Goal: Task Accomplishment & Management: Manage account settings

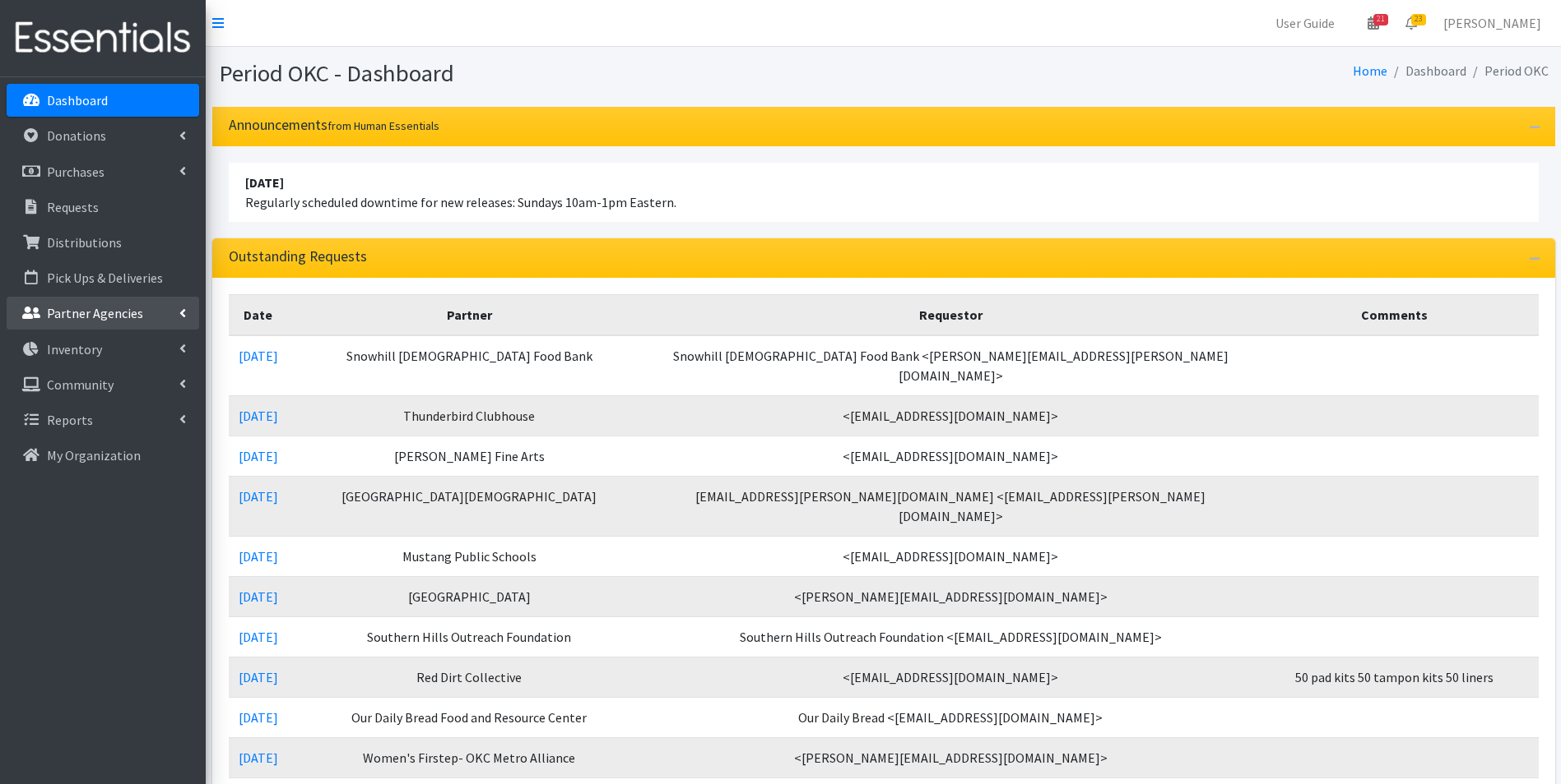
click at [128, 318] on p "Partner Agencies" at bounding box center [95, 313] width 96 height 17
click at [94, 348] on link "All Partners" at bounding box center [103, 349] width 193 height 32
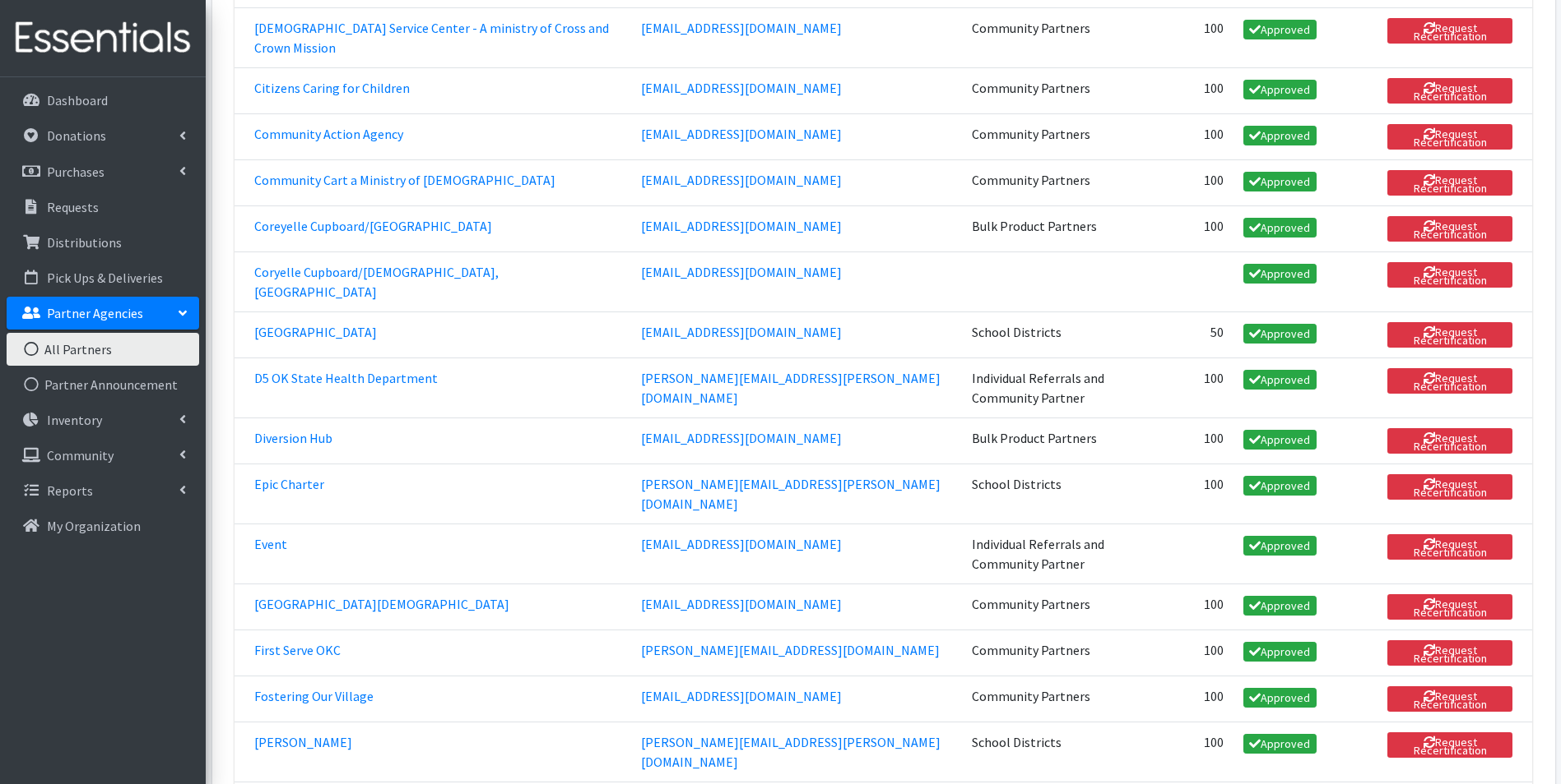
scroll to position [740, 0]
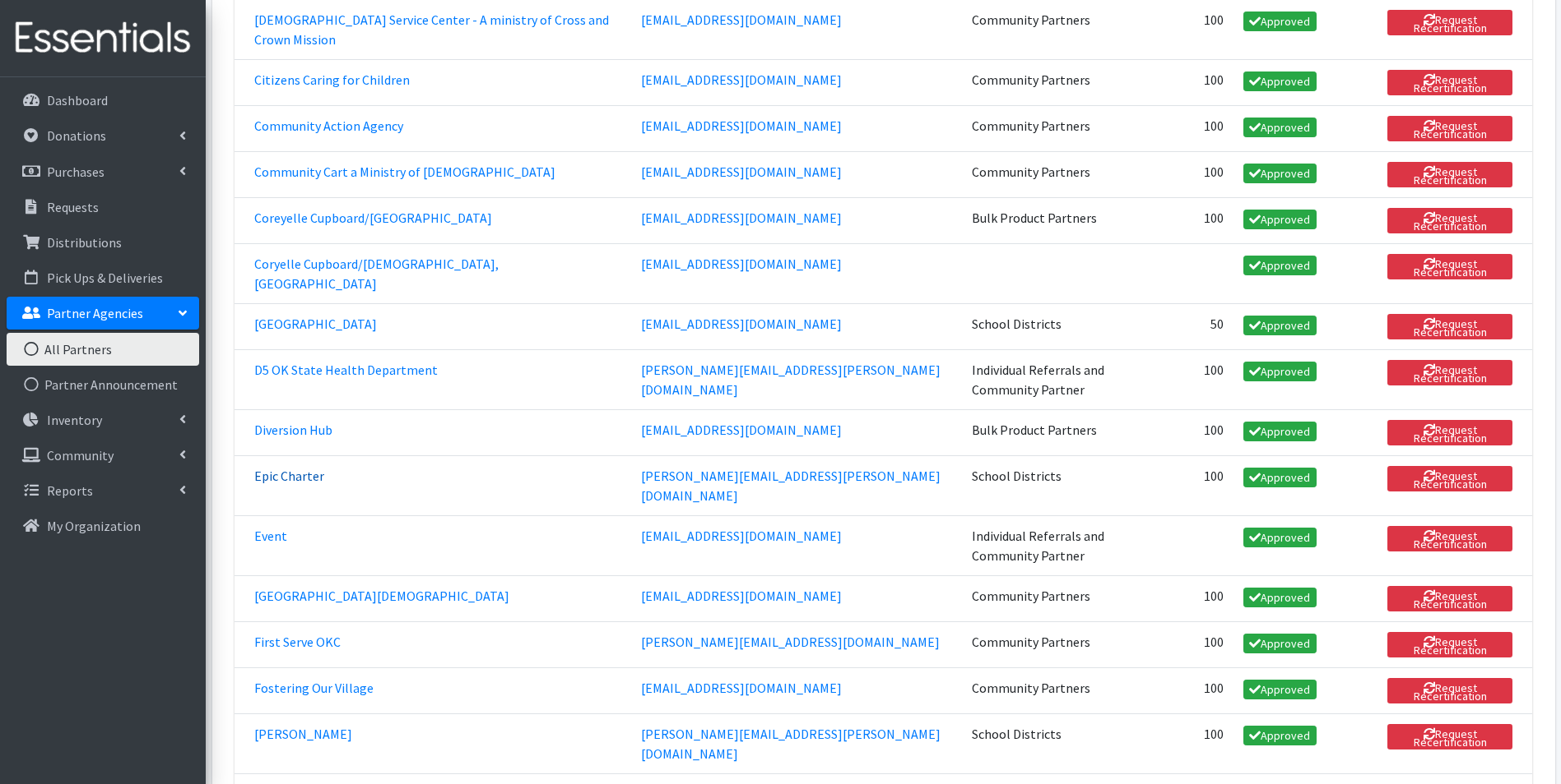
click at [298, 468] on link "Epic Charter" at bounding box center [288, 476] width 70 height 17
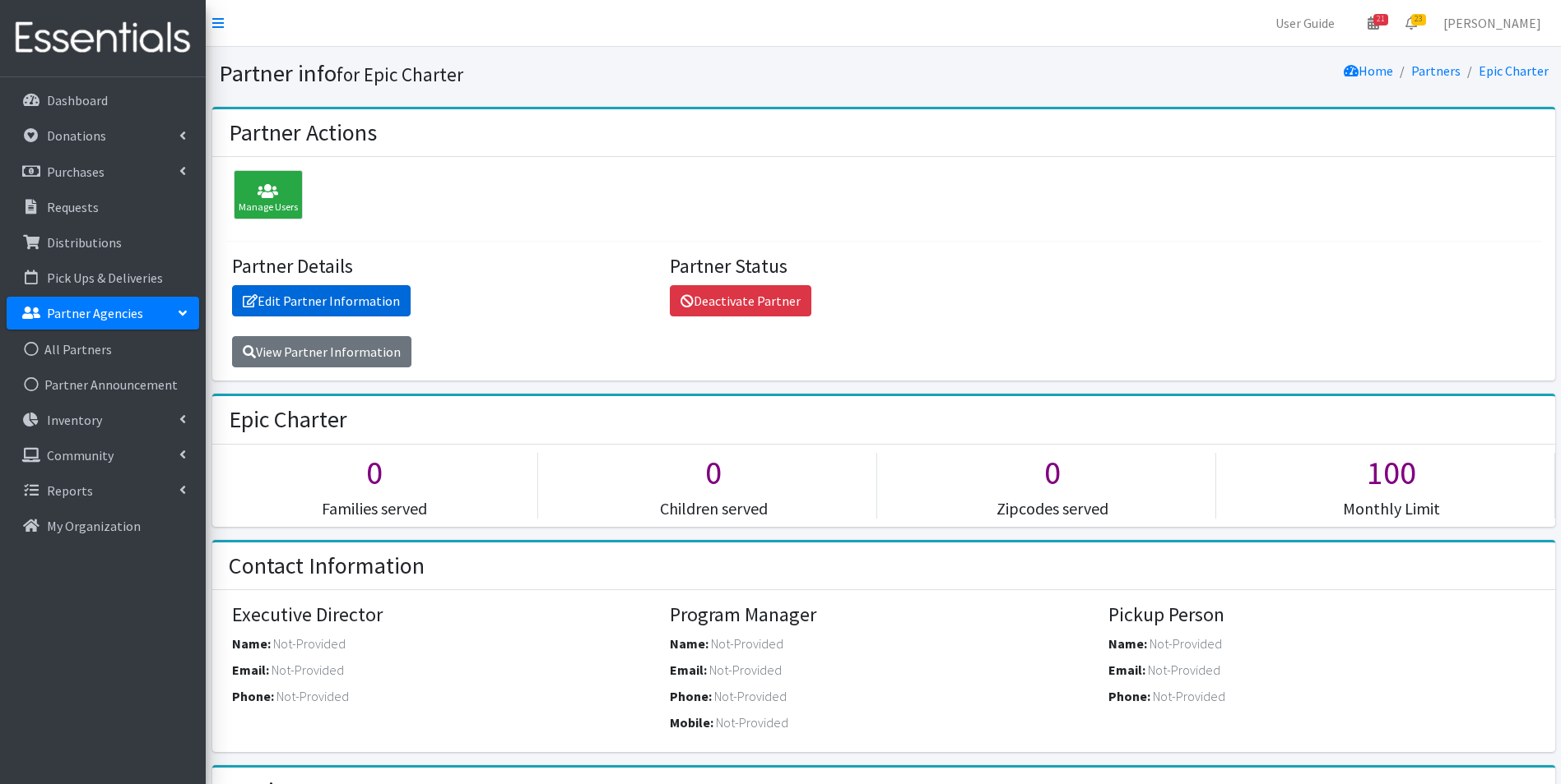
click at [331, 299] on link "Edit Partner Information" at bounding box center [321, 301] width 178 height 31
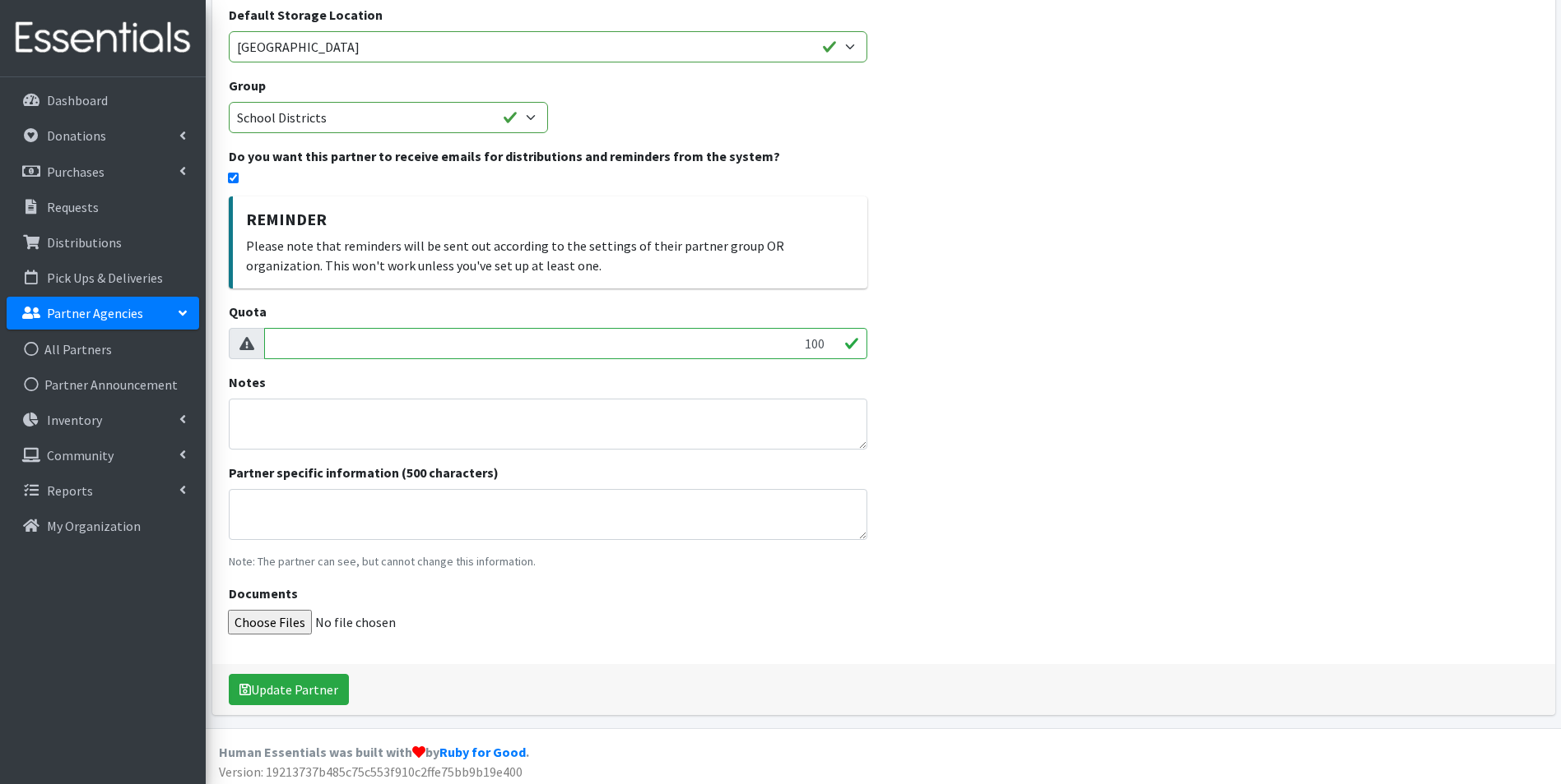
scroll to position [266, 0]
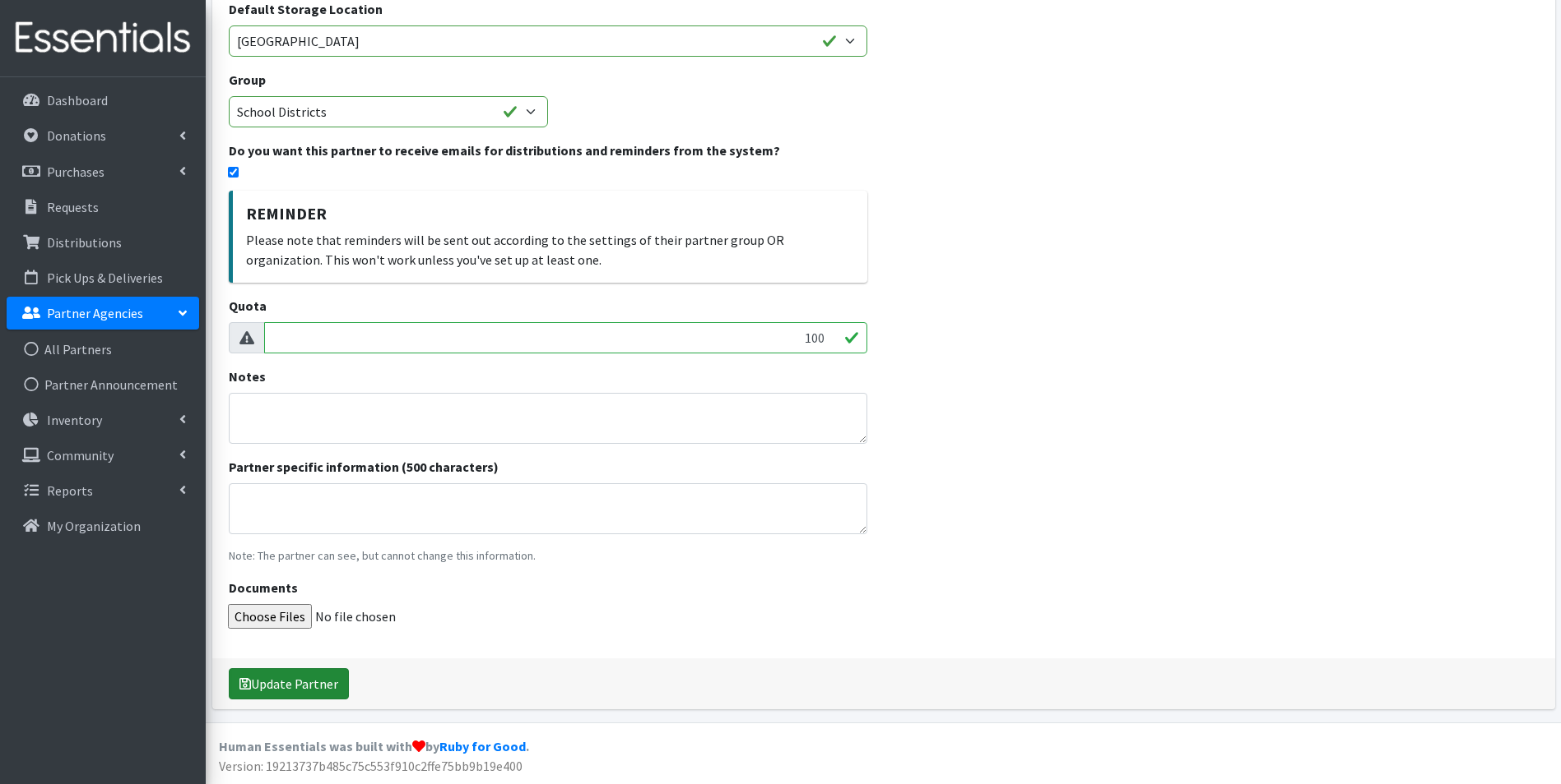
click at [300, 689] on button "Update Partner" at bounding box center [288, 685] width 120 height 31
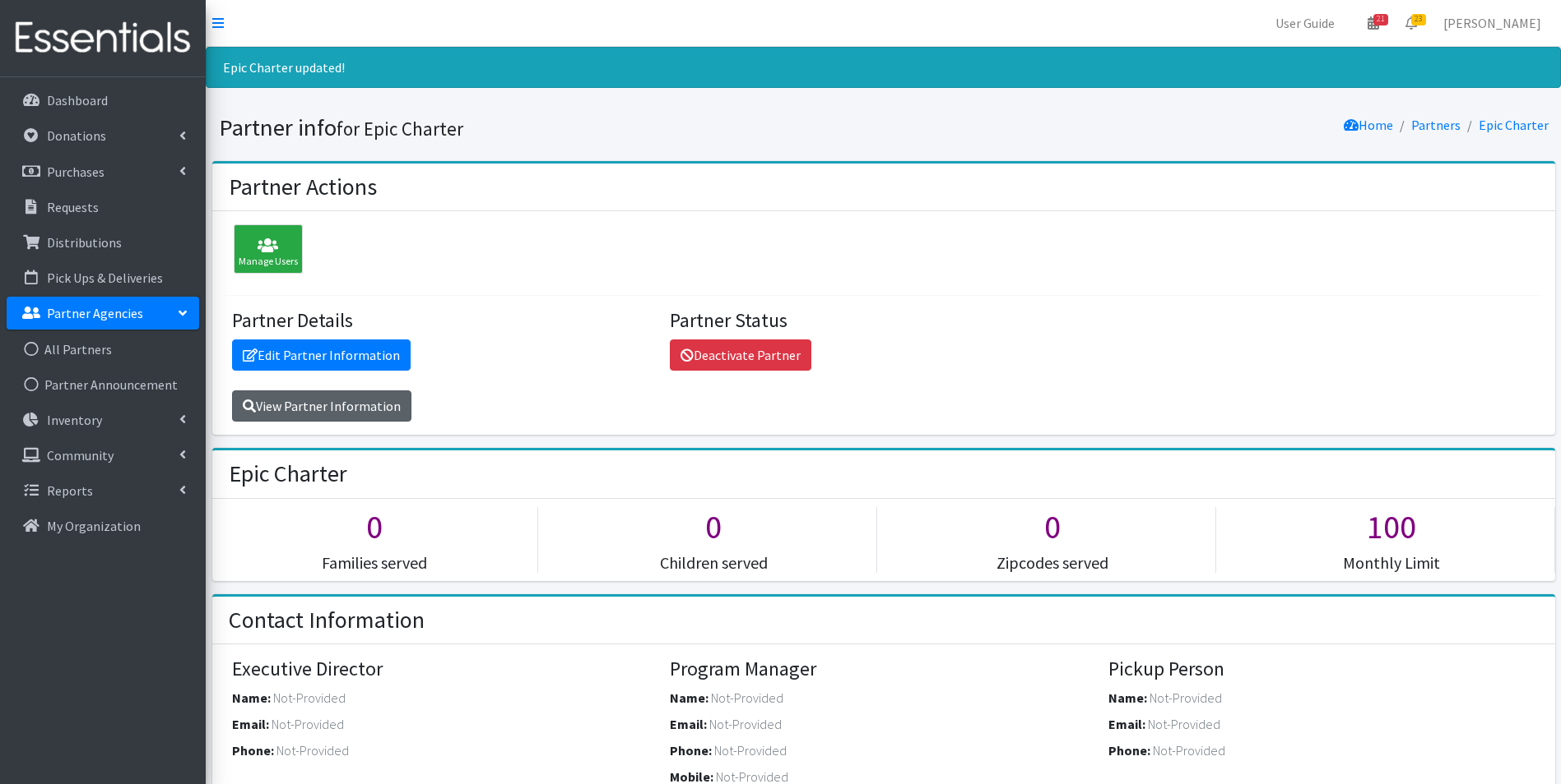
click at [367, 400] on link "View Partner Information" at bounding box center [322, 406] width 179 height 31
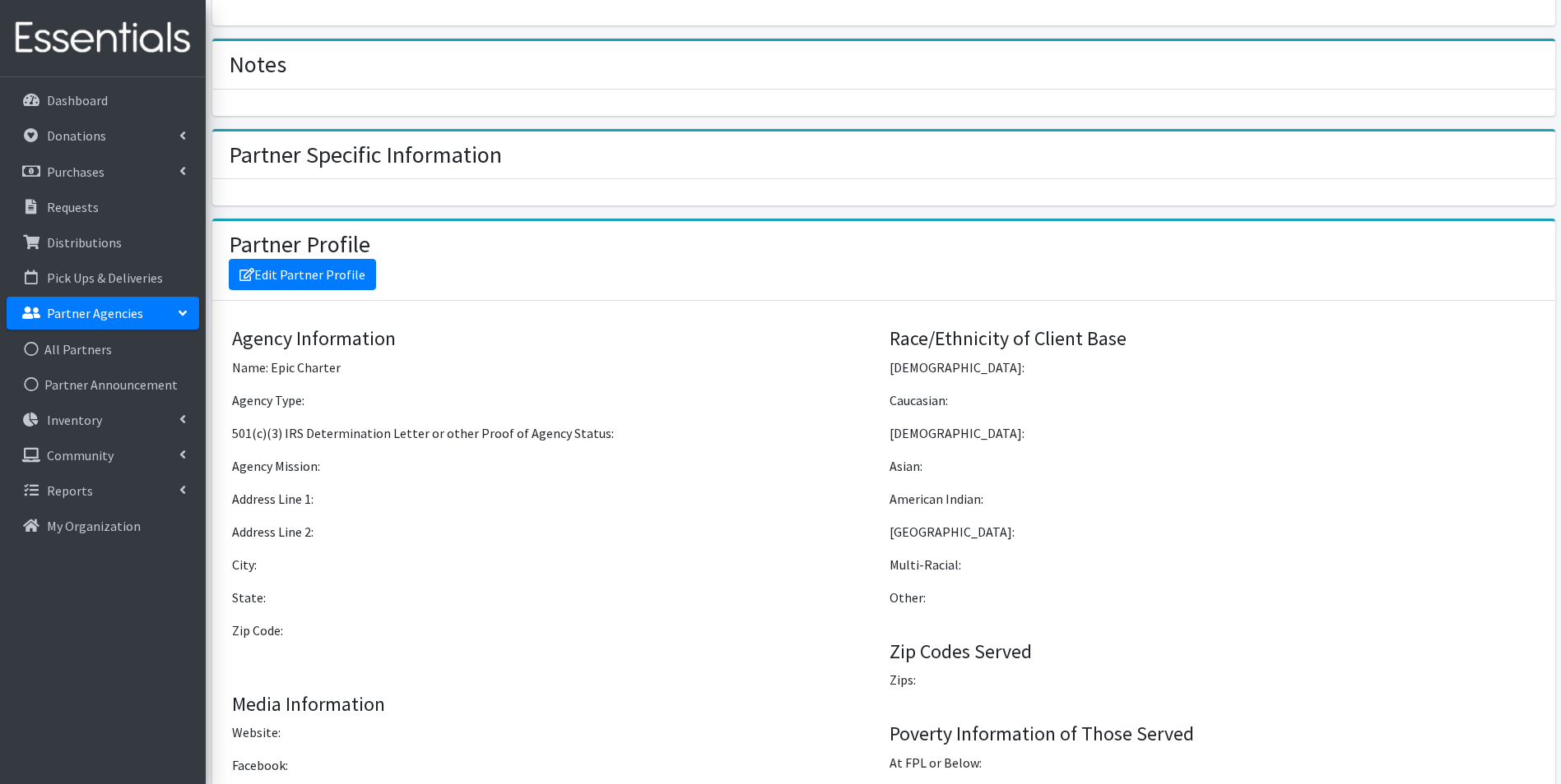
scroll to position [1271, 0]
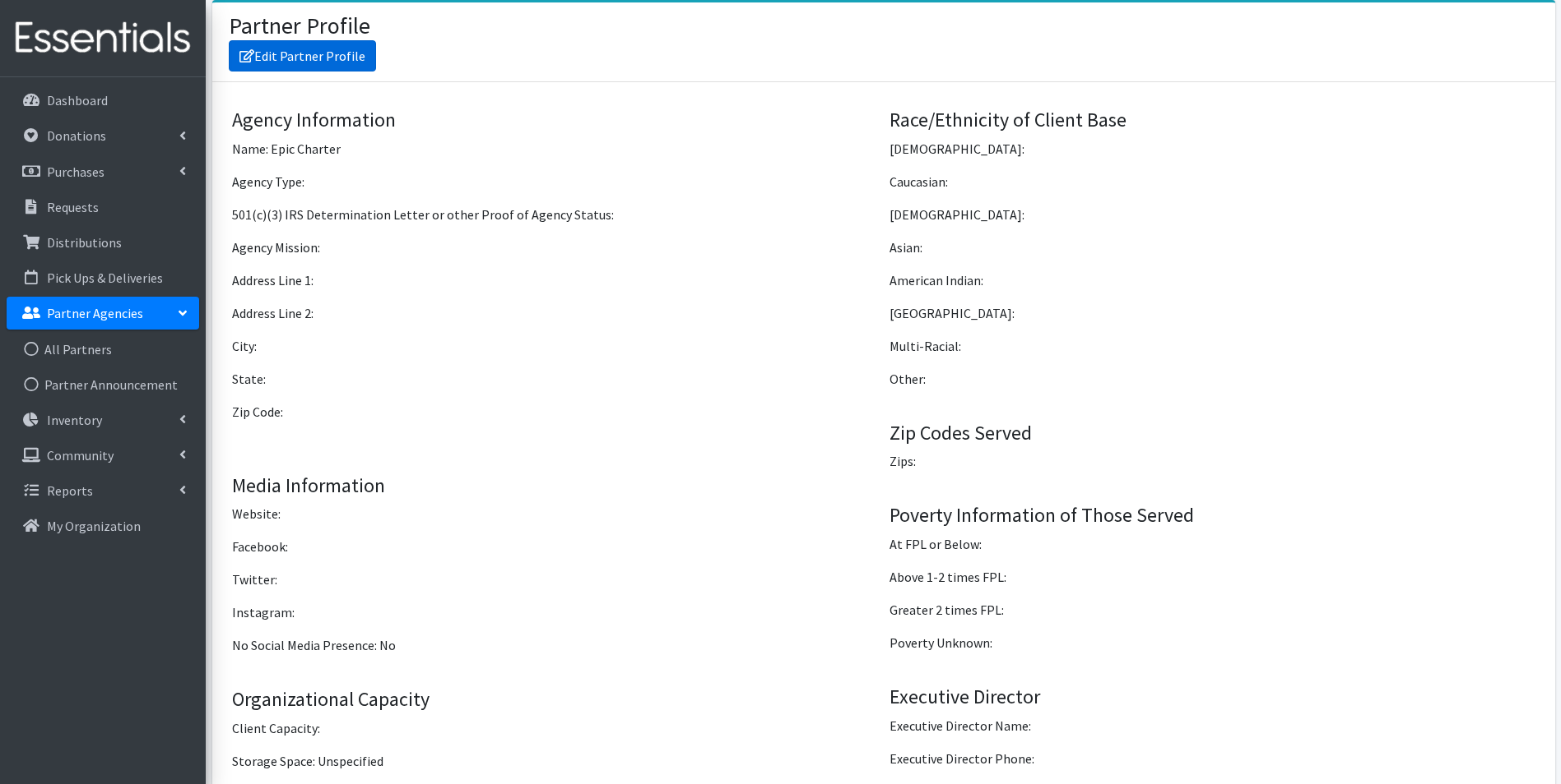
drag, startPoint x: 295, startPoint y: 63, endPoint x: 267, endPoint y: 56, distance: 28.9
click at [297, 62] on link "Edit Partner Profile" at bounding box center [302, 56] width 148 height 31
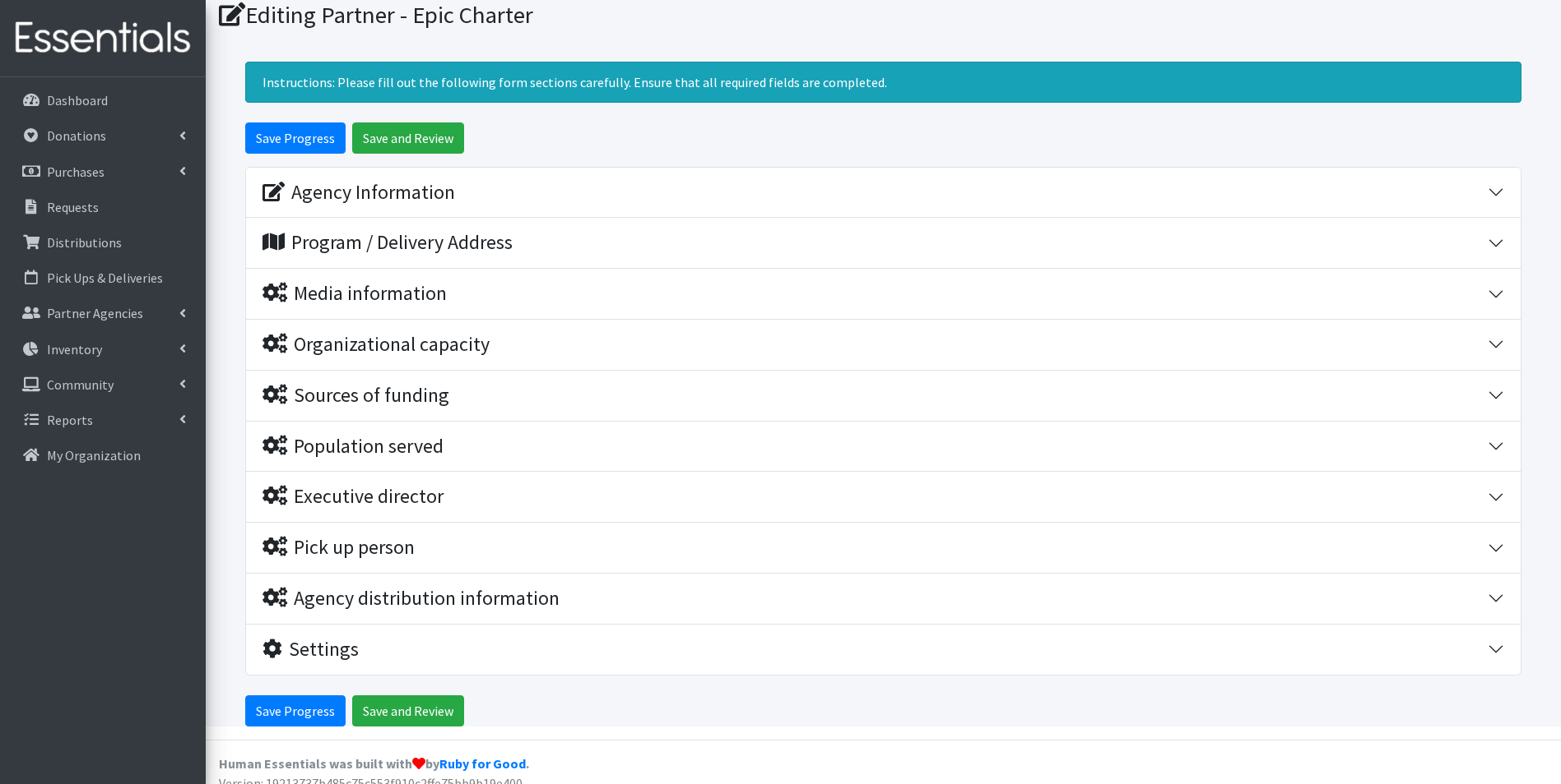
scroll to position [76, 0]
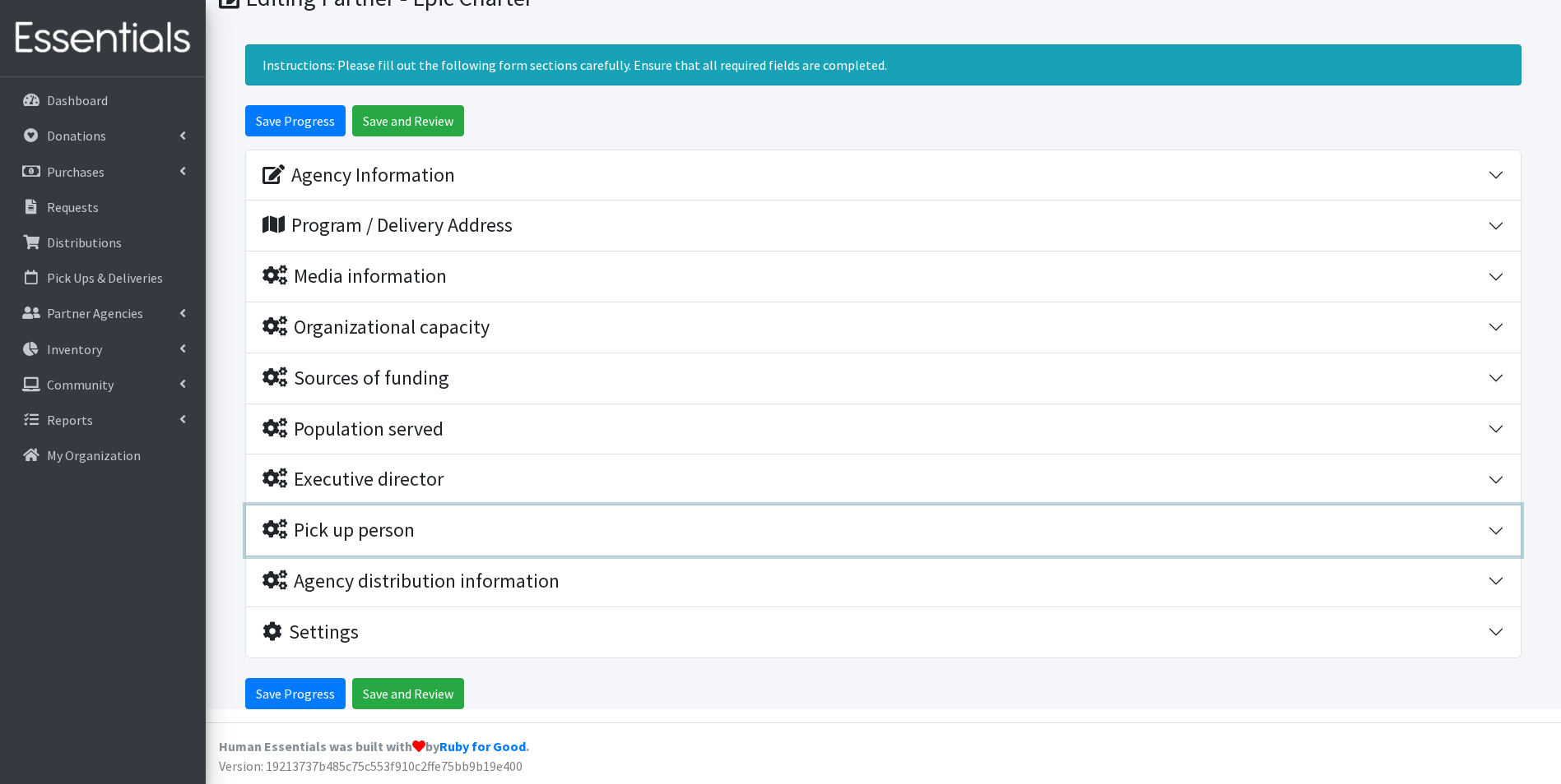
click at [505, 524] on div "Pick up person" at bounding box center [875, 530] width 1225 height 24
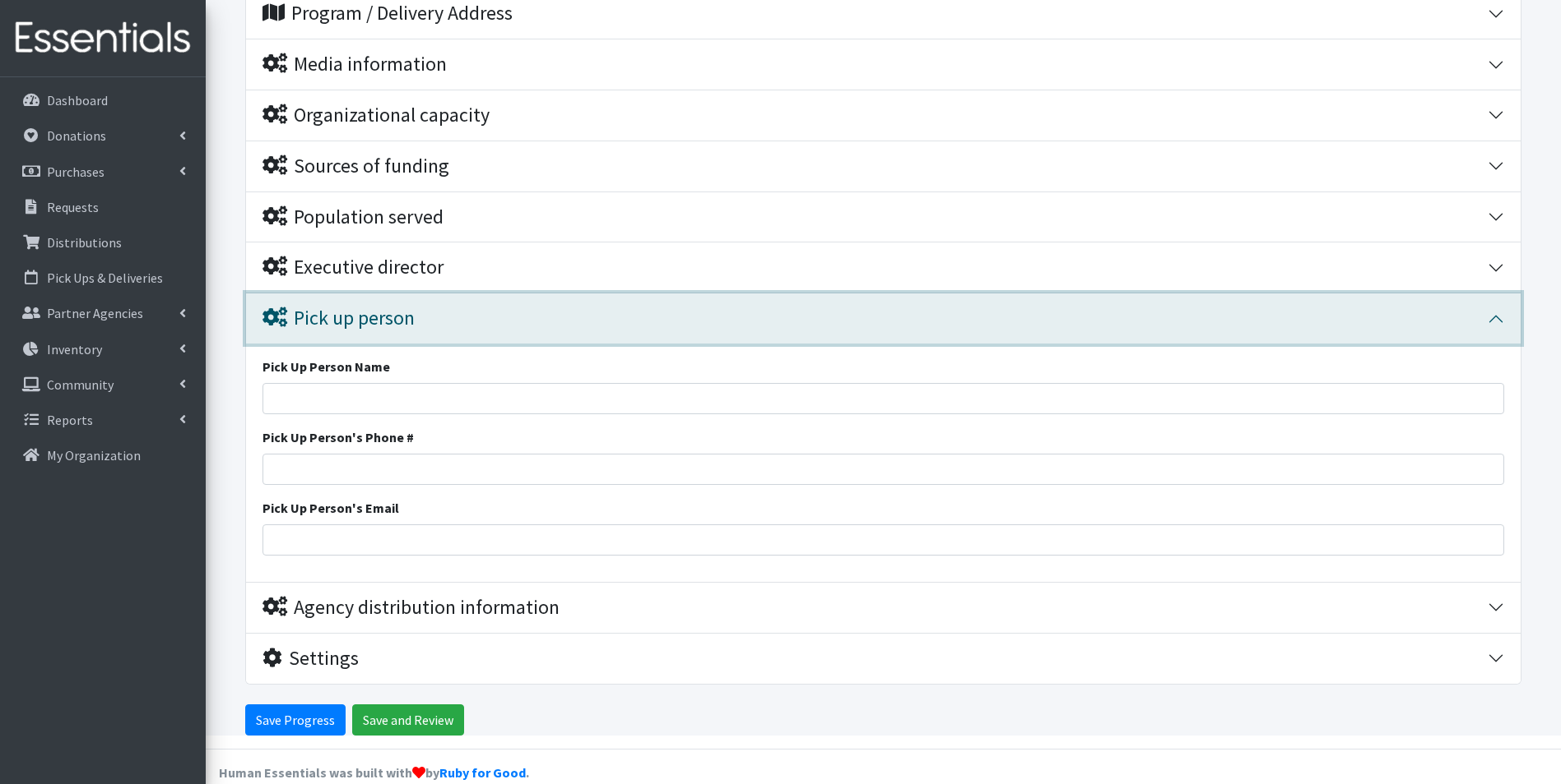
scroll to position [314, 0]
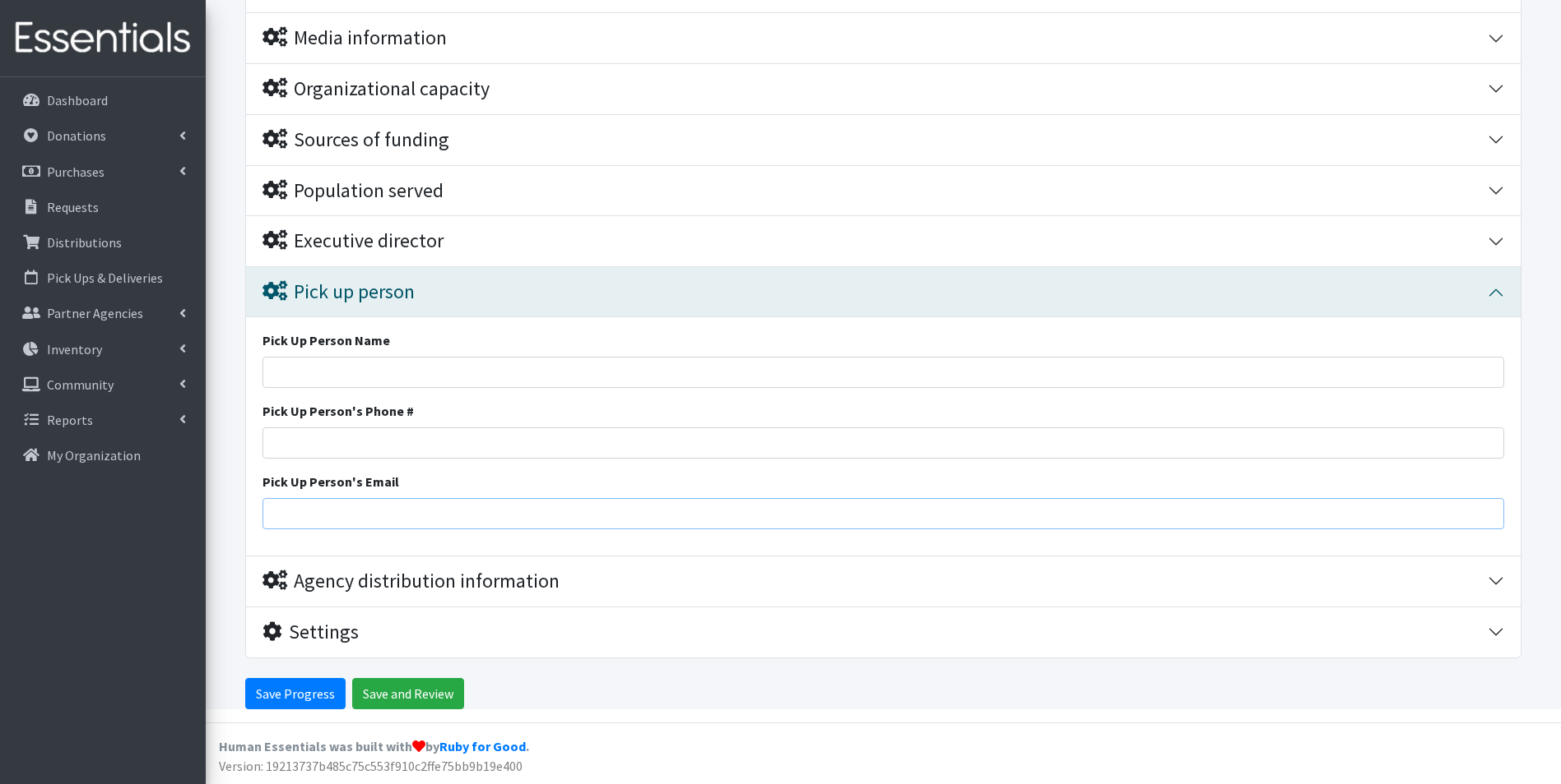
click at [405, 518] on input "Pick Up Person's Email" at bounding box center [883, 514] width 1241 height 31
paste input "[PERSON_NAME][EMAIL_ADDRESS][PERSON_NAME][DOMAIN_NAME]"
type input "[PERSON_NAME][EMAIL_ADDRESS][PERSON_NAME][DOMAIN_NAME]"
click at [499, 547] on div "Pick Up Person Name Pick Up Person's Phone # Pick Up Person's Email jessica.jon…" at bounding box center [883, 437] width 1275 height 238
click at [273, 694] on input "Save Progress" at bounding box center [295, 694] width 100 height 31
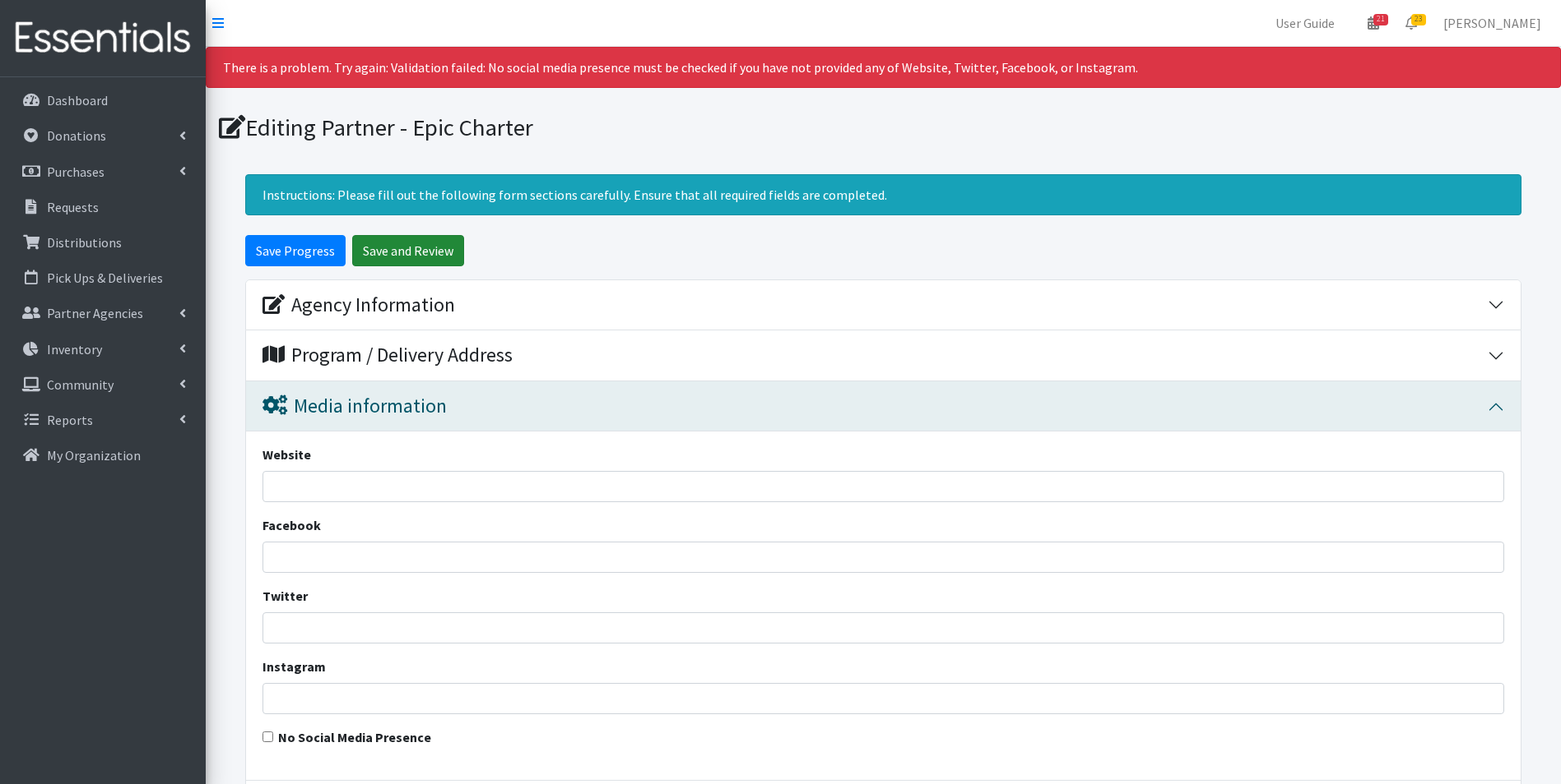
click at [428, 248] on input "Save and Review" at bounding box center [408, 251] width 112 height 31
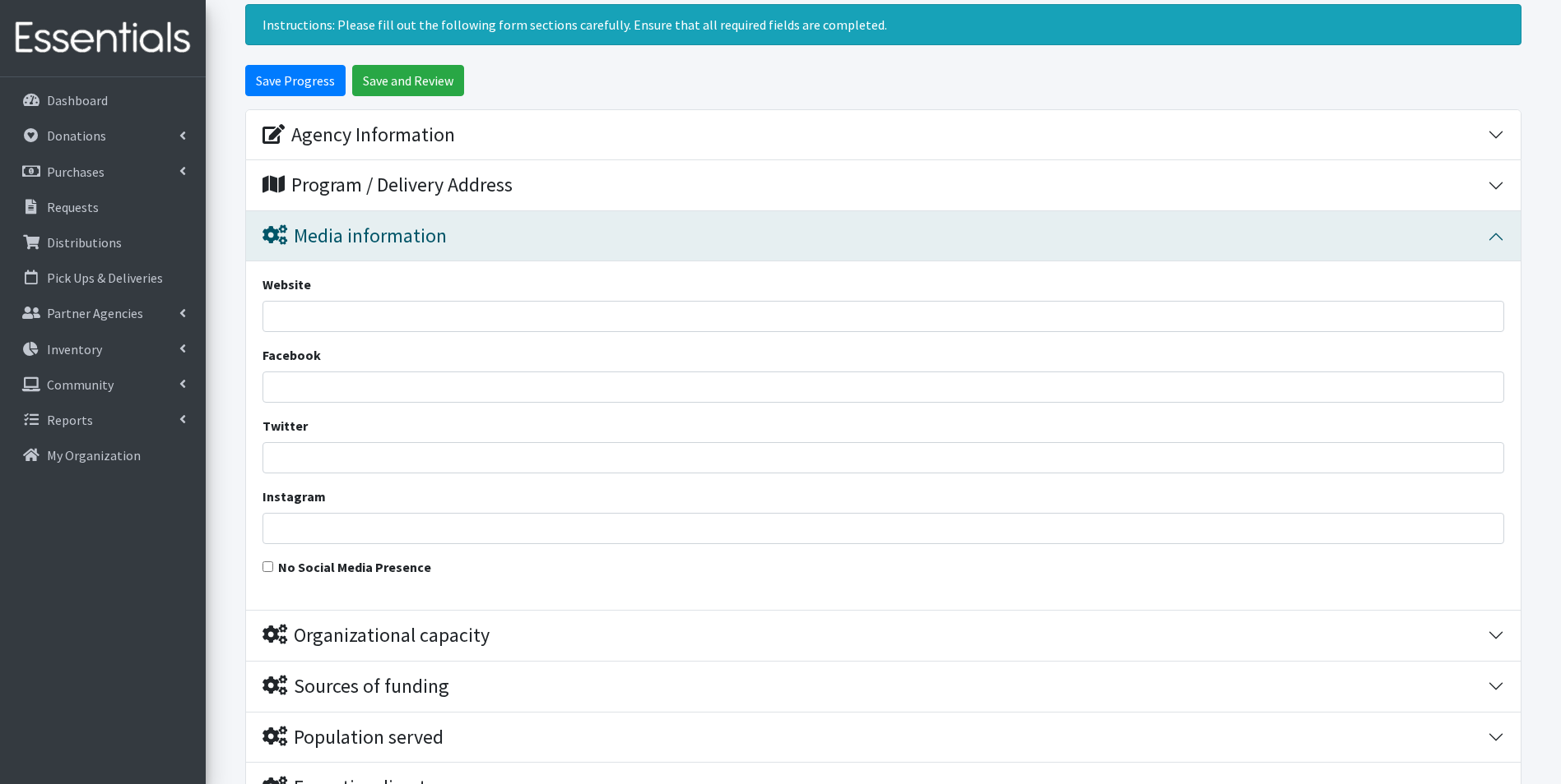
scroll to position [150, 0]
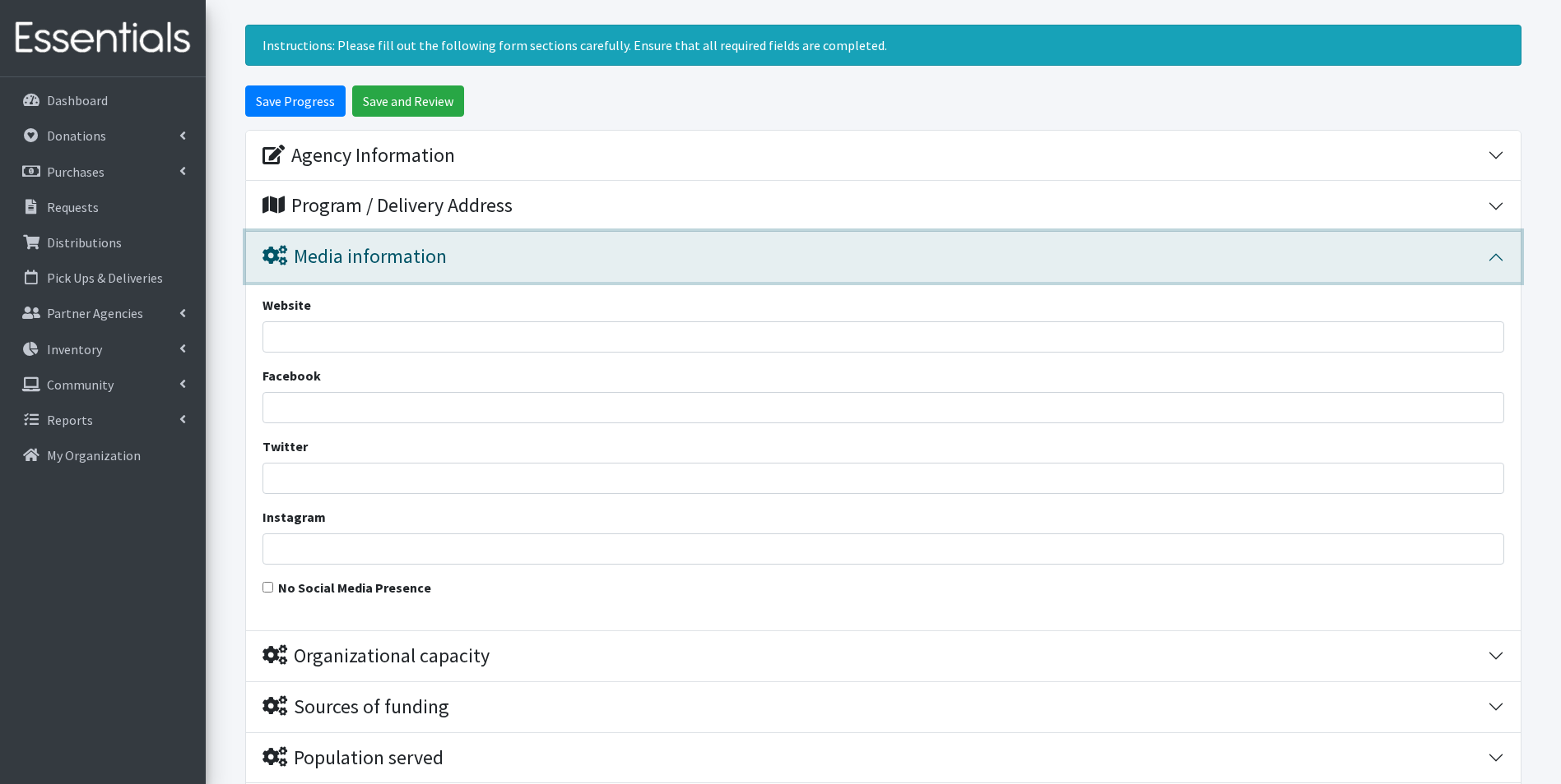
click at [1335, 259] on div "Media information" at bounding box center [875, 257] width 1225 height 24
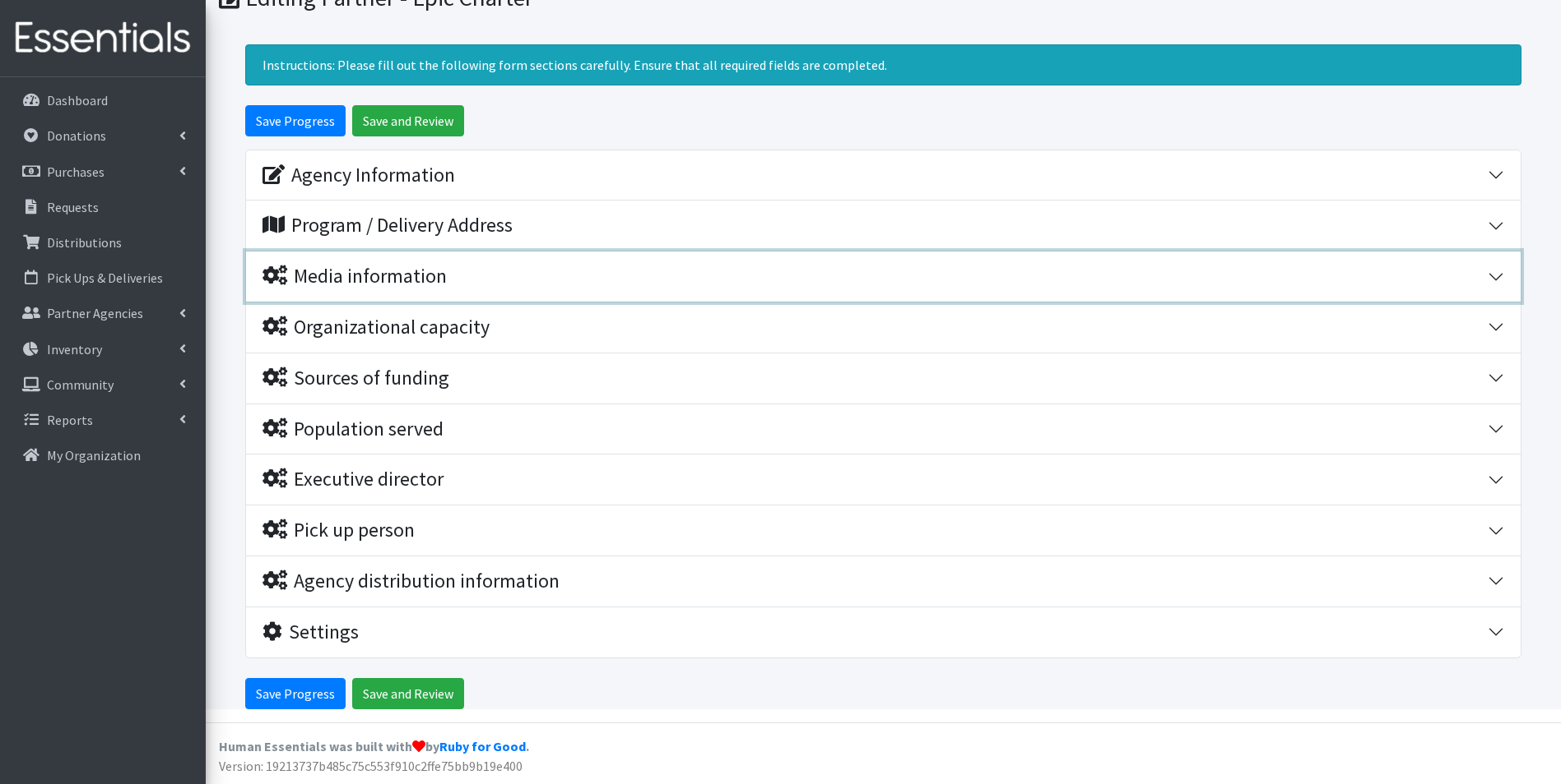
scroll to position [130, 0]
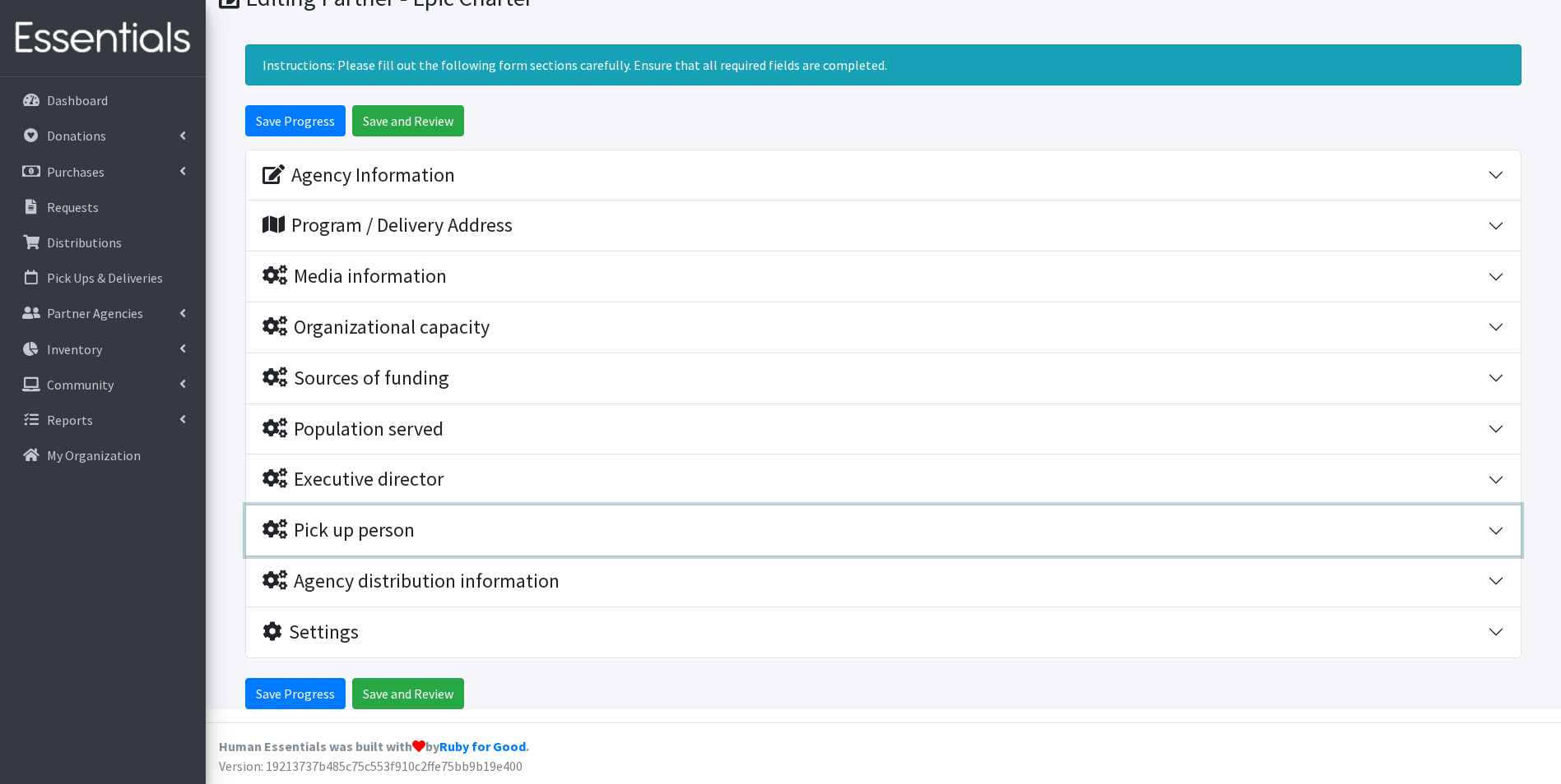
click at [530, 523] on div "Pick up person" at bounding box center [875, 530] width 1225 height 24
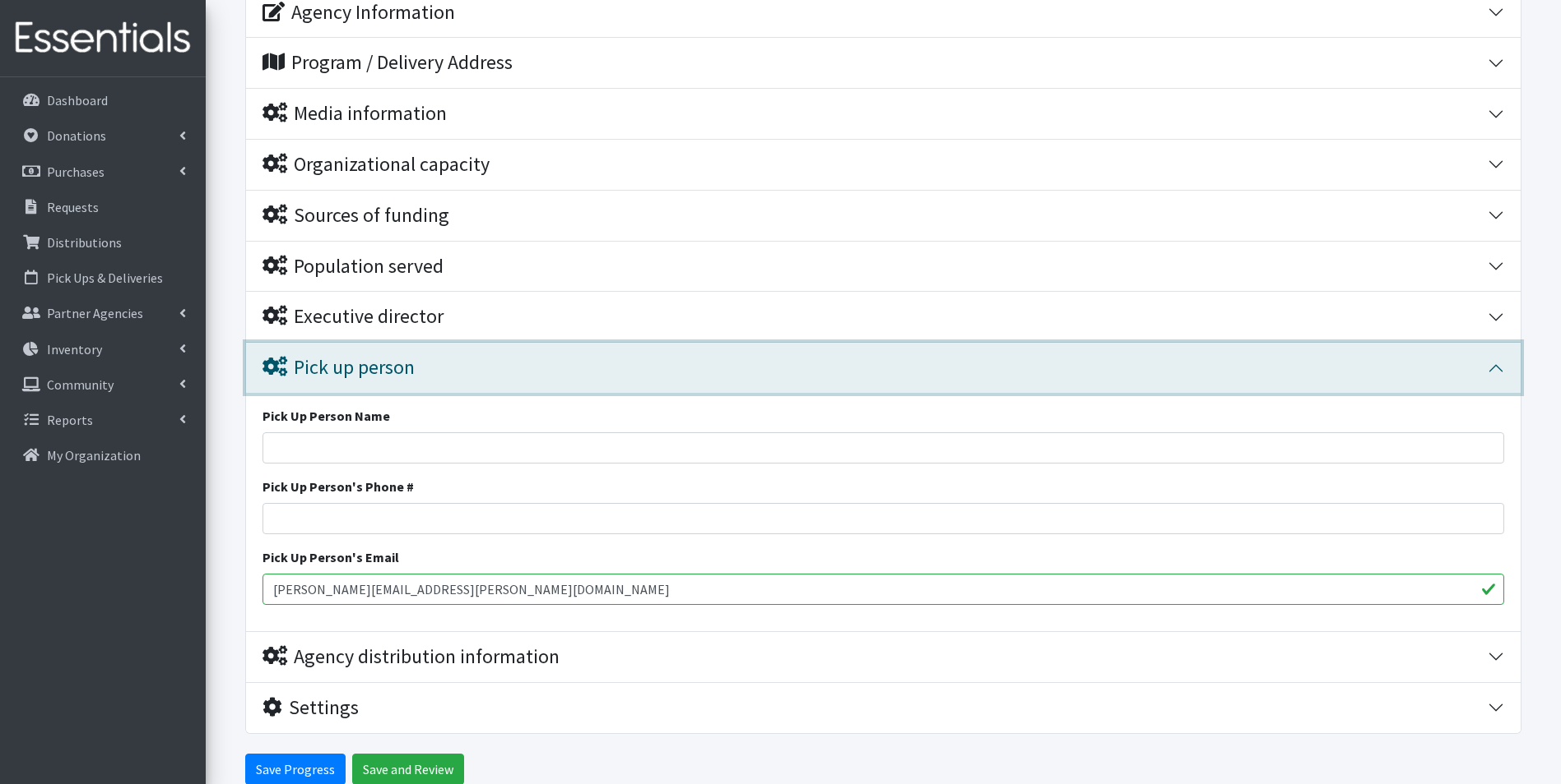
scroll to position [368, 0]
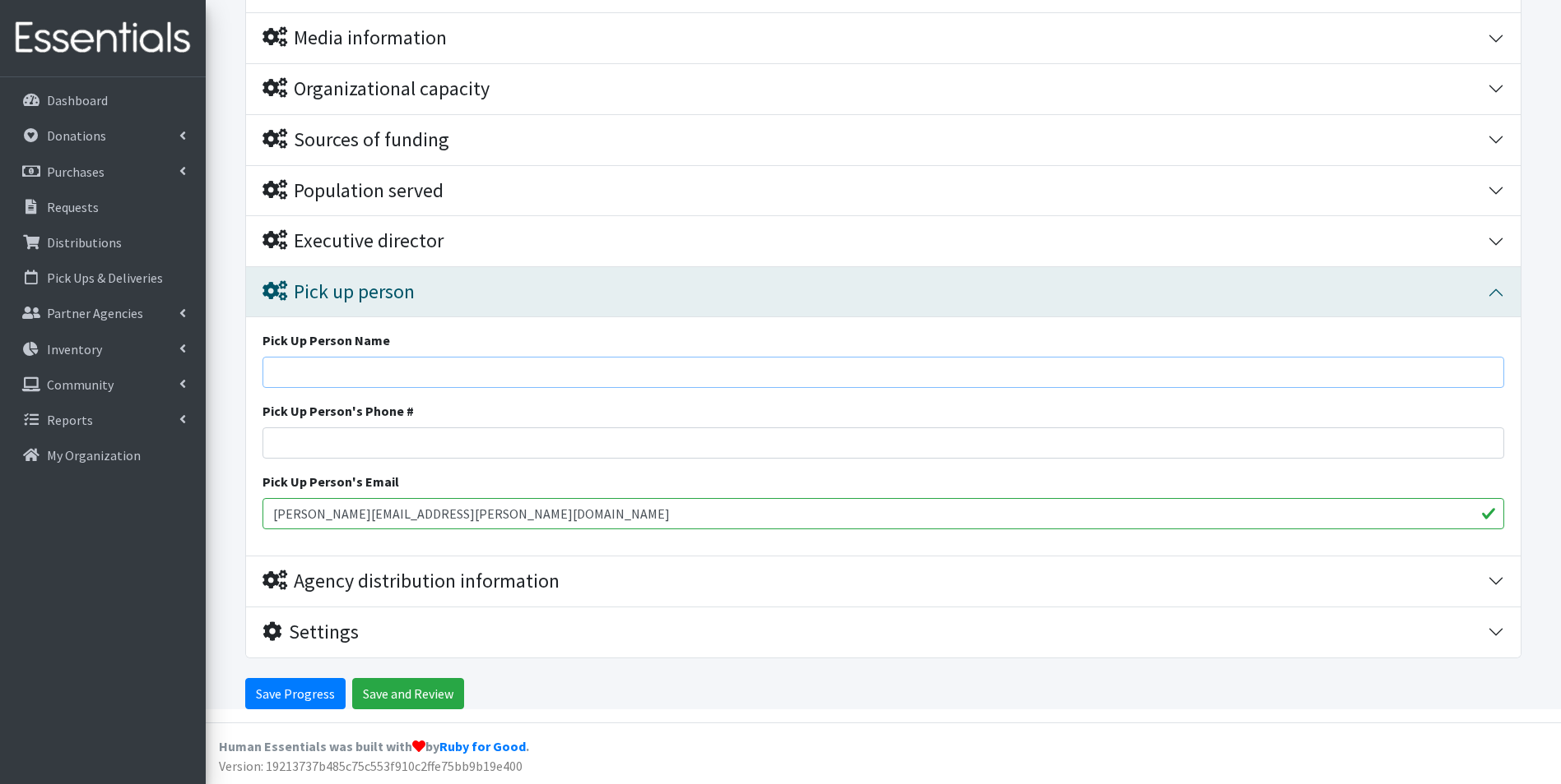
click at [355, 374] on input "Pick Up Person Name" at bounding box center [883, 373] width 1241 height 31
type input "[PERSON_NAME]"
type input "jones"
click at [307, 695] on input "Save Progress" at bounding box center [295, 694] width 100 height 31
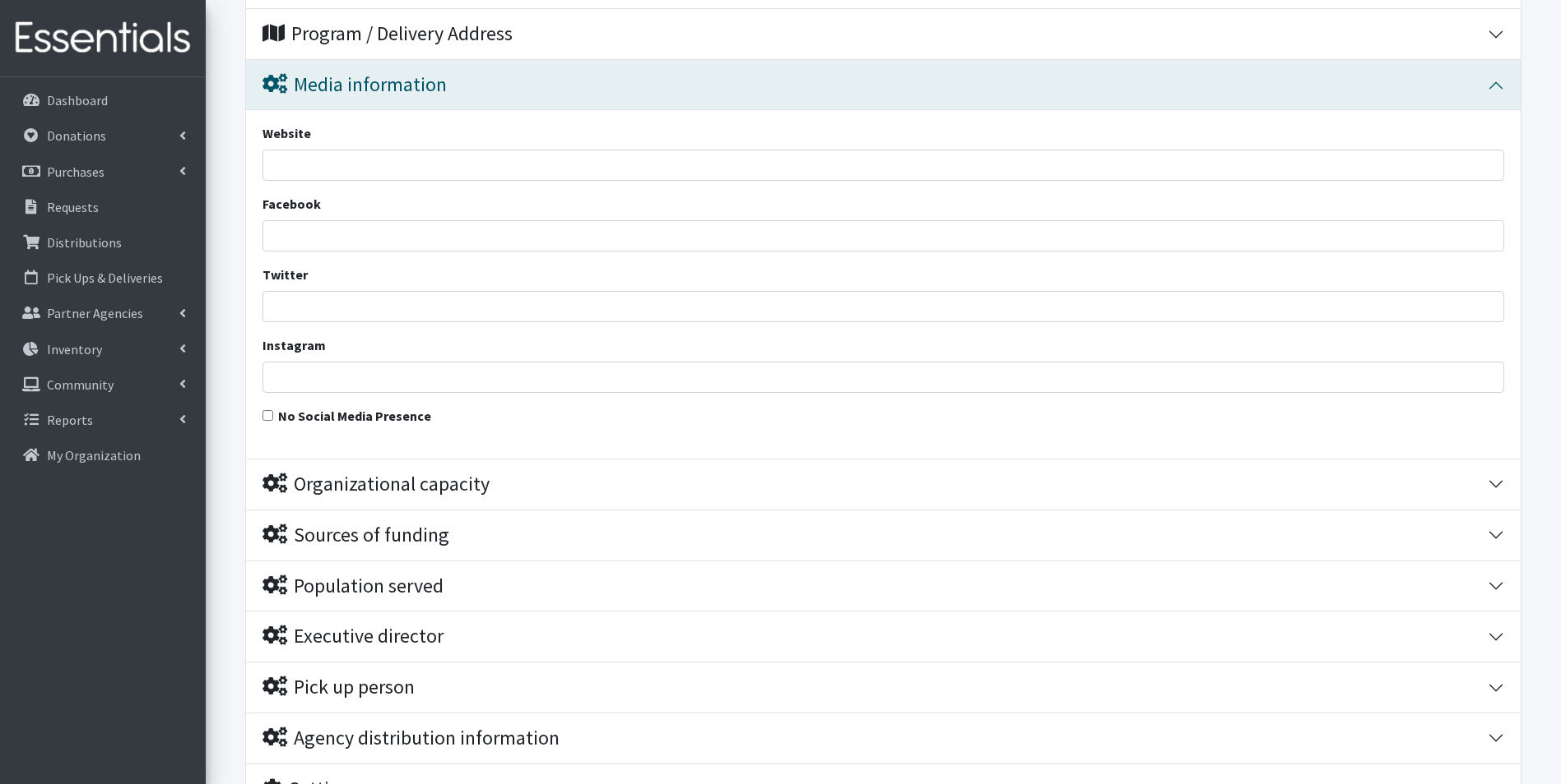
scroll to position [478, 0]
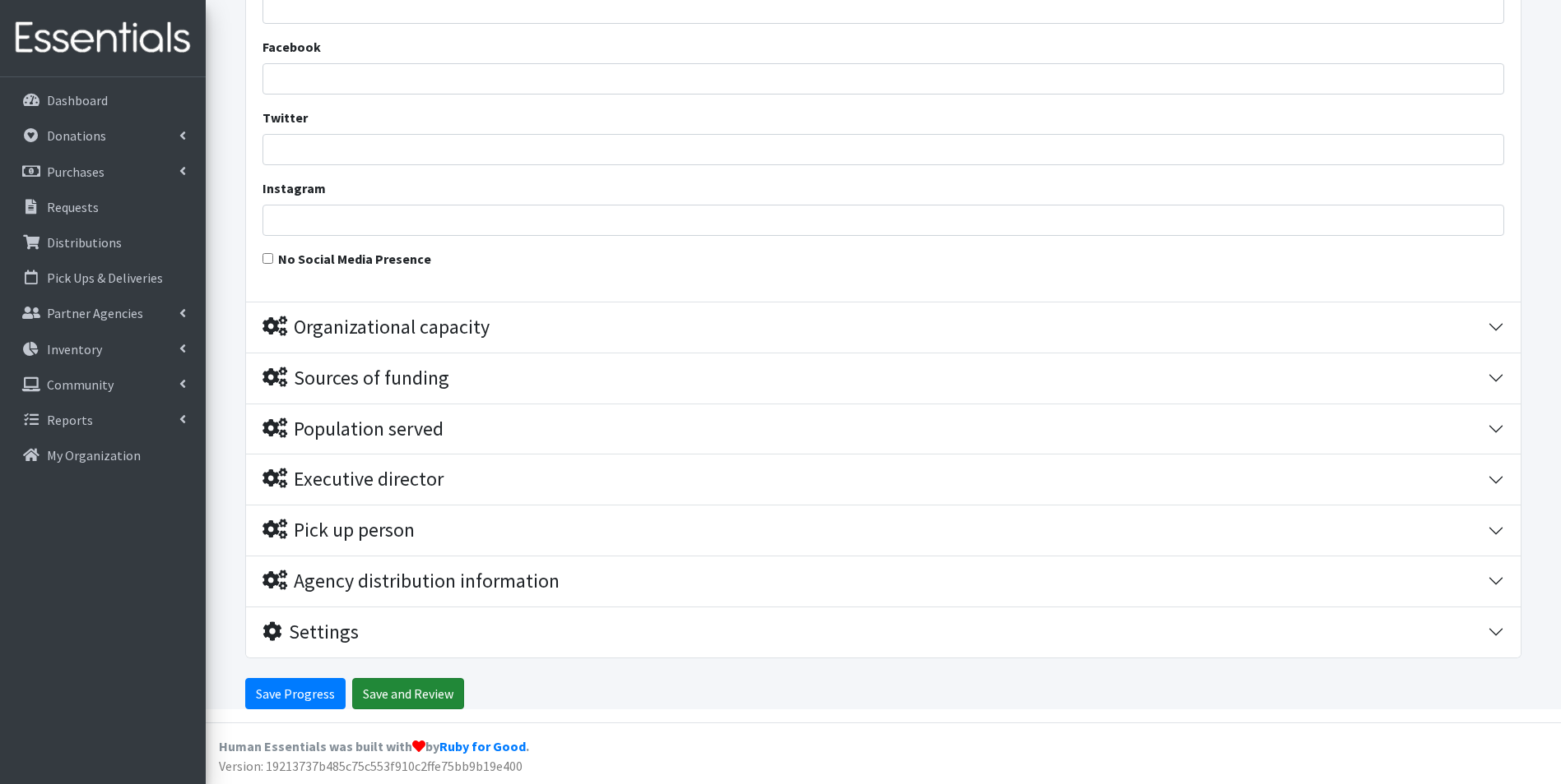
click at [433, 694] on input "Save and Review" at bounding box center [408, 694] width 112 height 31
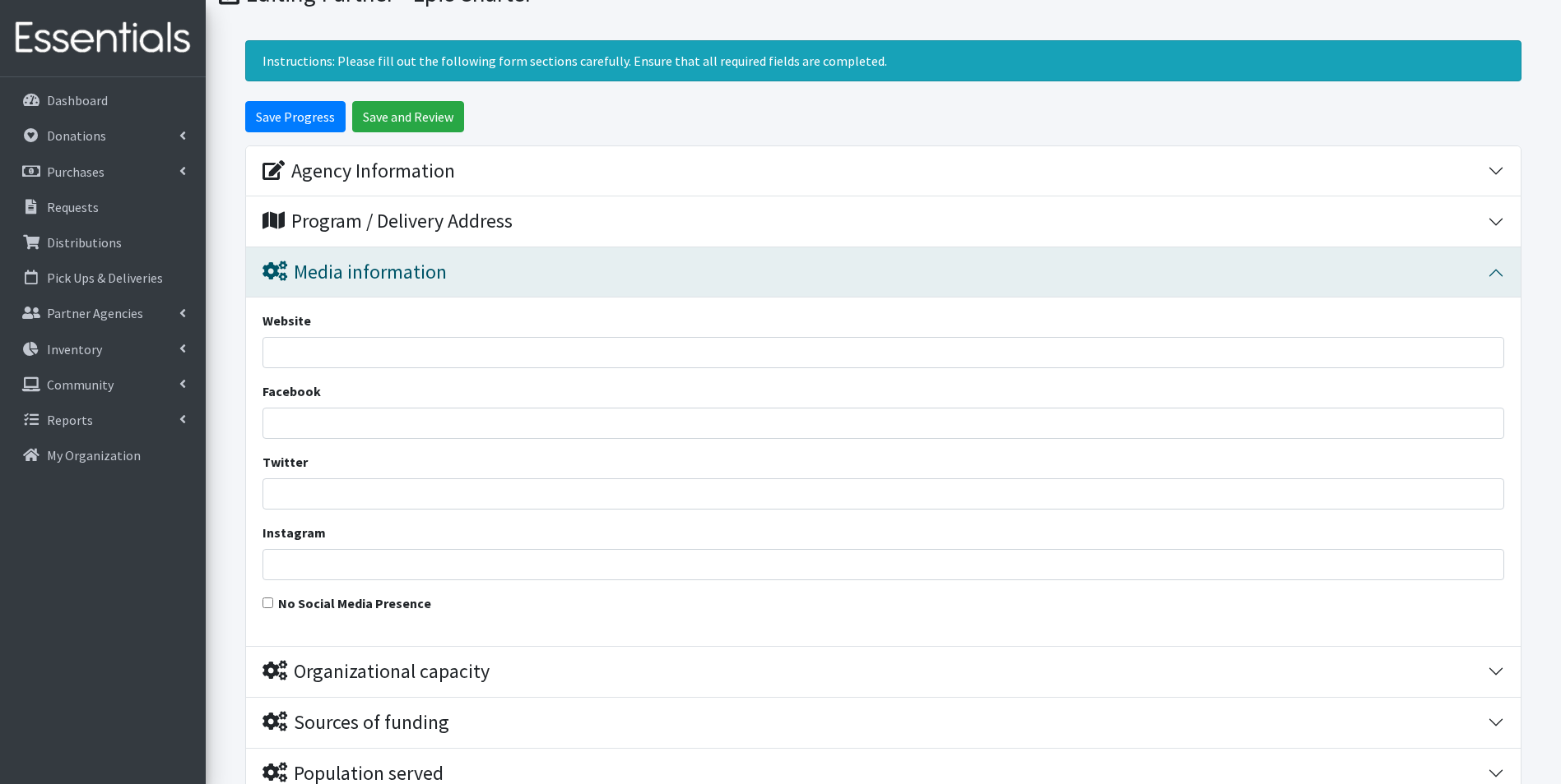
scroll to position [247, 0]
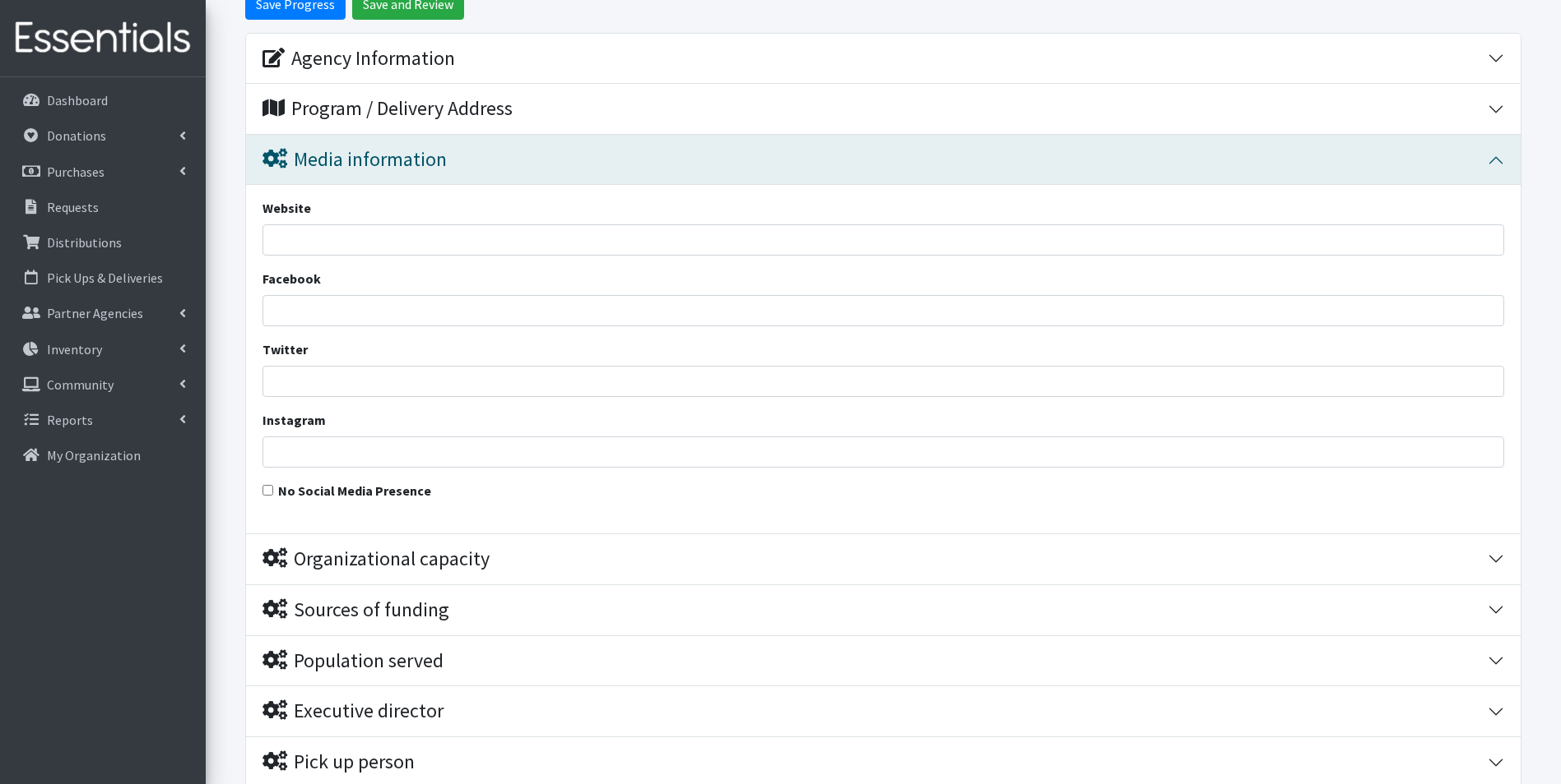
click at [268, 495] on input "No Social Media Presence" at bounding box center [268, 490] width 11 height 11
checkbox input "true"
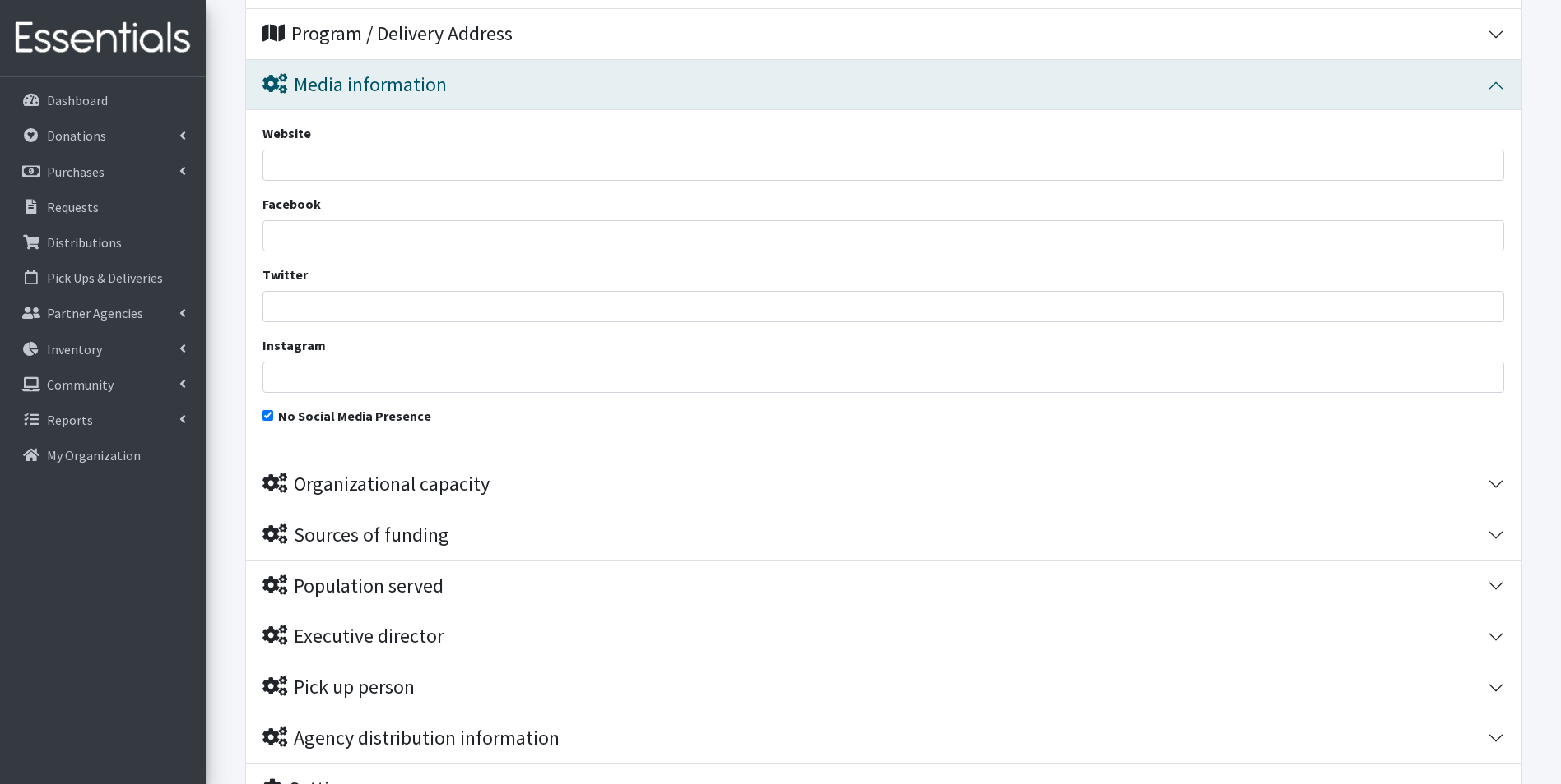
scroll to position [478, 0]
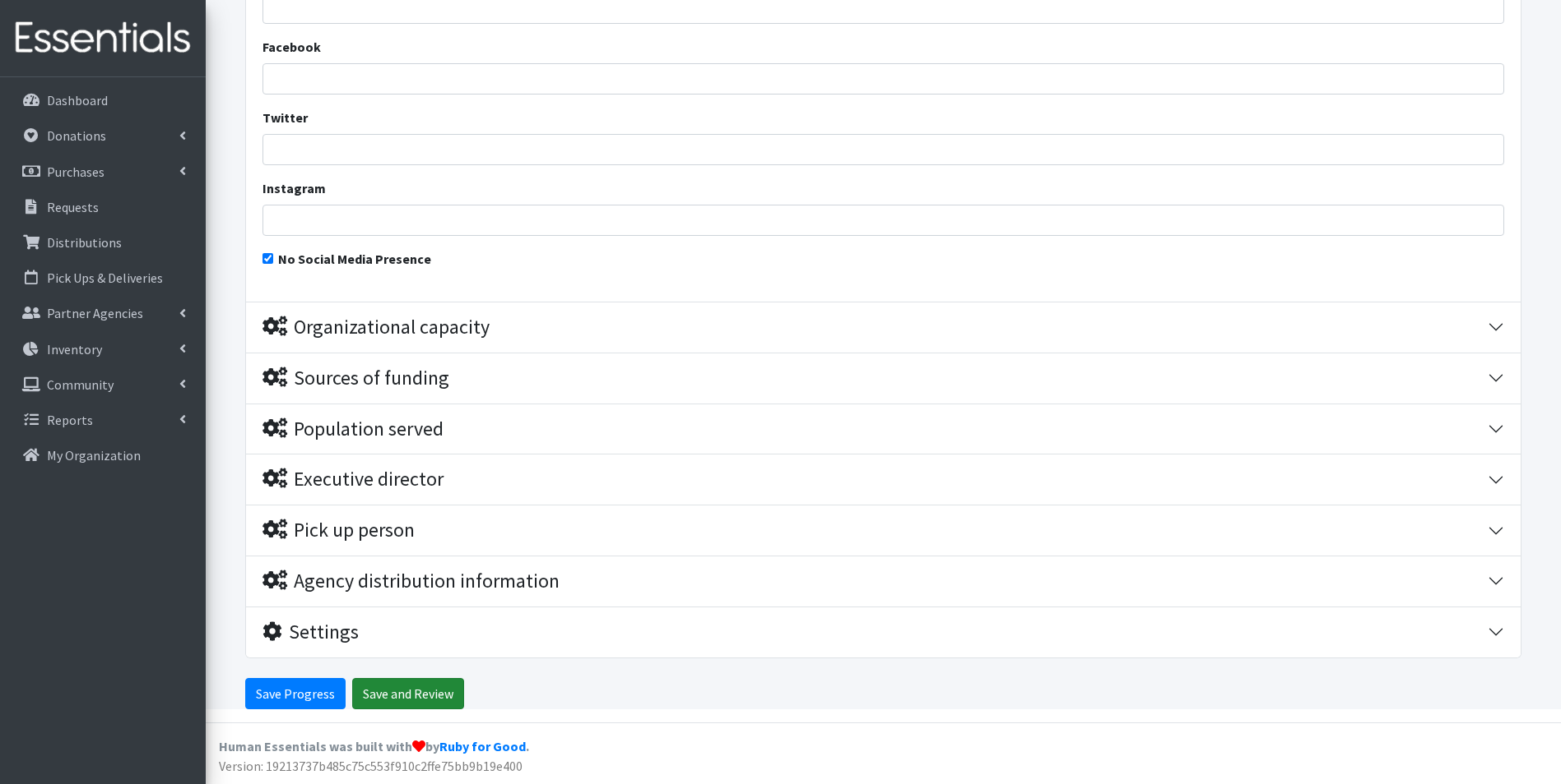
click at [402, 694] on input "Save and Review" at bounding box center [408, 694] width 112 height 31
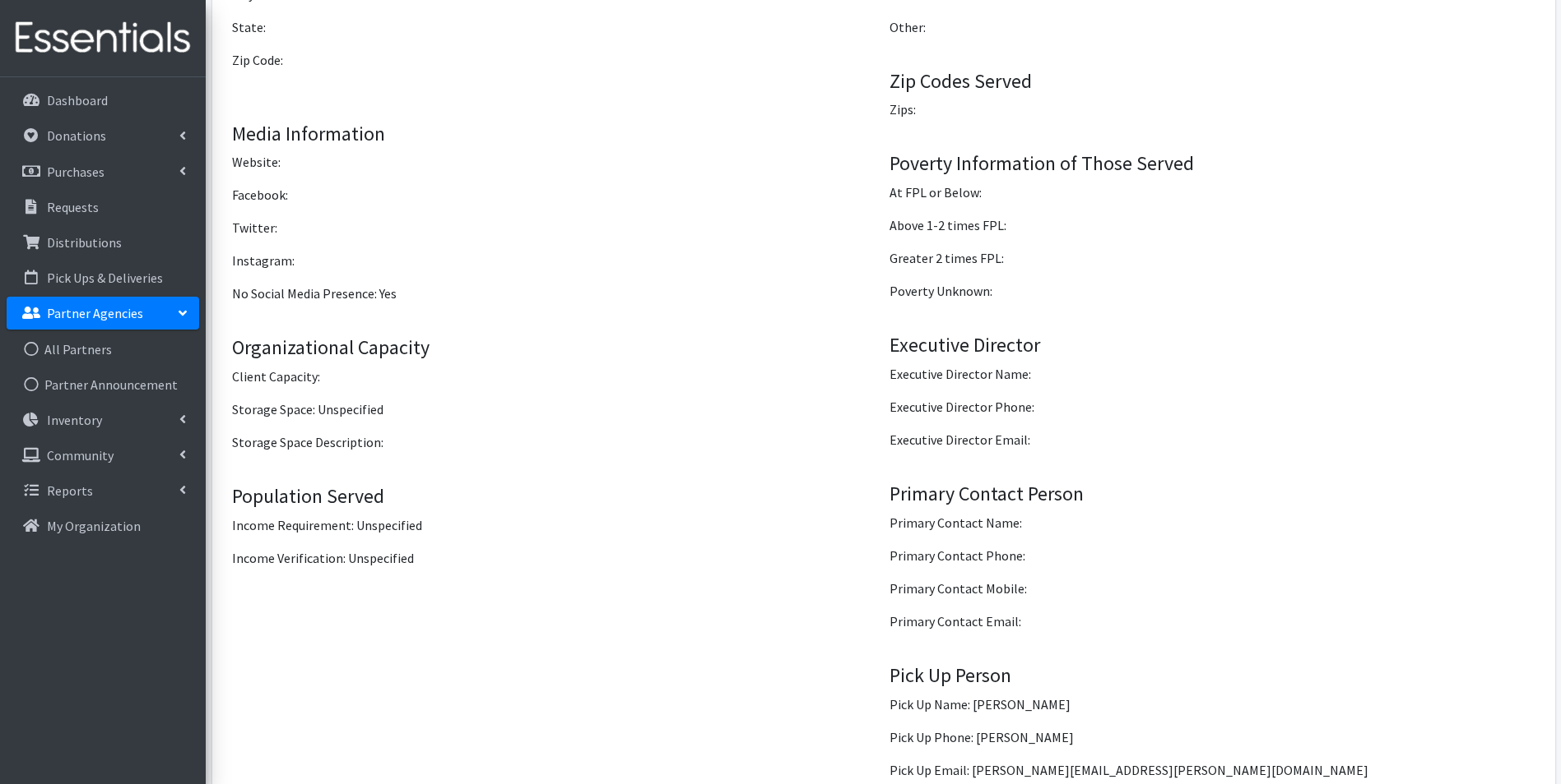
scroll to position [1435, 0]
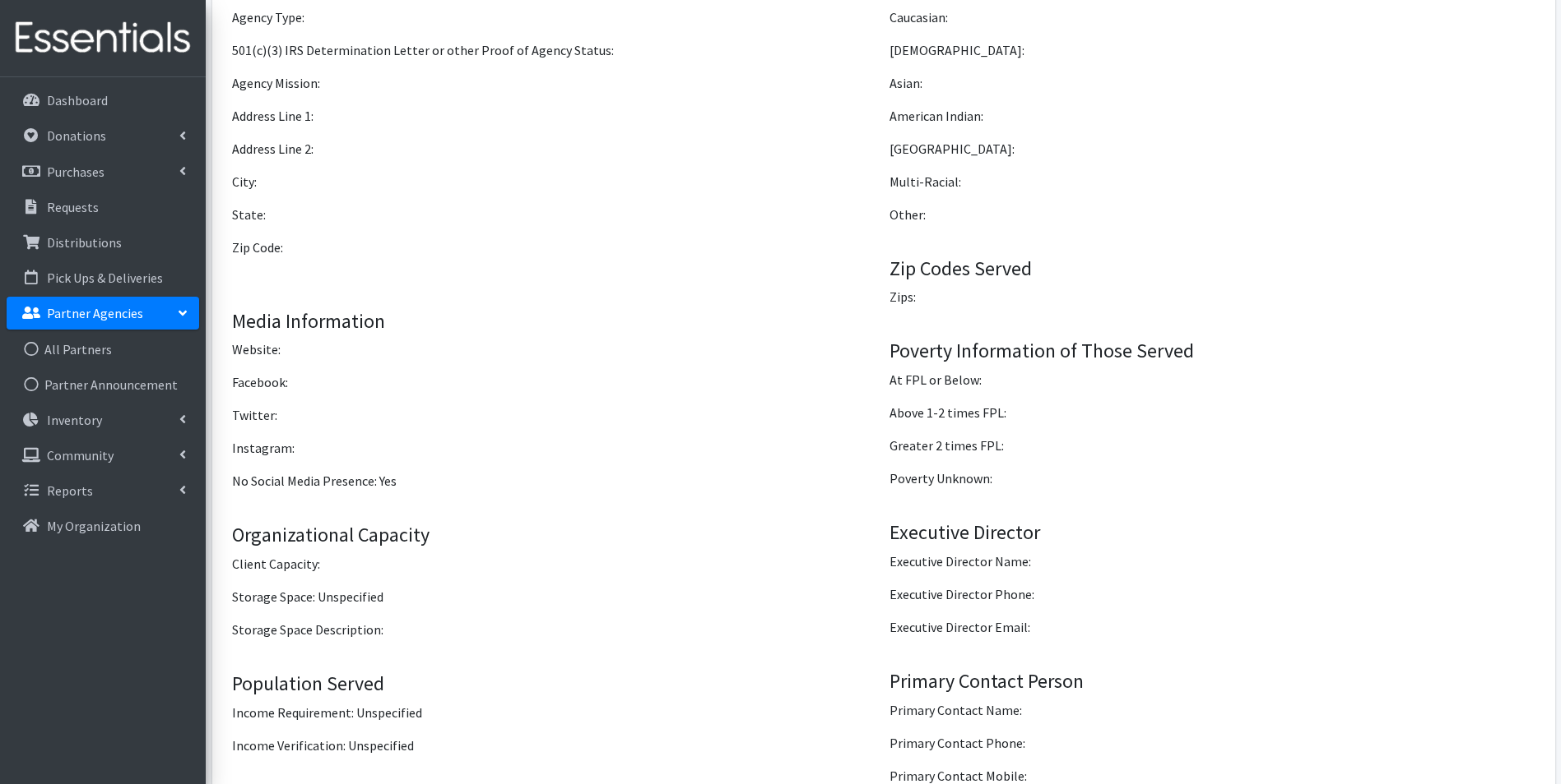
click at [98, 313] on p "Partner Agencies" at bounding box center [95, 313] width 96 height 17
click at [92, 340] on link "All Partners" at bounding box center [103, 349] width 193 height 32
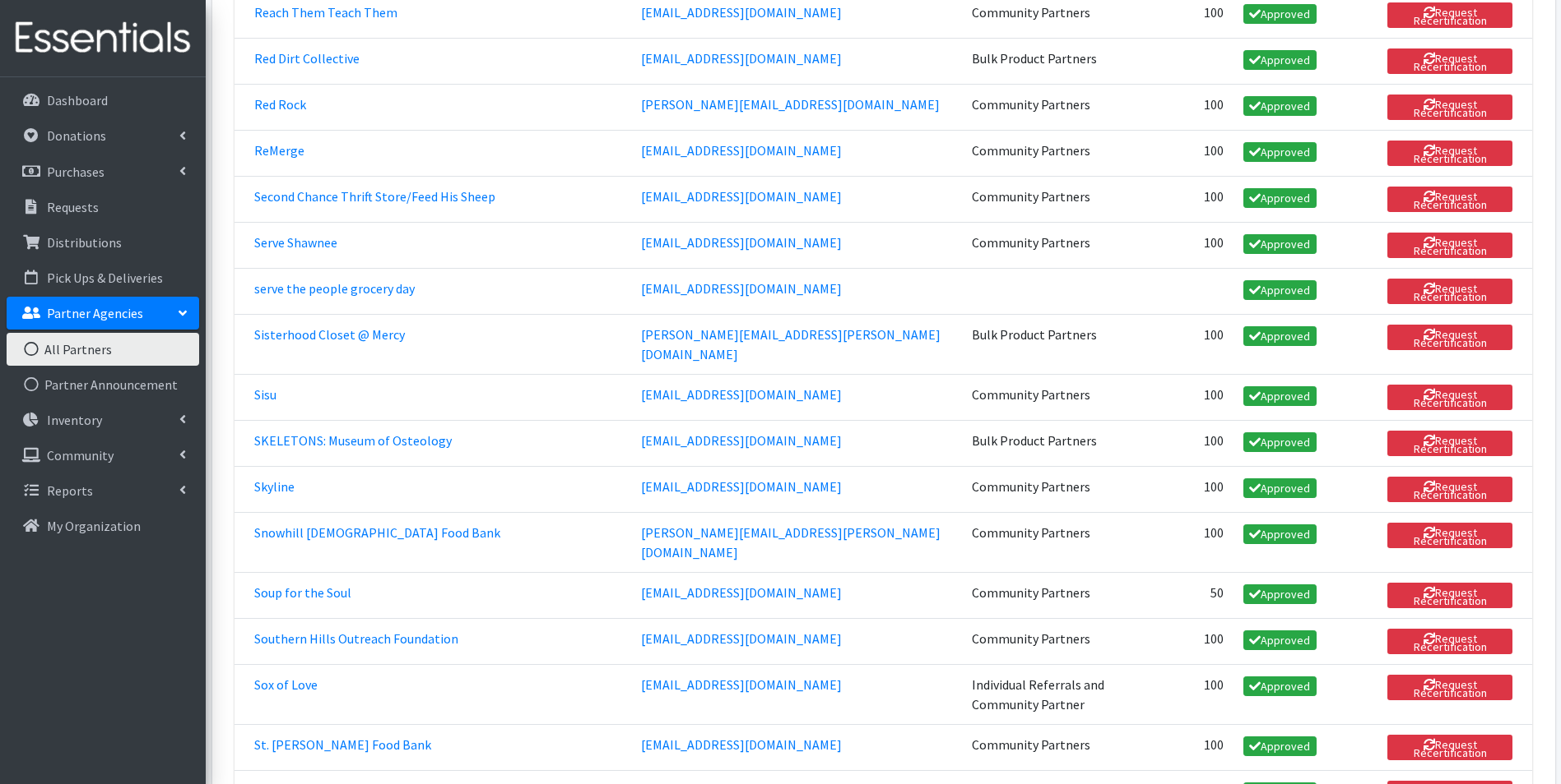
scroll to position [3288, 0]
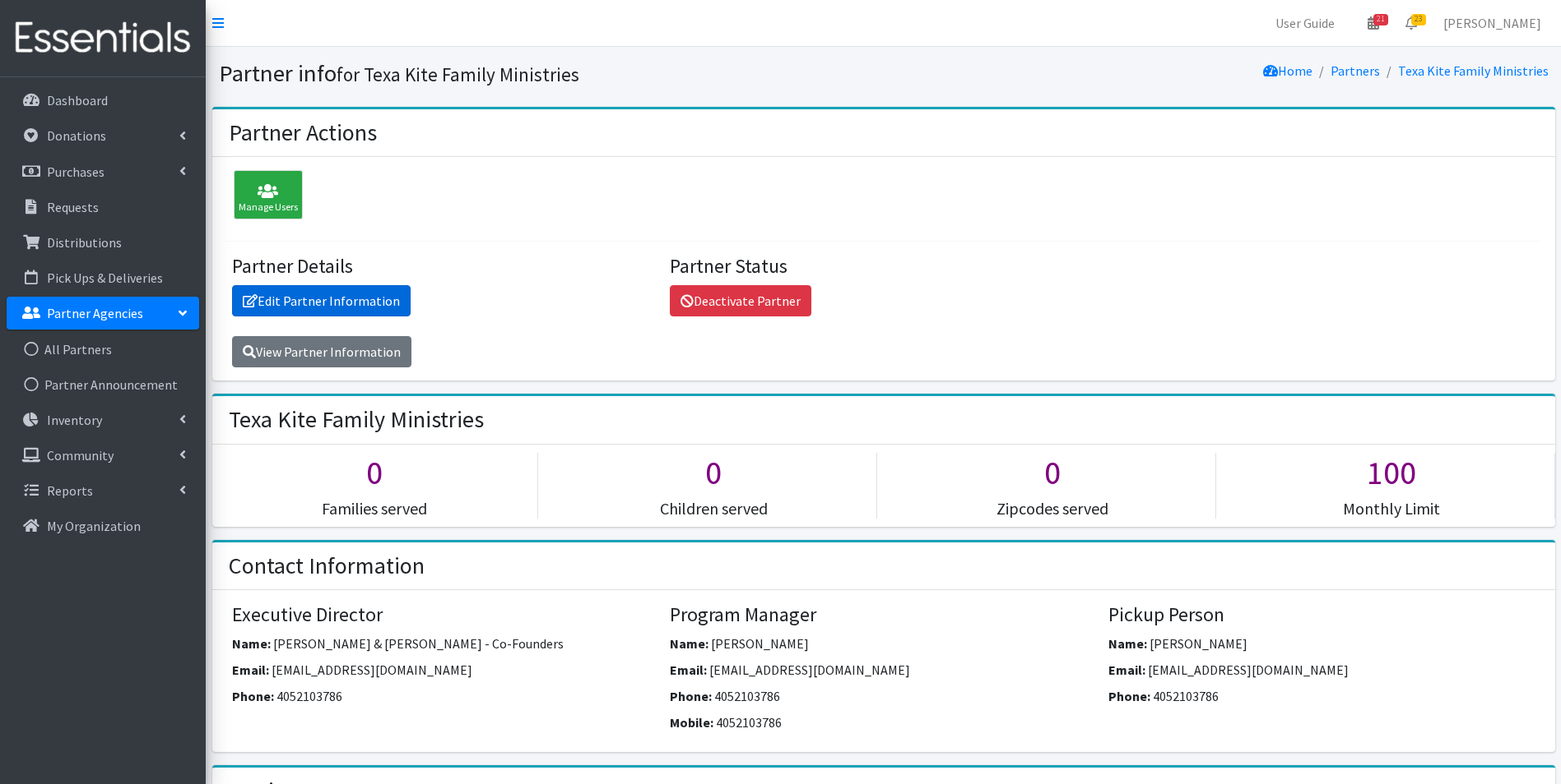
click at [368, 304] on link "Edit Partner Information" at bounding box center [321, 301] width 178 height 31
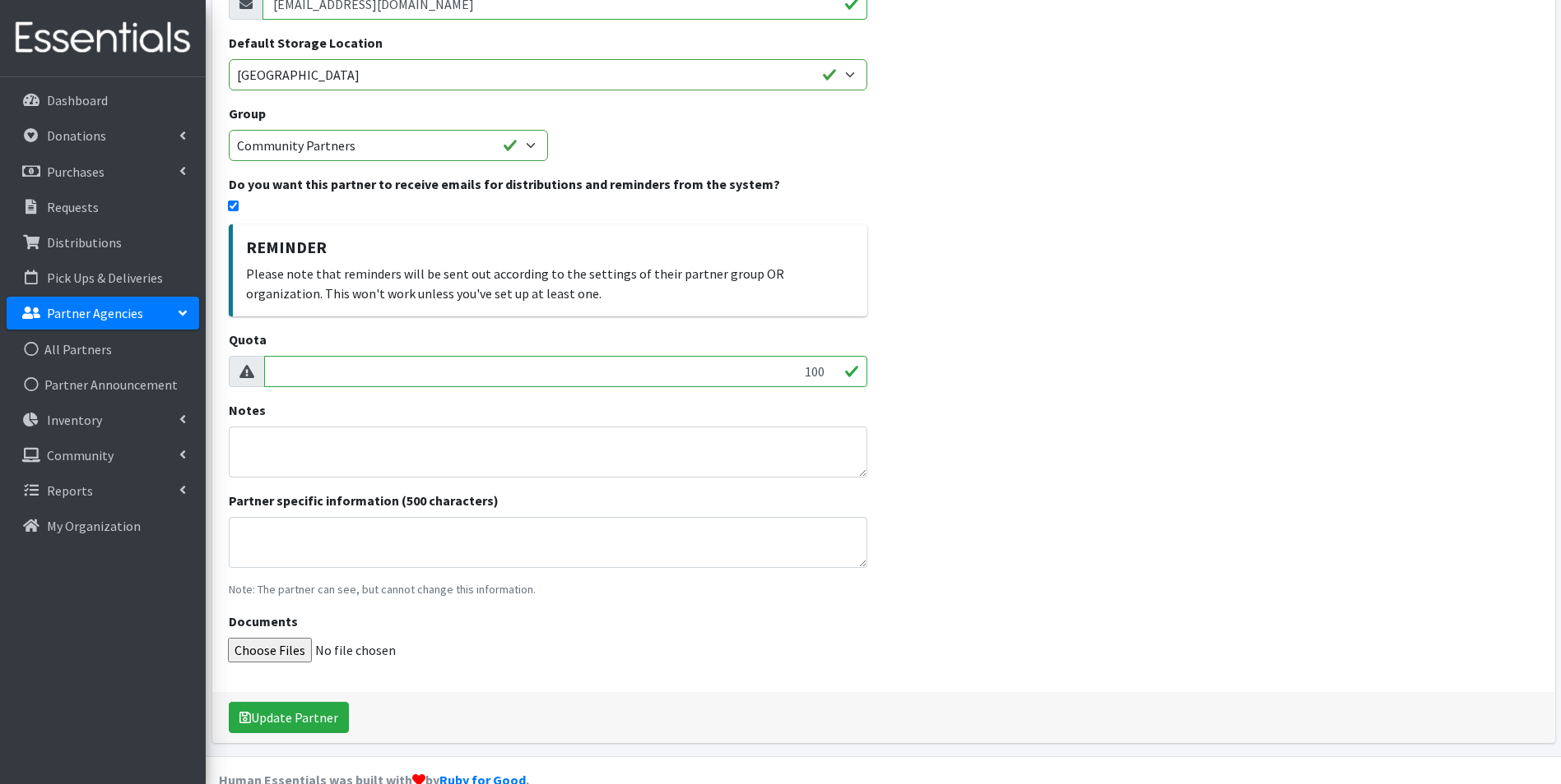
scroll to position [266, 0]
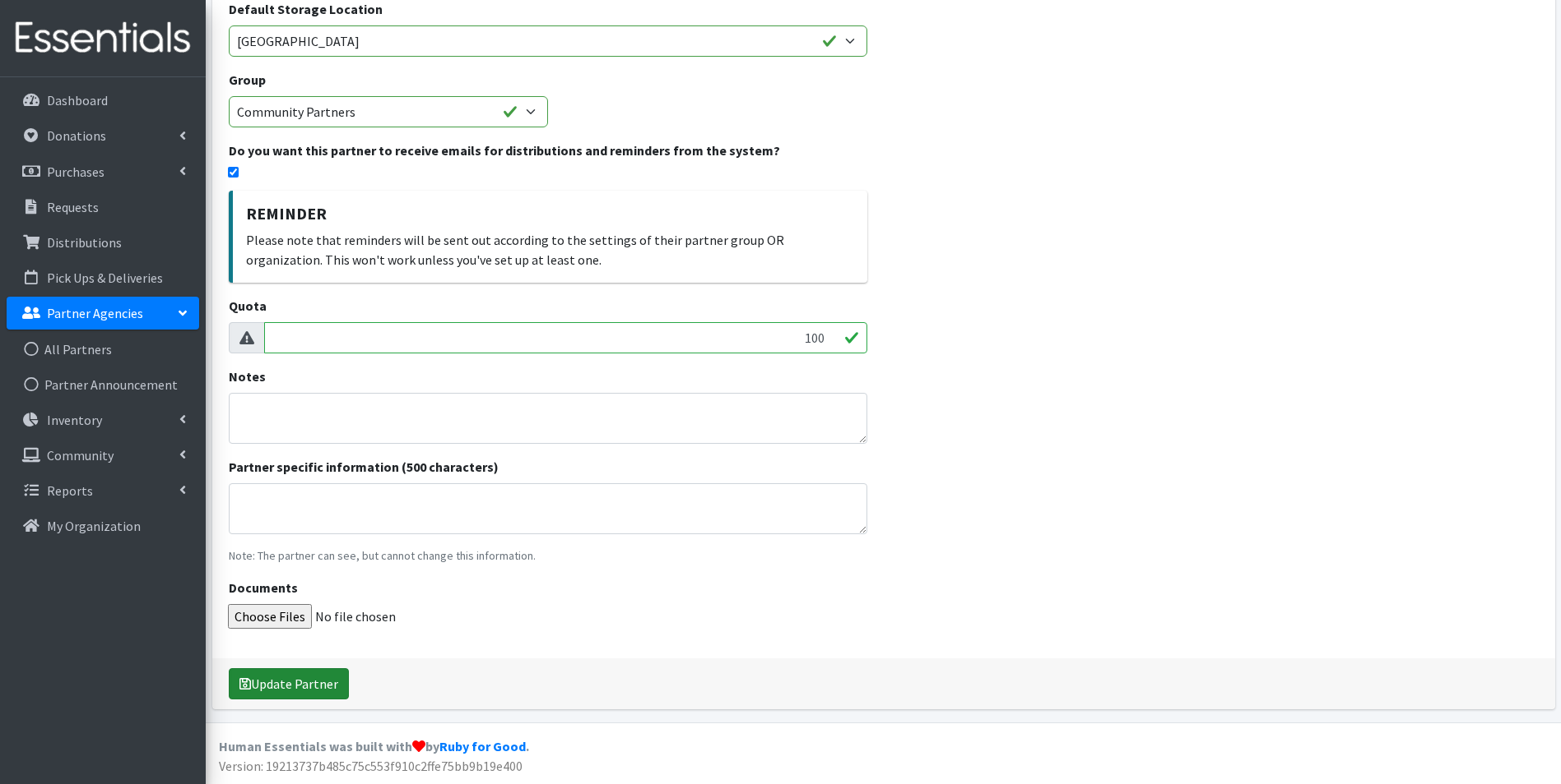
click at [328, 675] on button "Update Partner" at bounding box center [288, 685] width 120 height 31
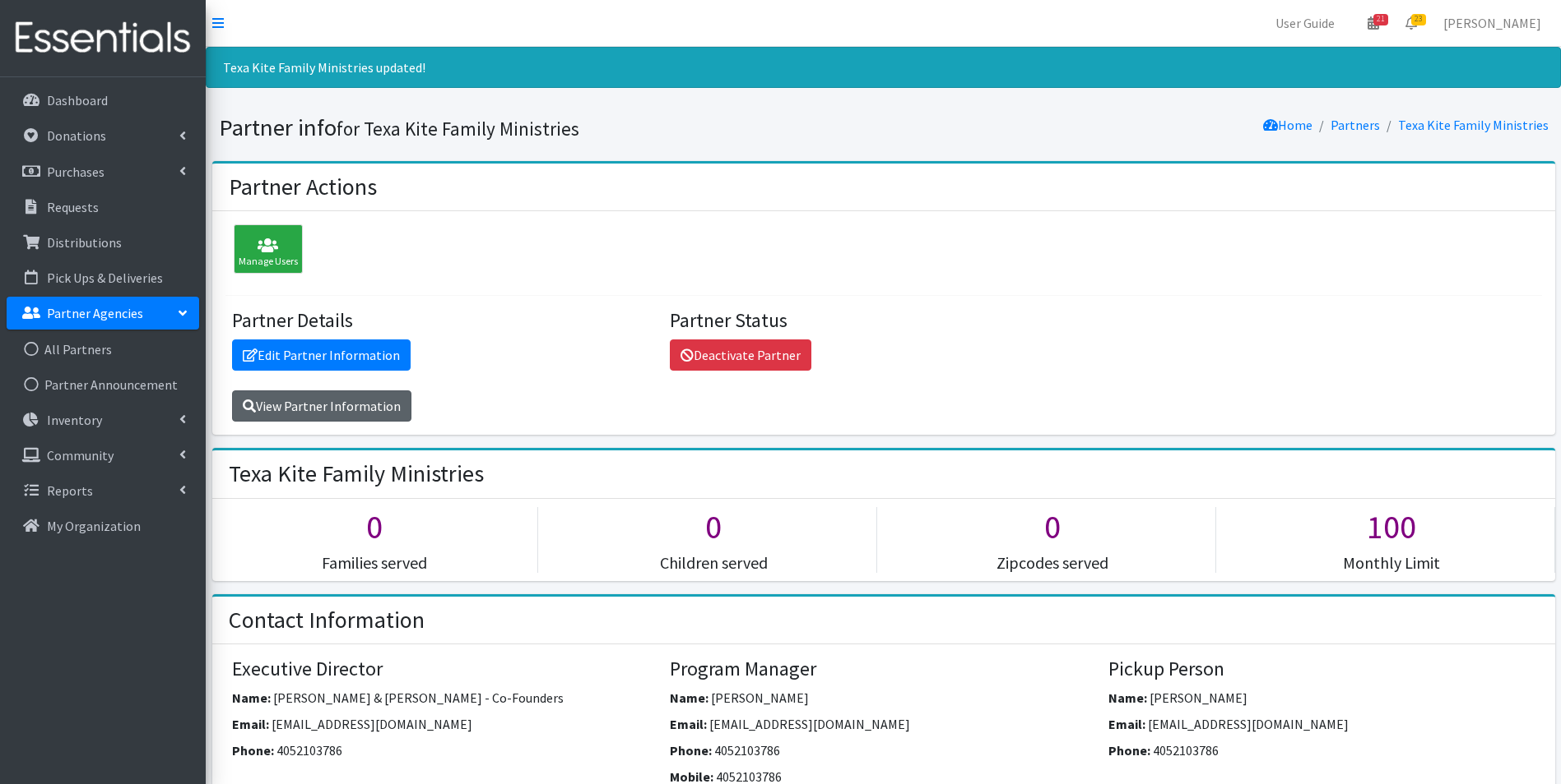
click at [338, 408] on link "View Partner Information" at bounding box center [322, 406] width 179 height 31
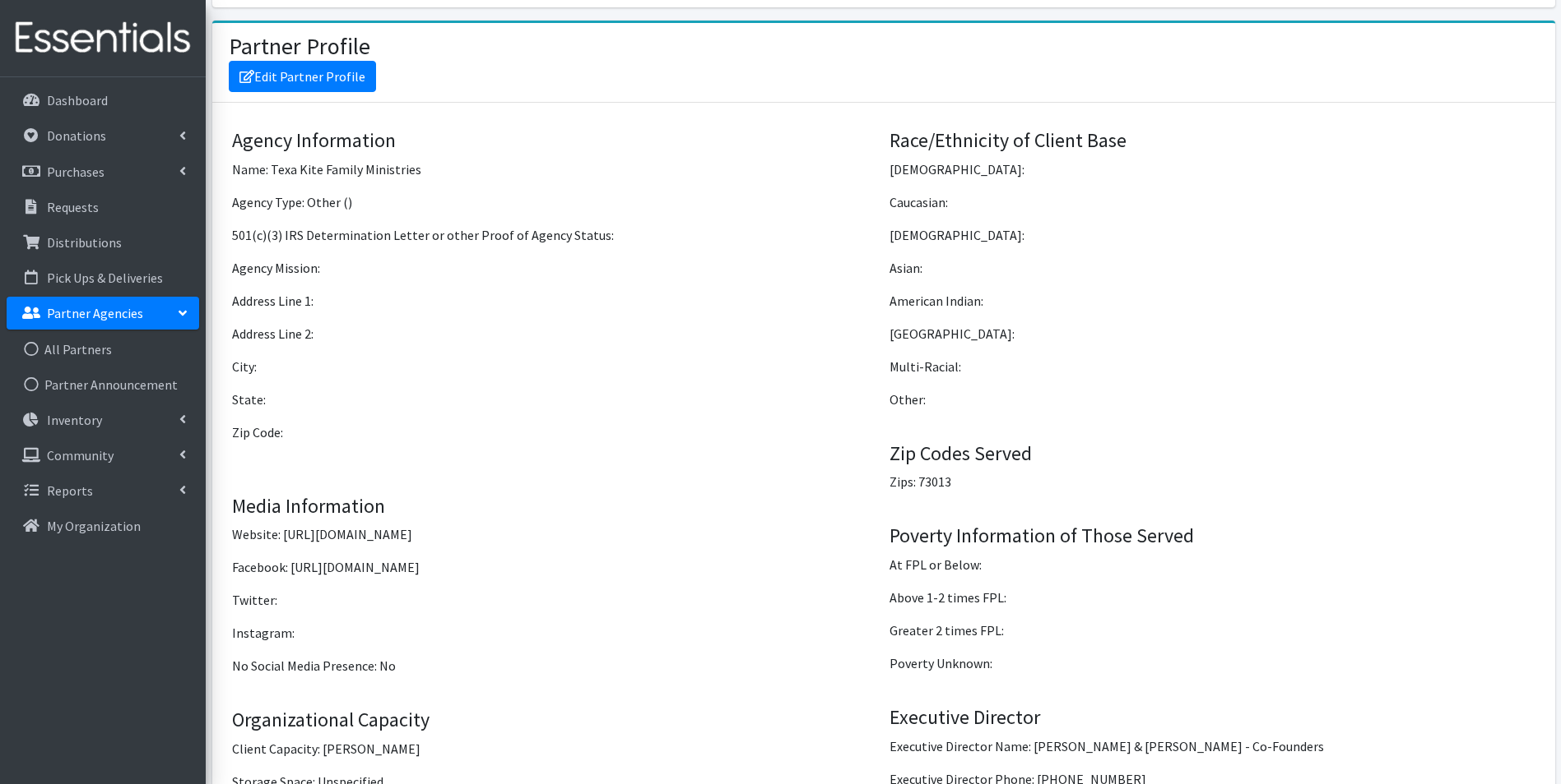
scroll to position [1222, 0]
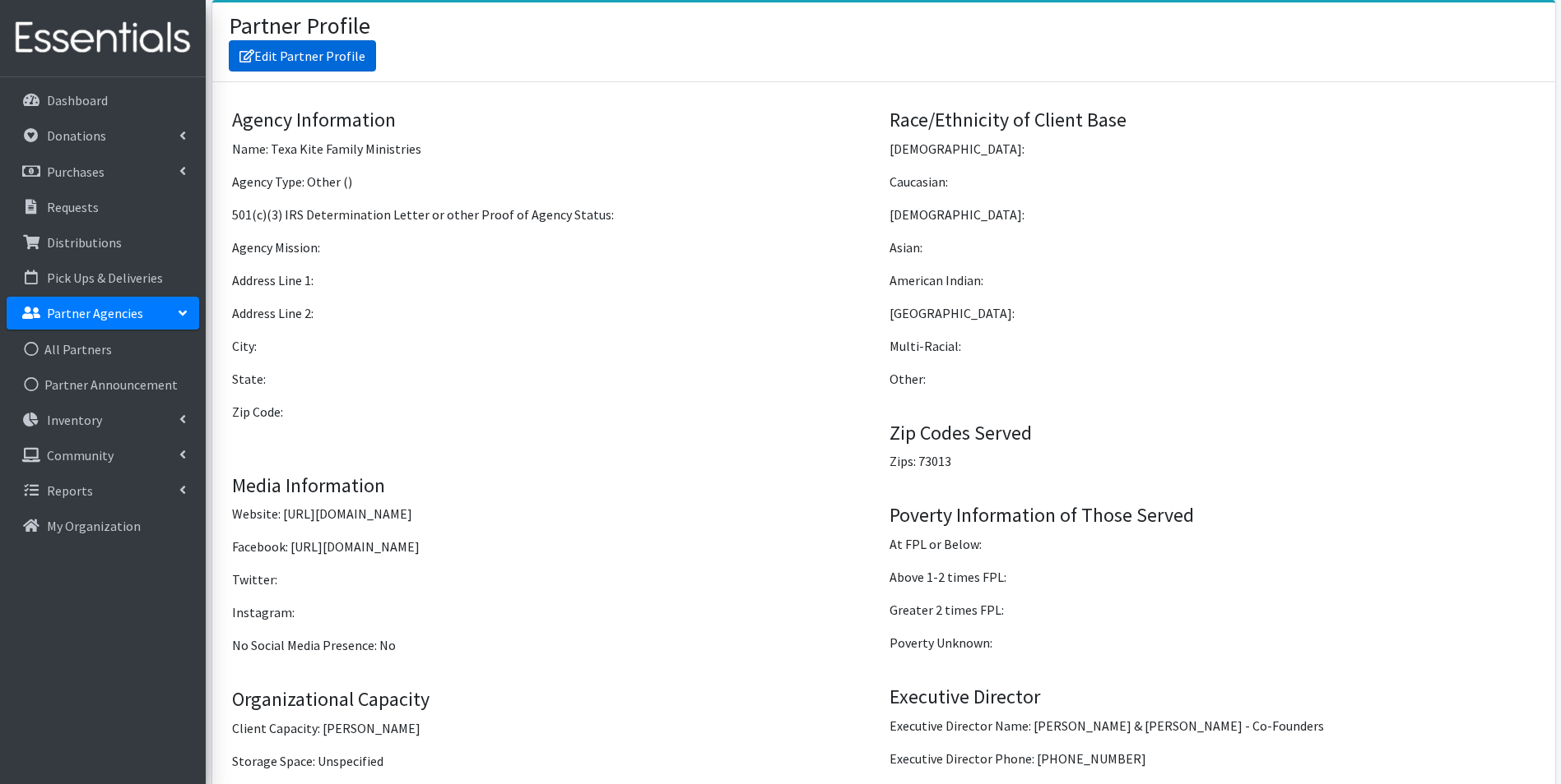
click at [304, 70] on link "Edit Partner Profile" at bounding box center [302, 56] width 148 height 31
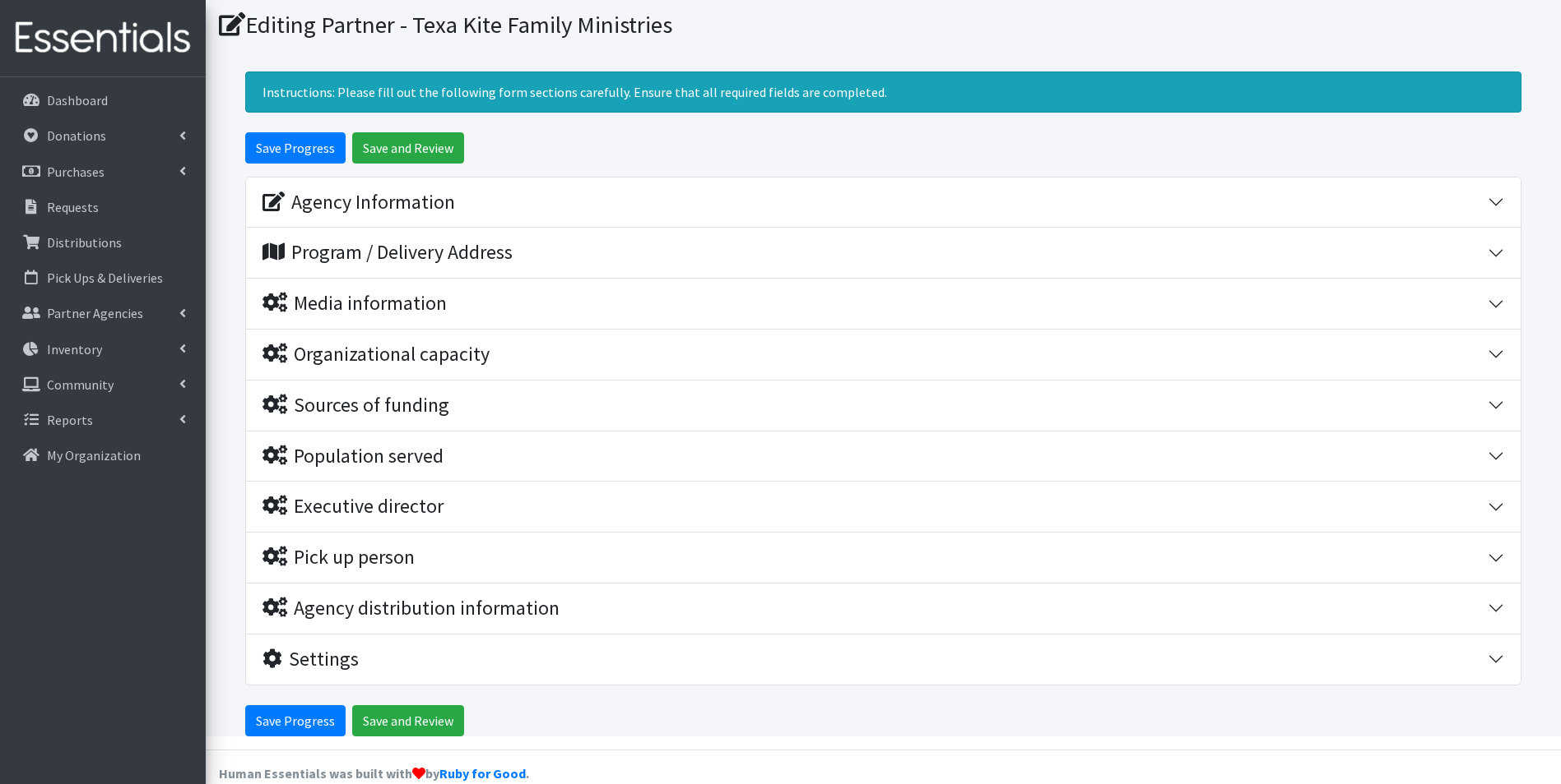
scroll to position [76, 0]
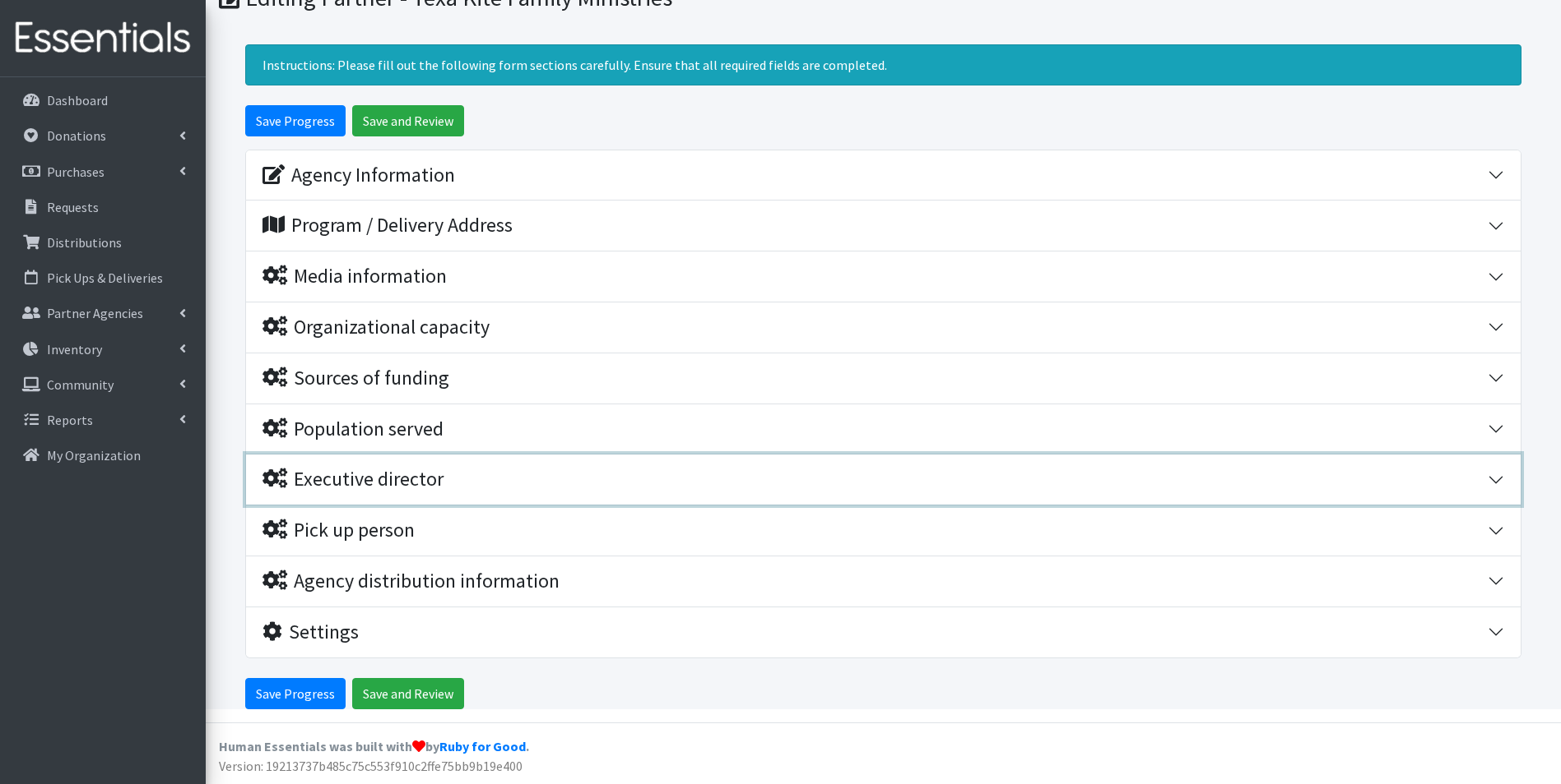
click at [417, 493] on button "Executive director" at bounding box center [883, 479] width 1275 height 50
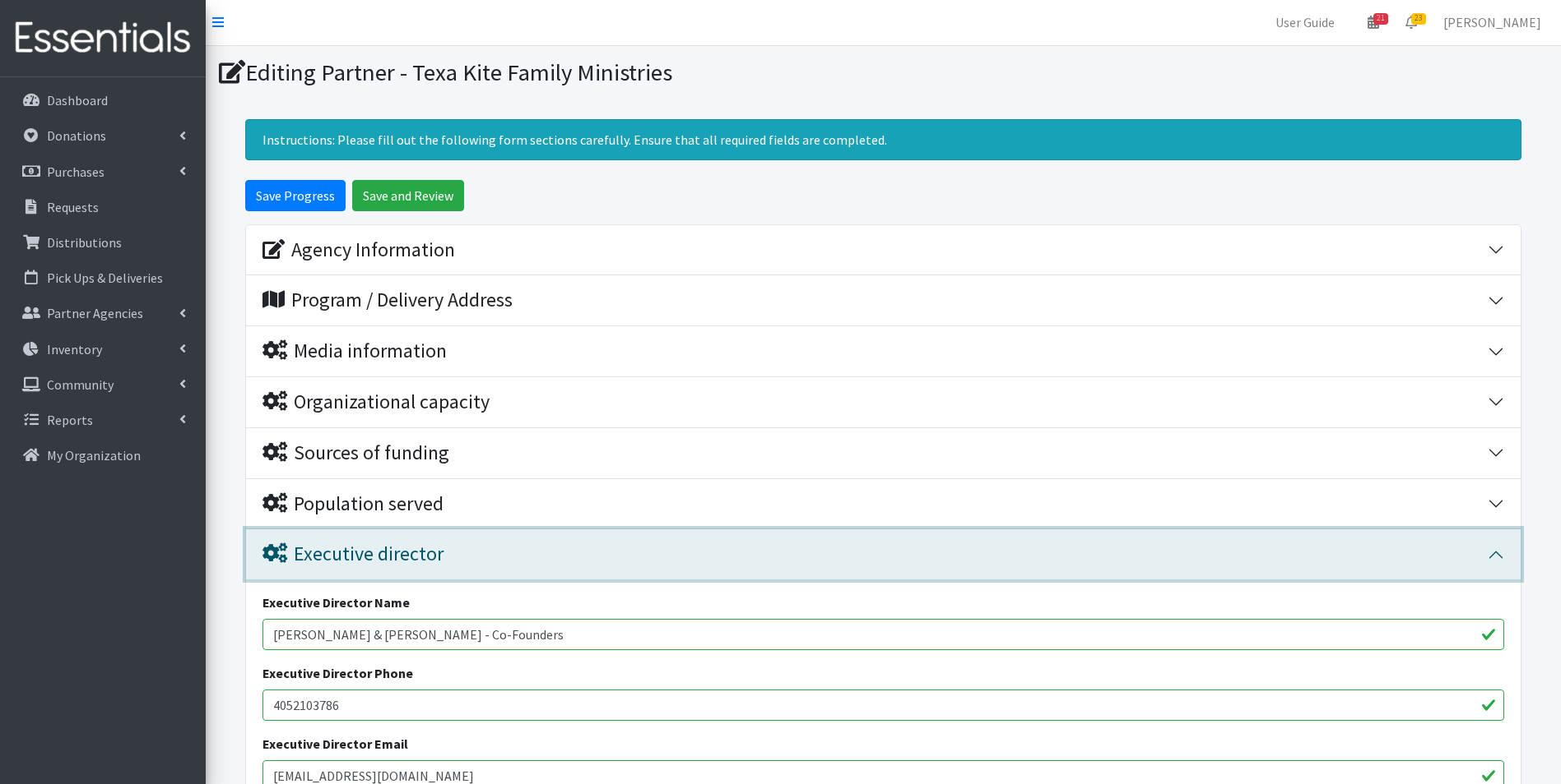
scroll to position [0, 0]
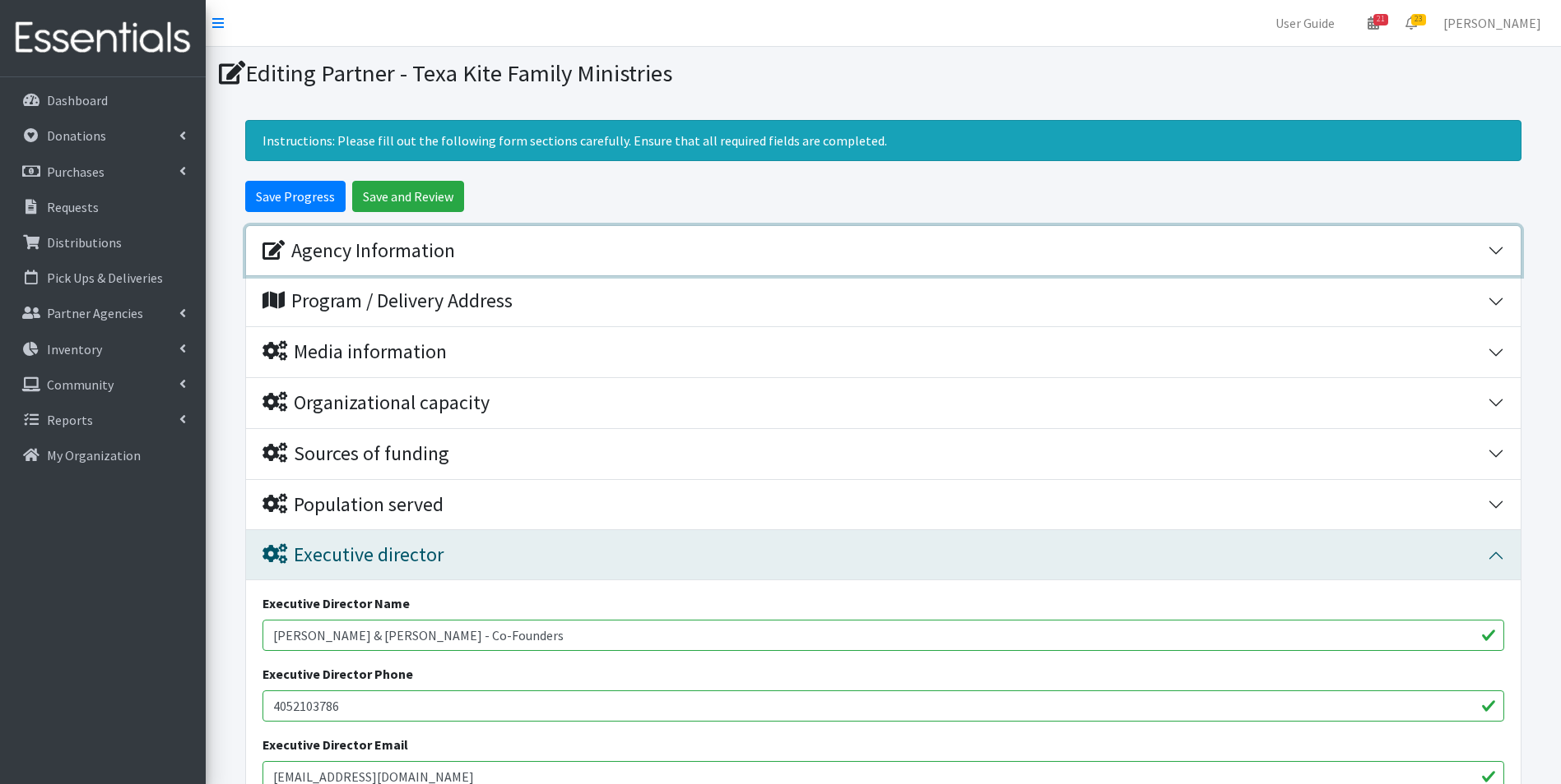
click at [339, 250] on div "Agency Information" at bounding box center [359, 251] width 193 height 24
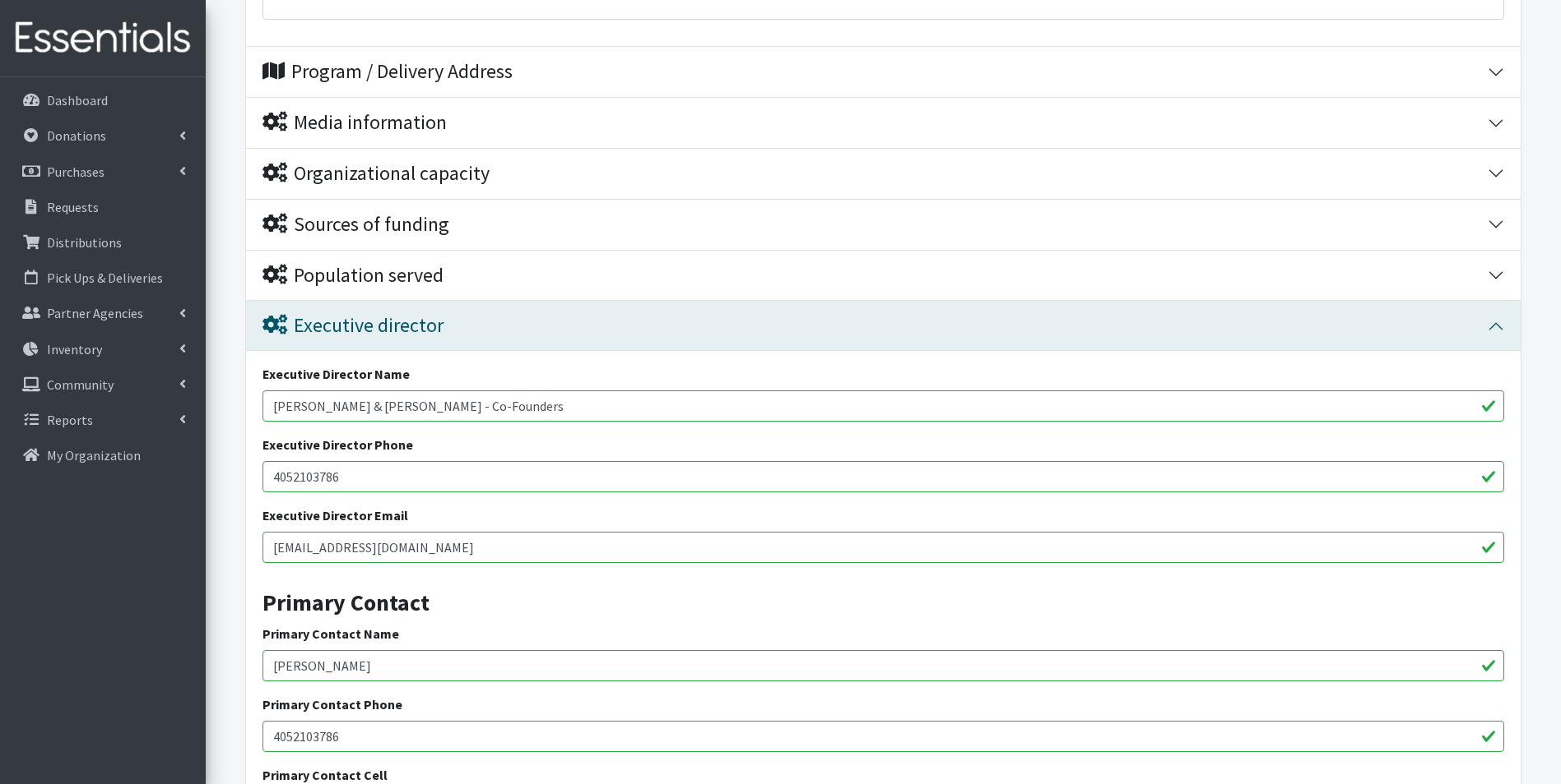
scroll to position [987, 0]
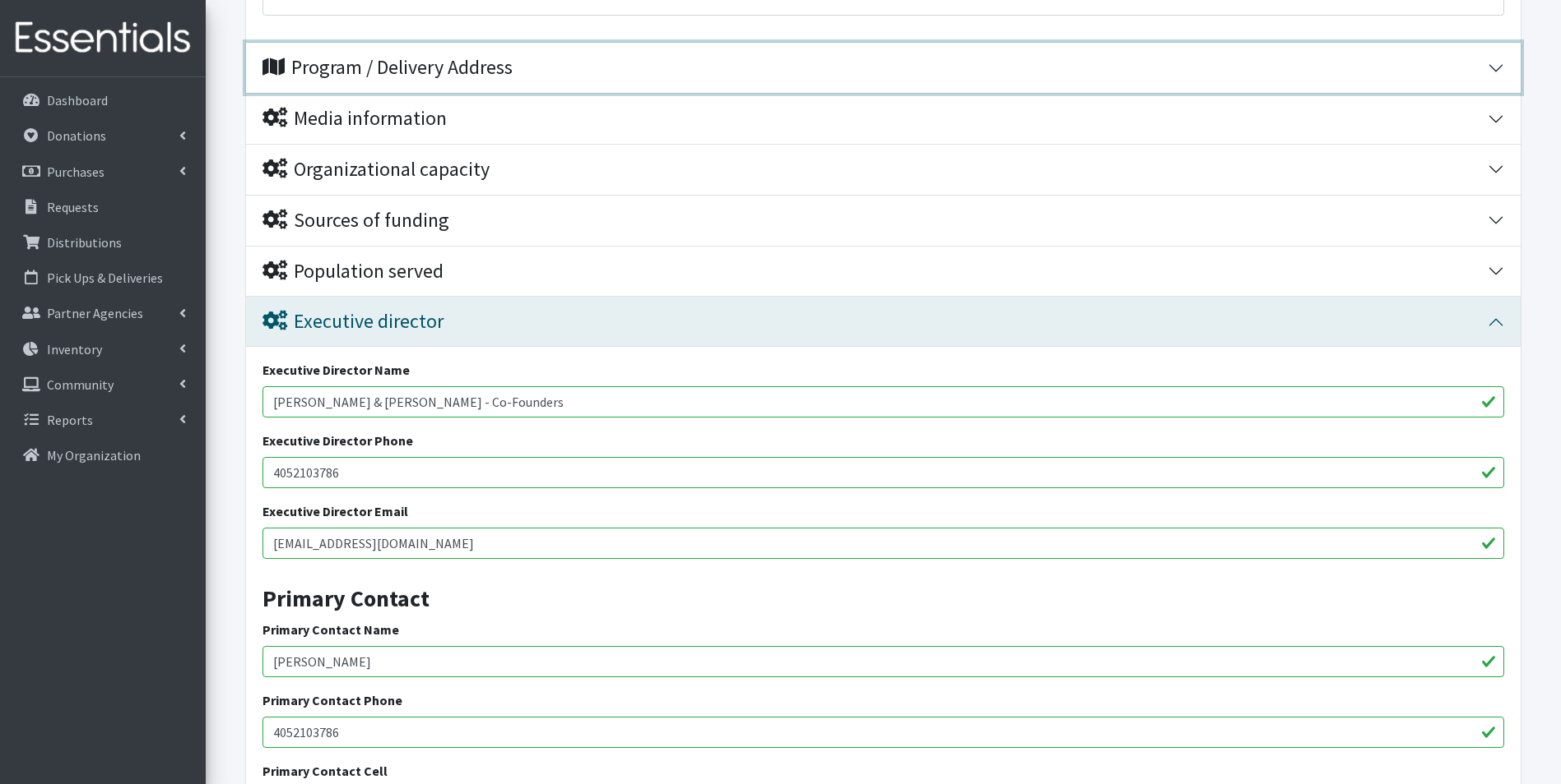
click at [401, 53] on button "Program / Delivery Address" at bounding box center [883, 67] width 1275 height 50
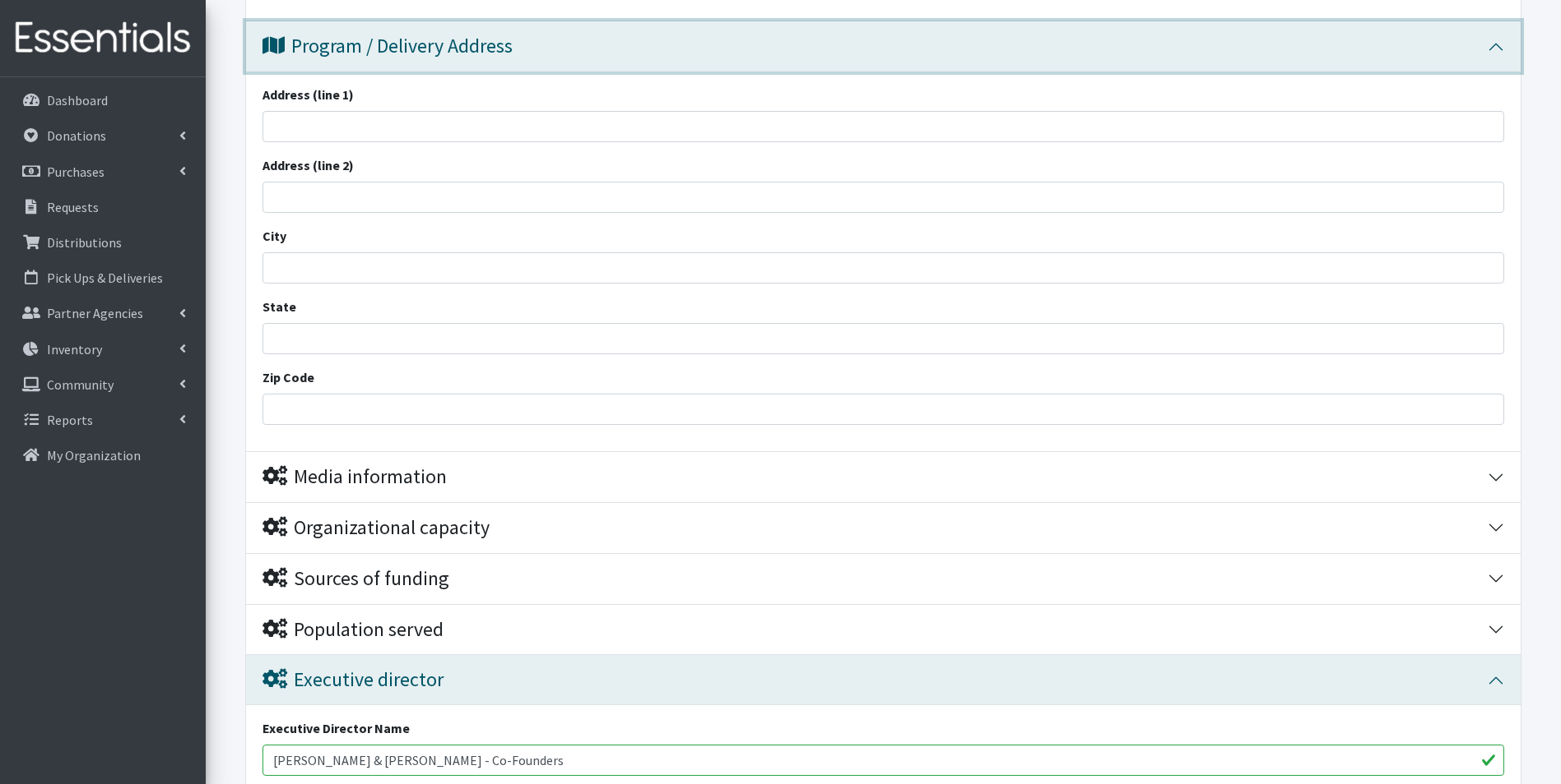
scroll to position [1315, 0]
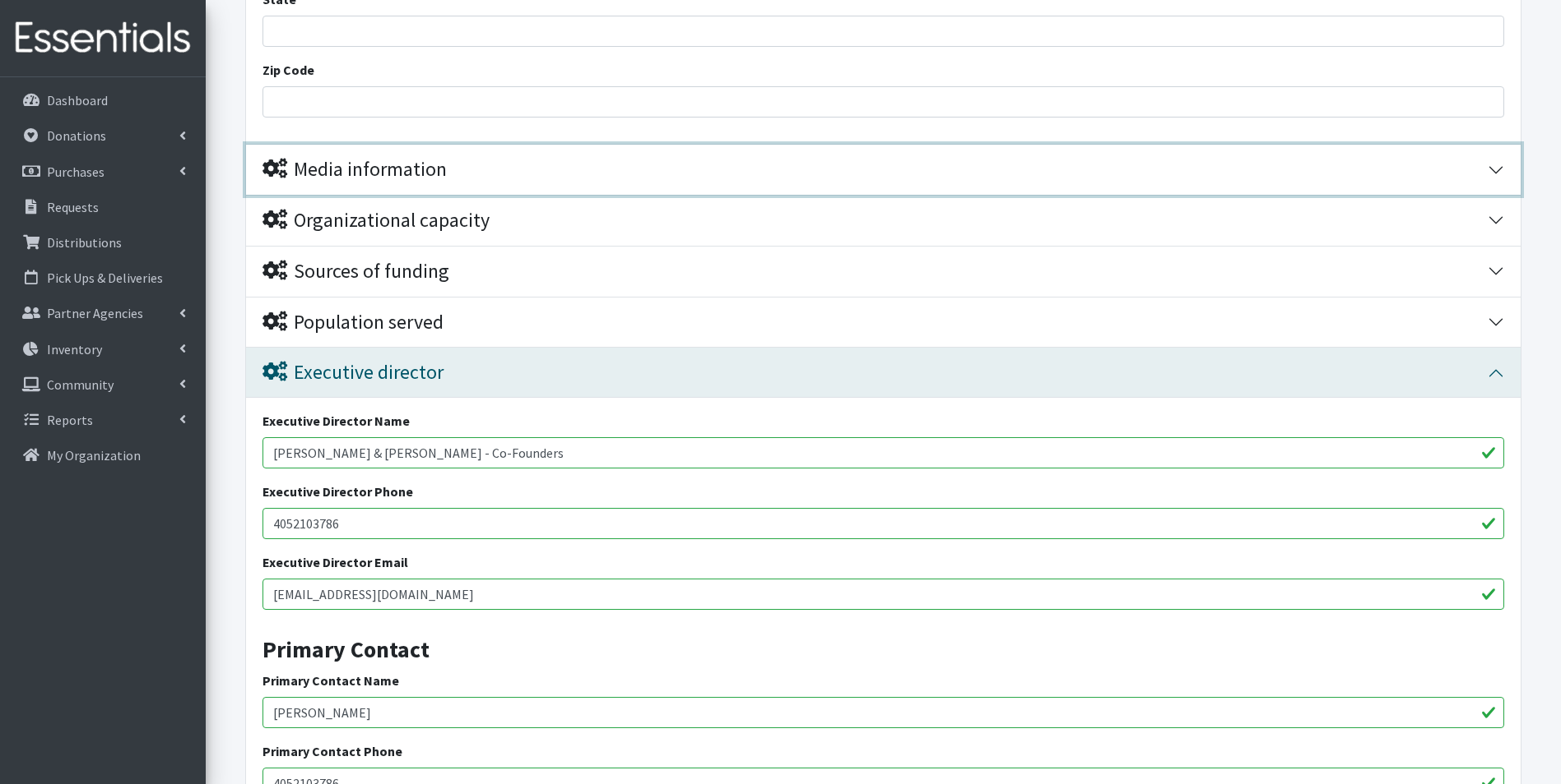
click at [459, 173] on div "Media information" at bounding box center [875, 169] width 1225 height 24
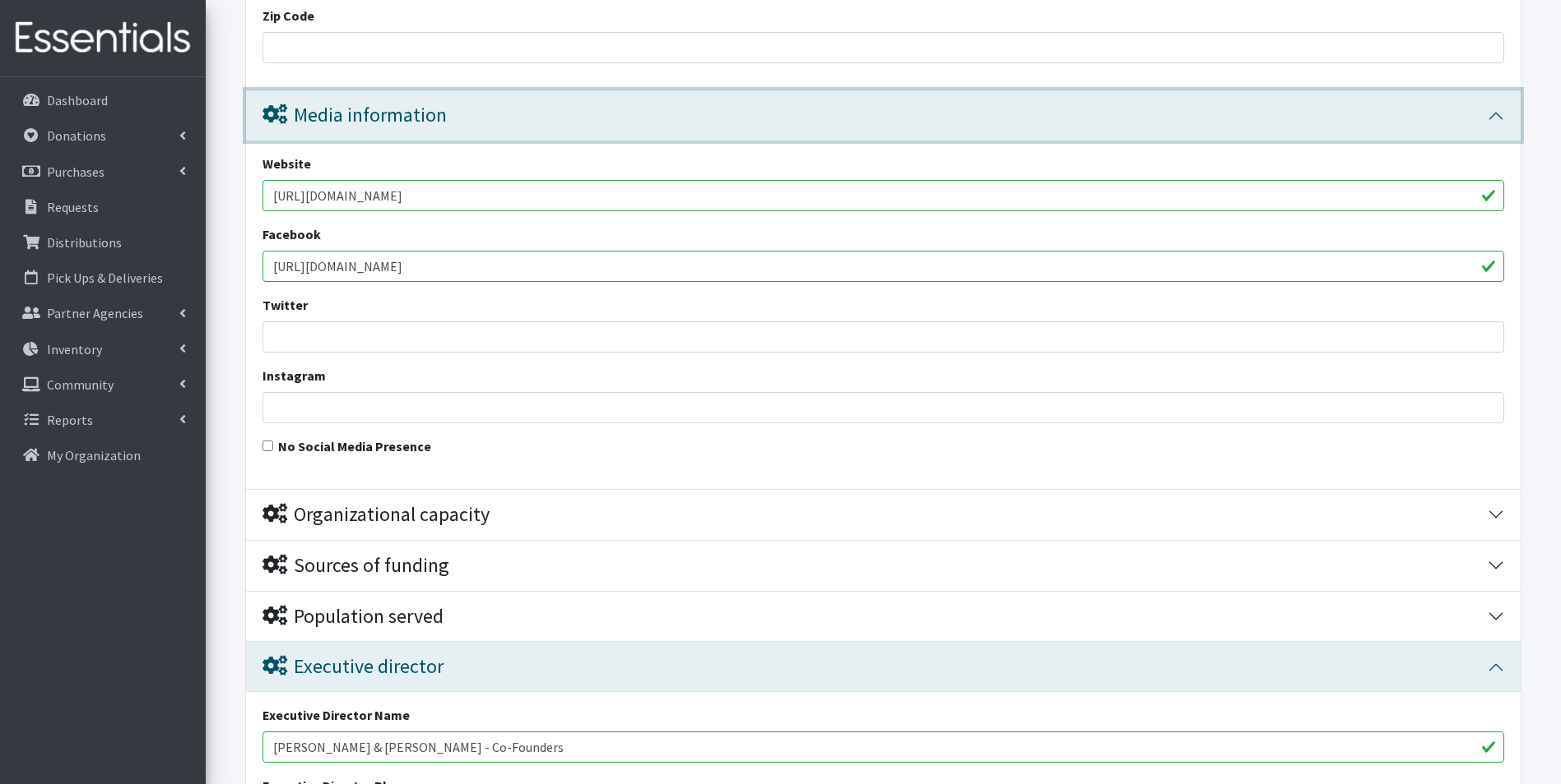
scroll to position [1562, 0]
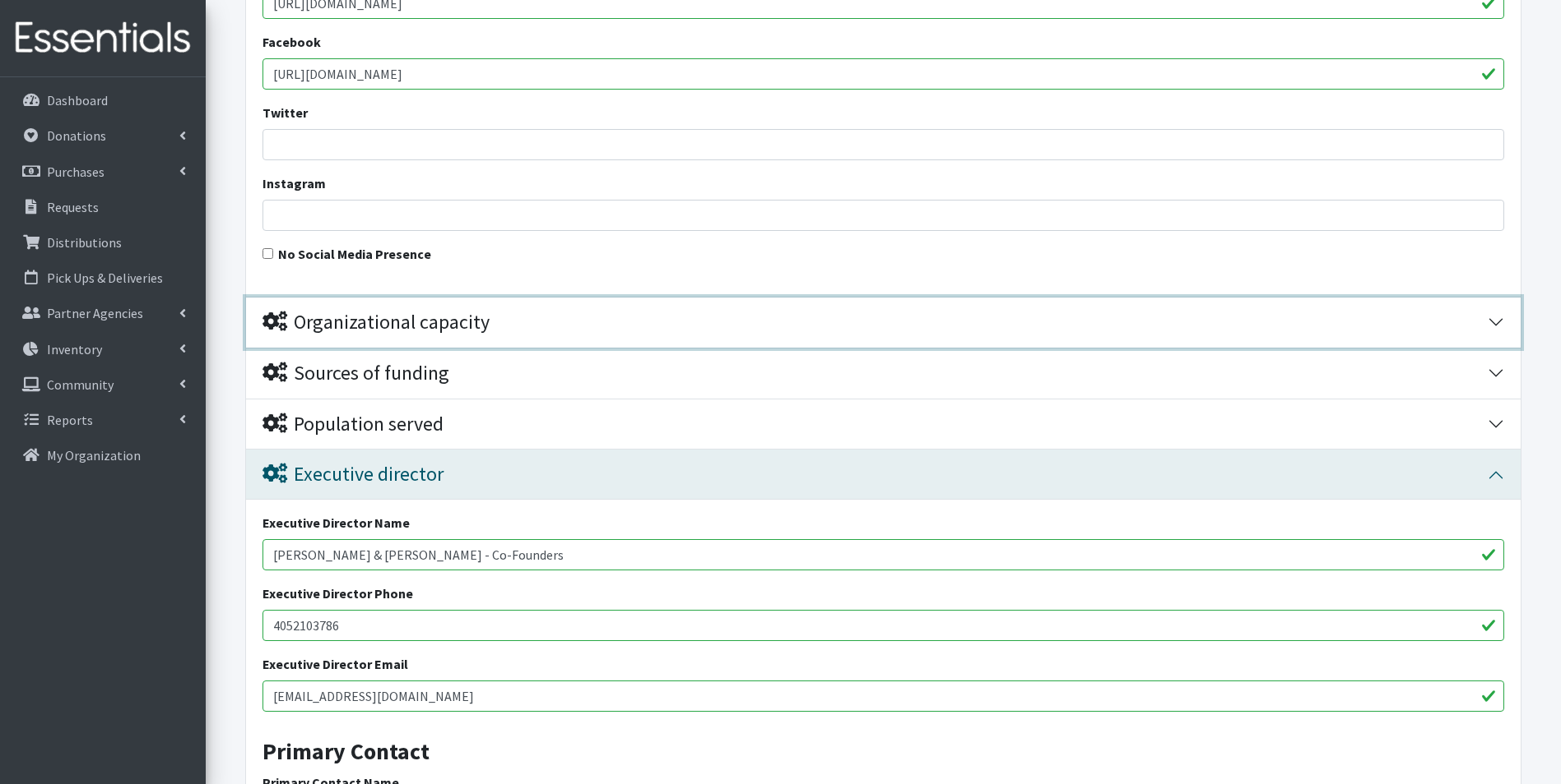
click at [494, 331] on div "Organizational capacity" at bounding box center [875, 323] width 1225 height 24
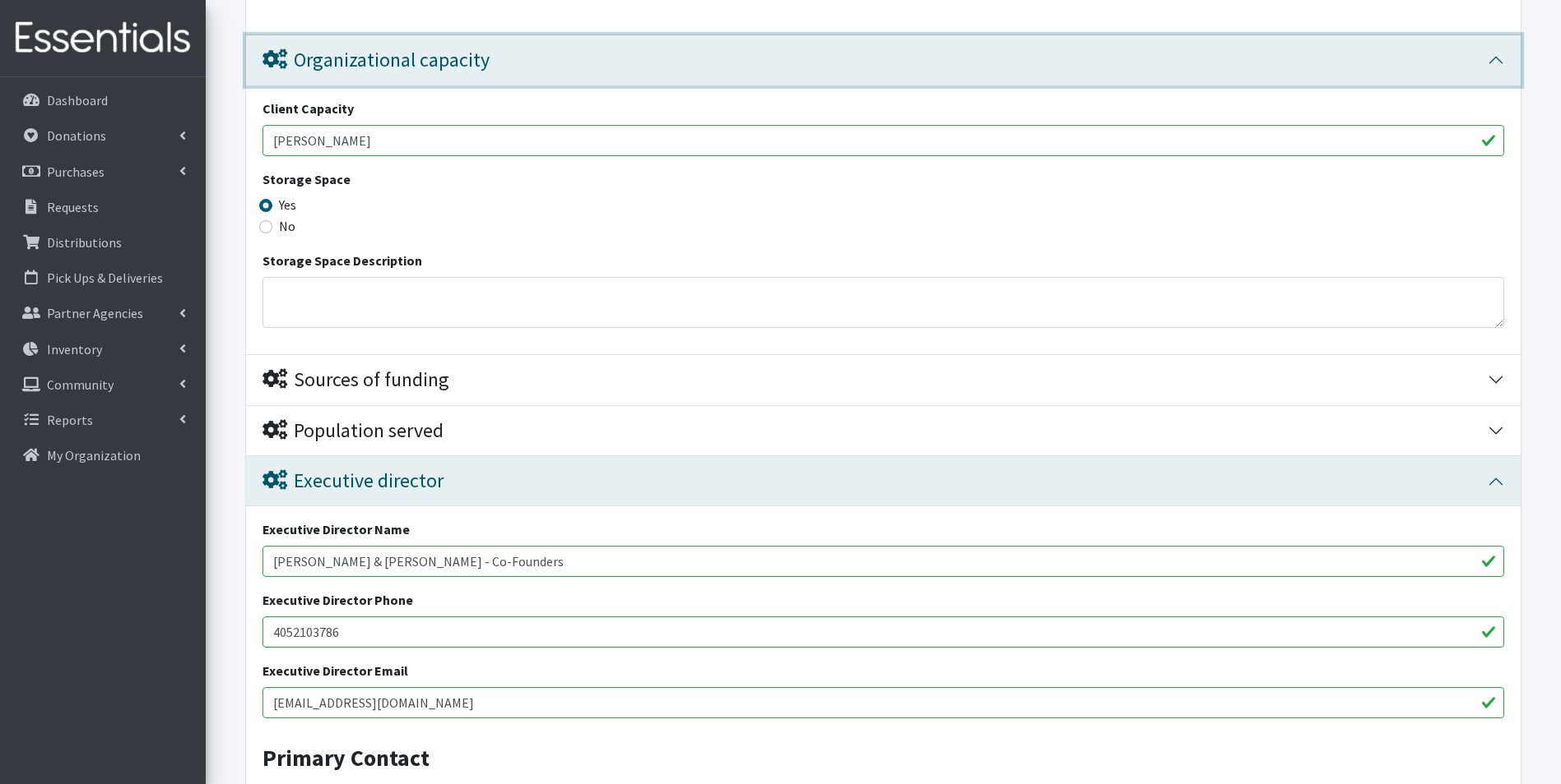
scroll to position [1891, 0]
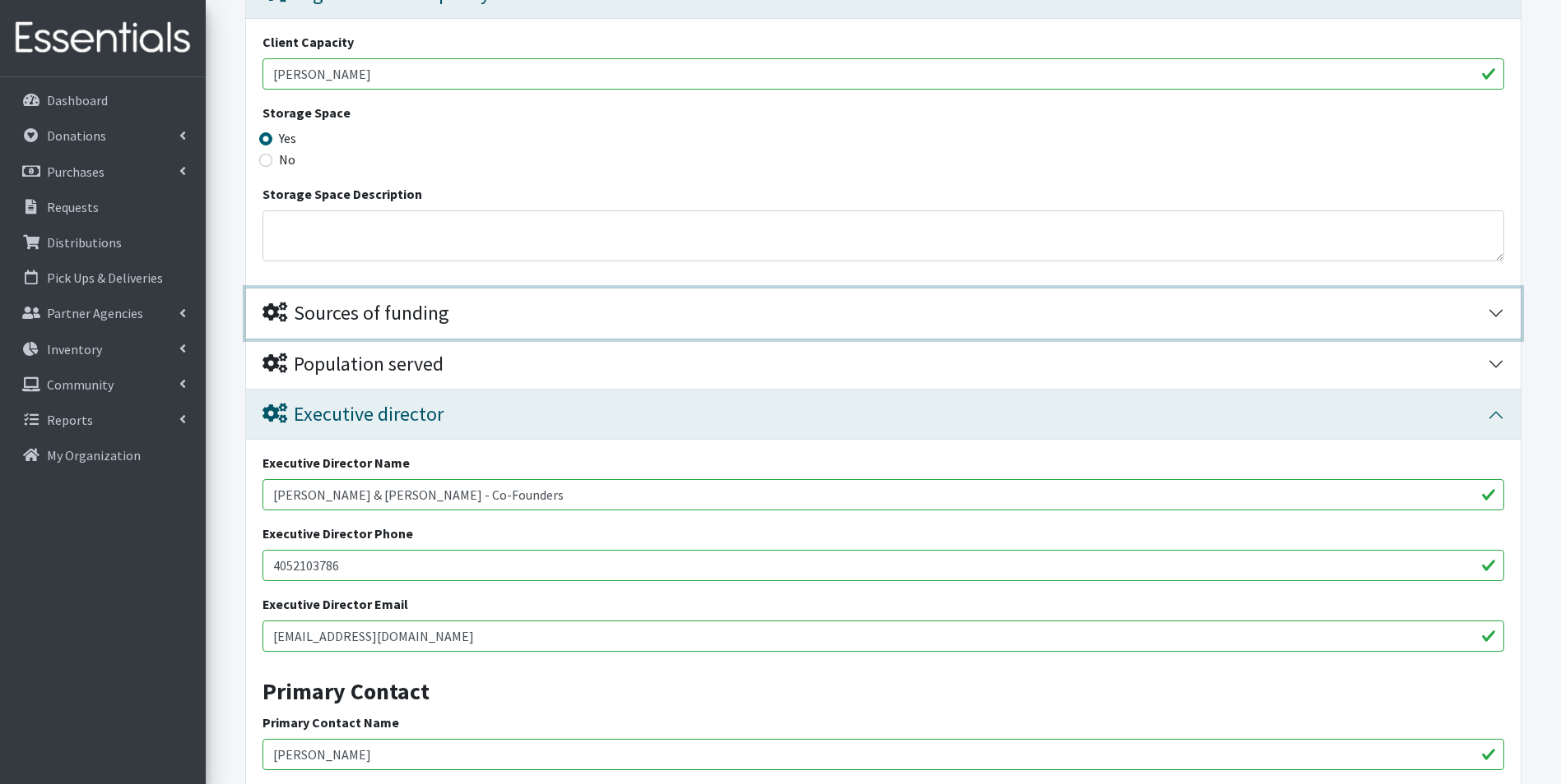
click at [491, 328] on button "Sources of funding" at bounding box center [883, 313] width 1275 height 50
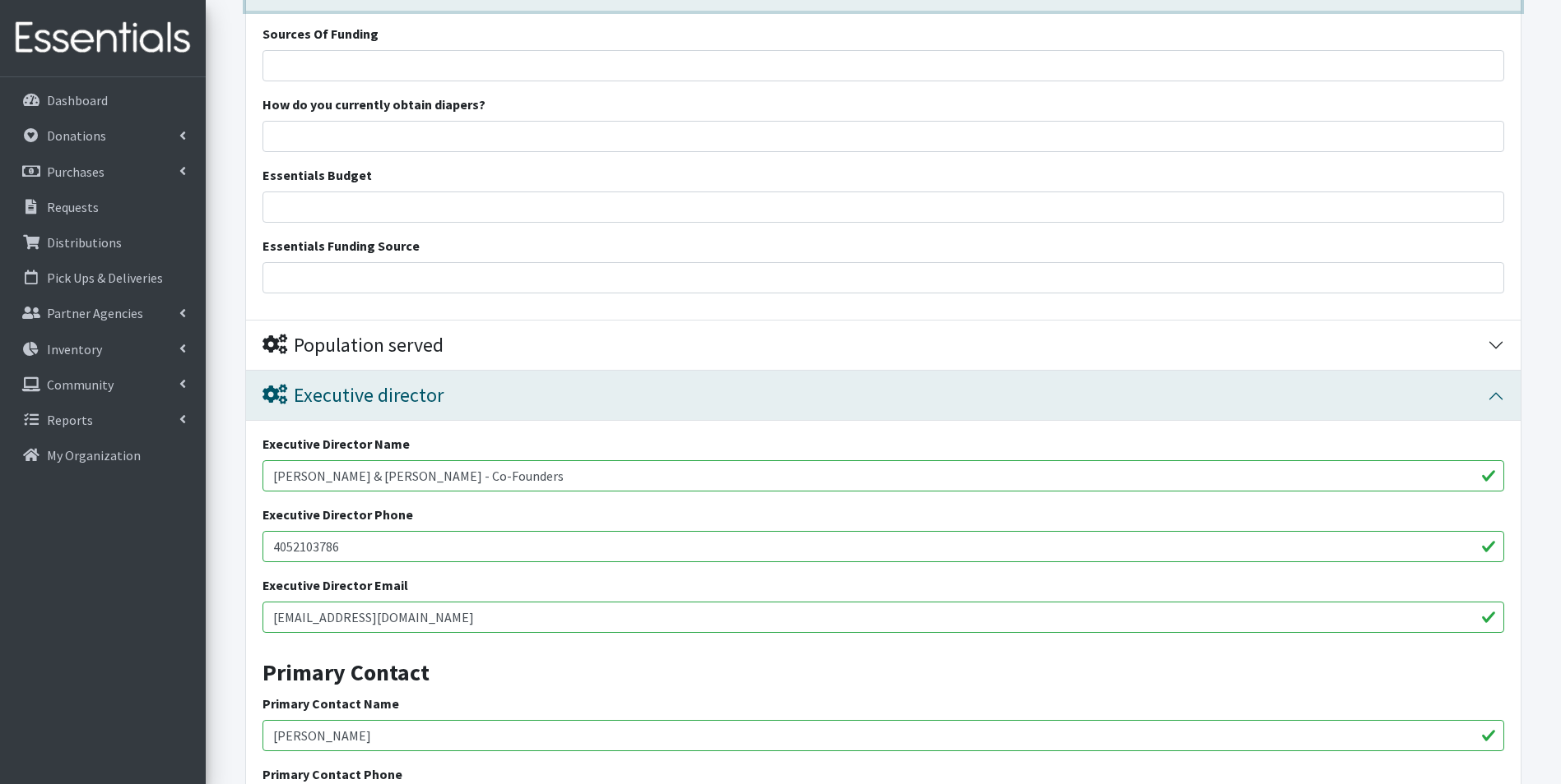
scroll to position [2220, 0]
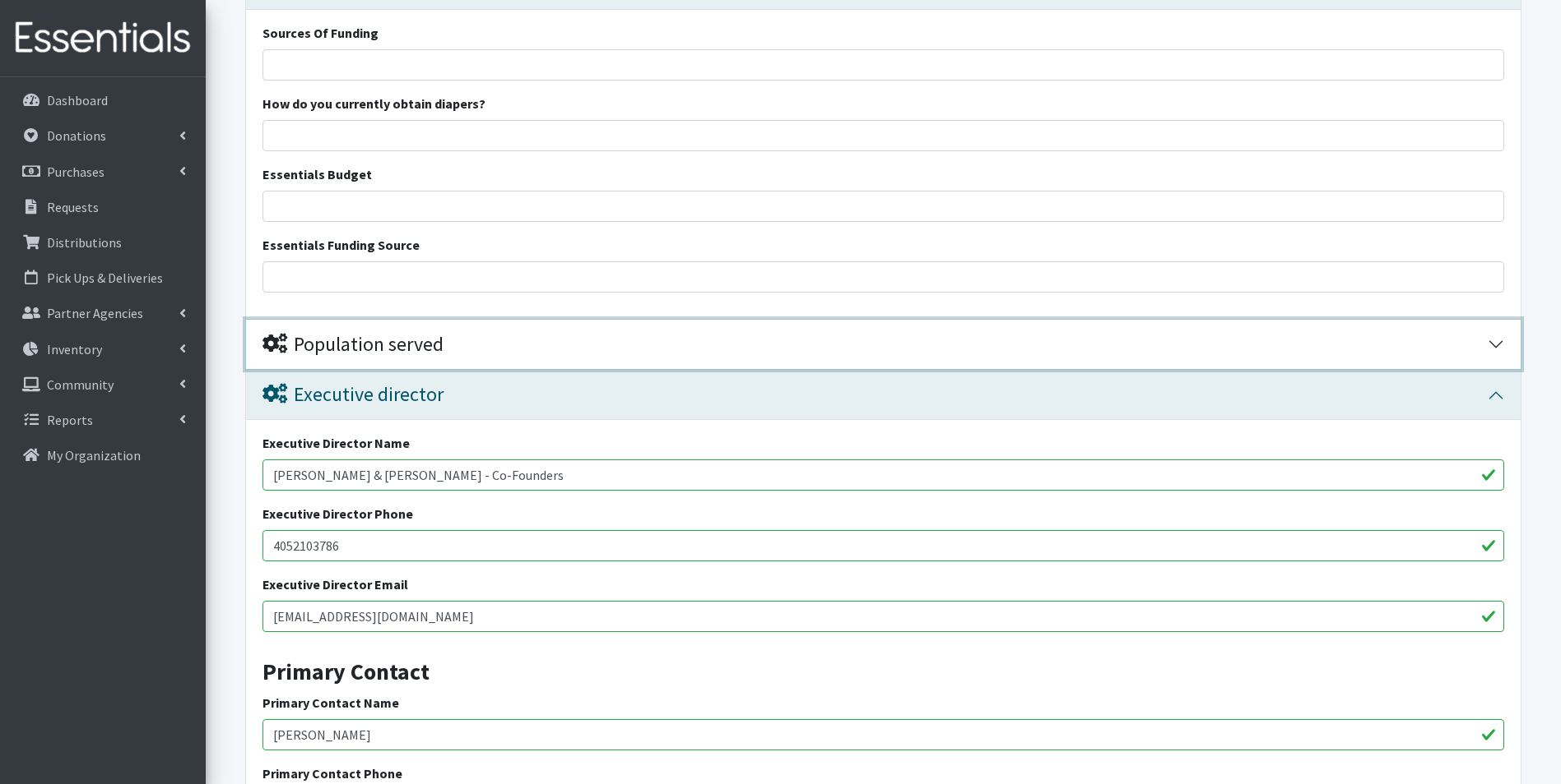
click at [512, 358] on button "Population served" at bounding box center [883, 344] width 1275 height 50
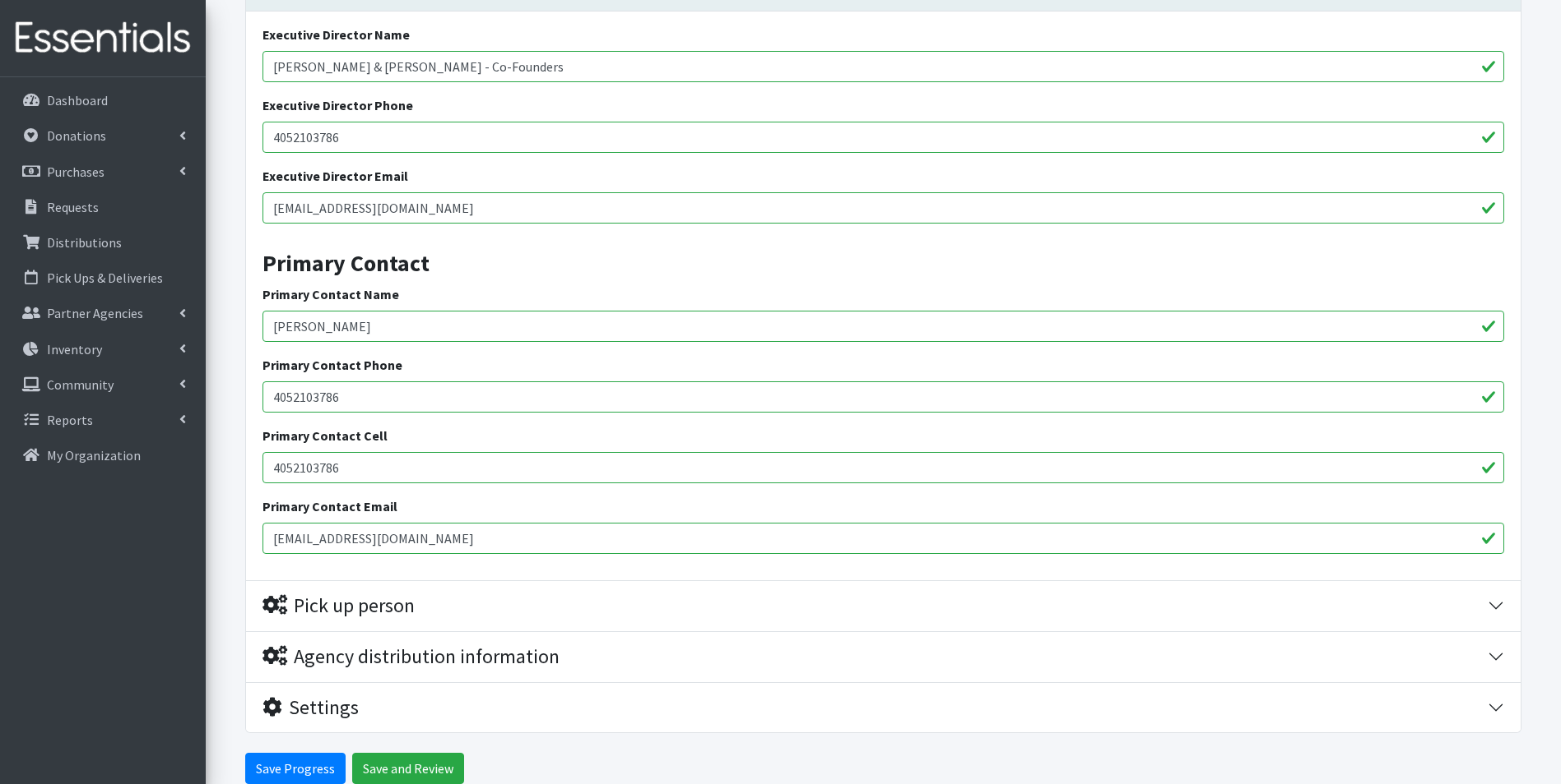
scroll to position [3938, 0]
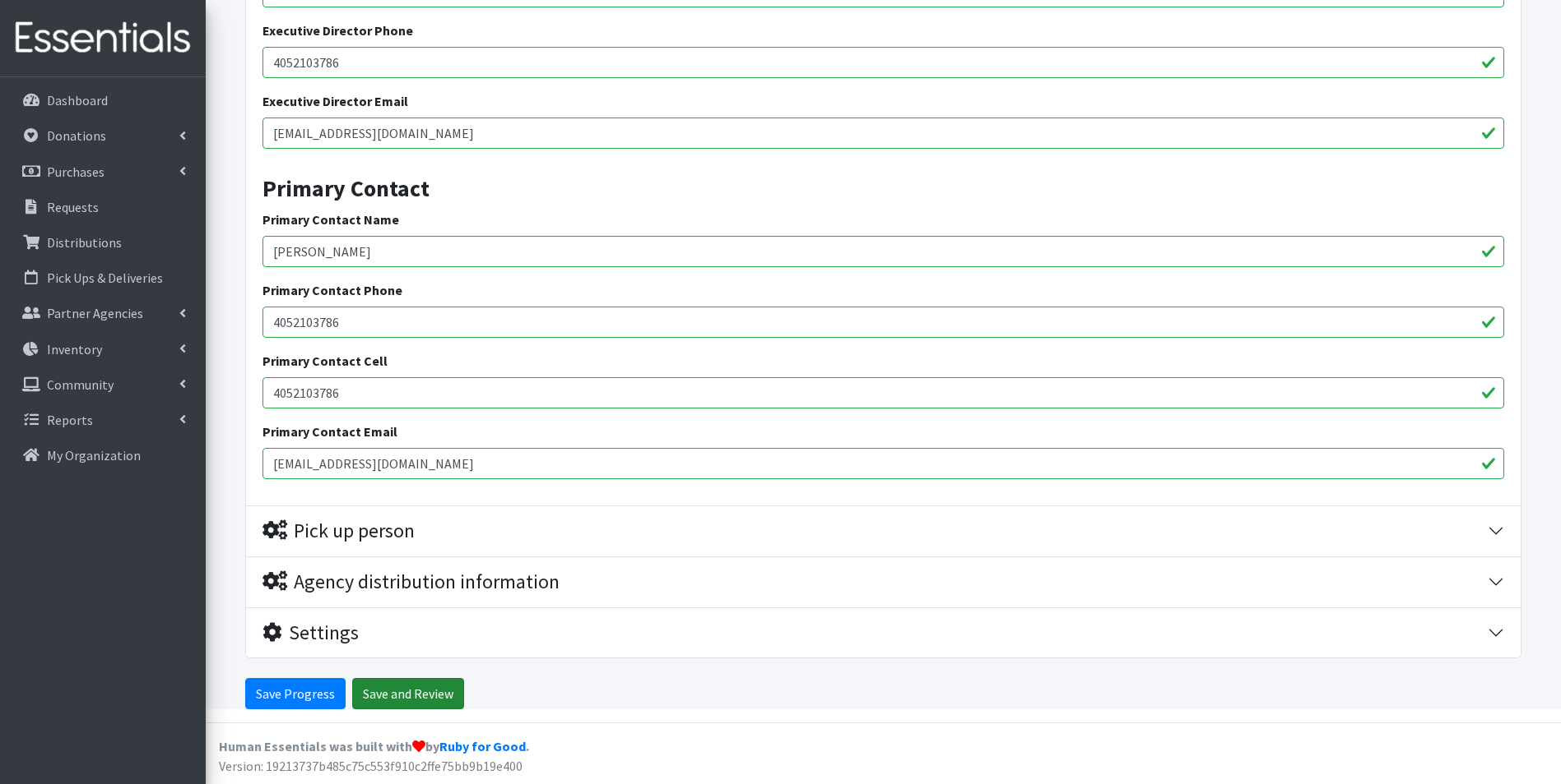
click at [412, 686] on input "Save and Review" at bounding box center [408, 694] width 112 height 31
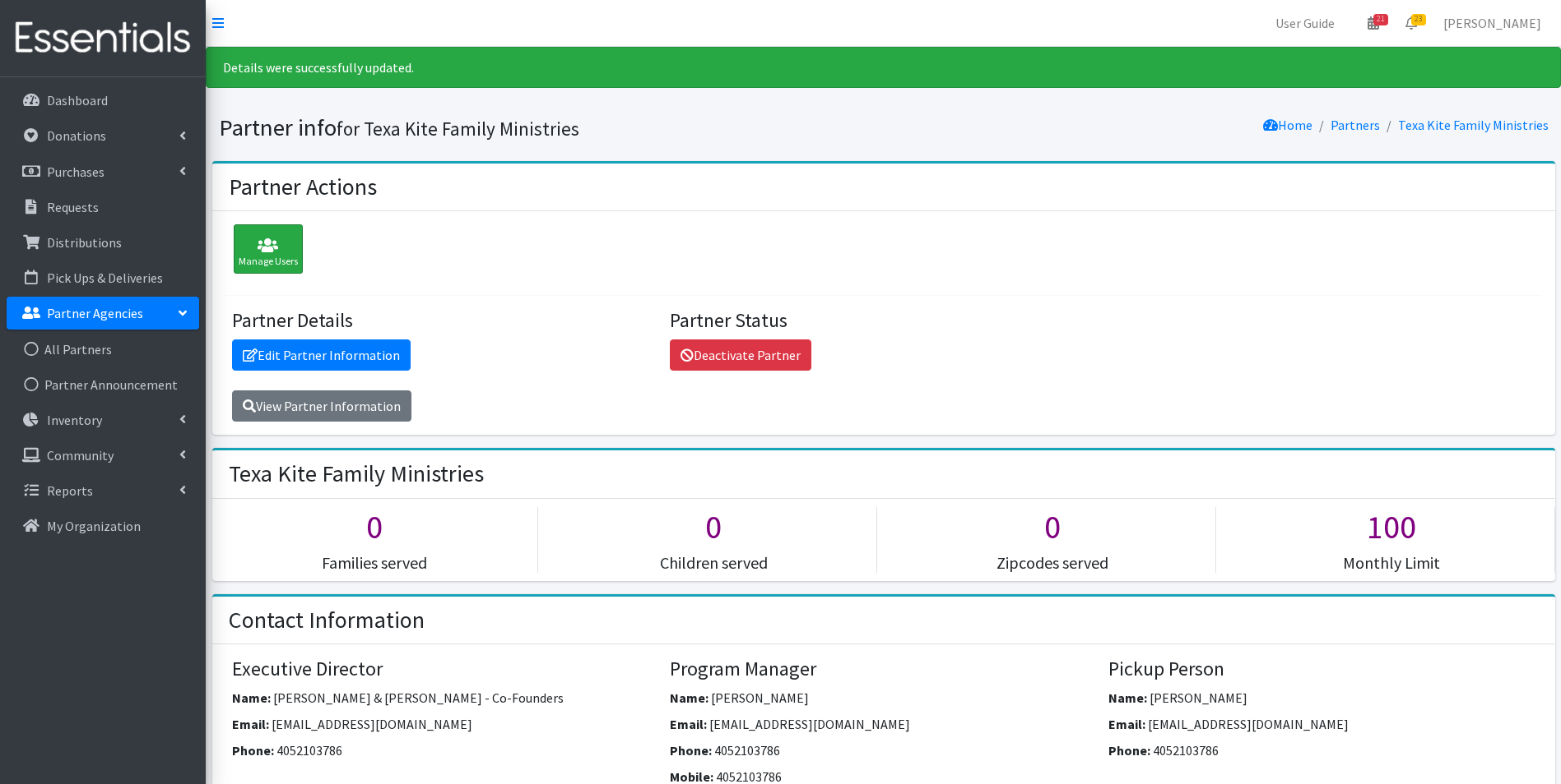
click at [267, 241] on icon at bounding box center [268, 246] width 59 height 17
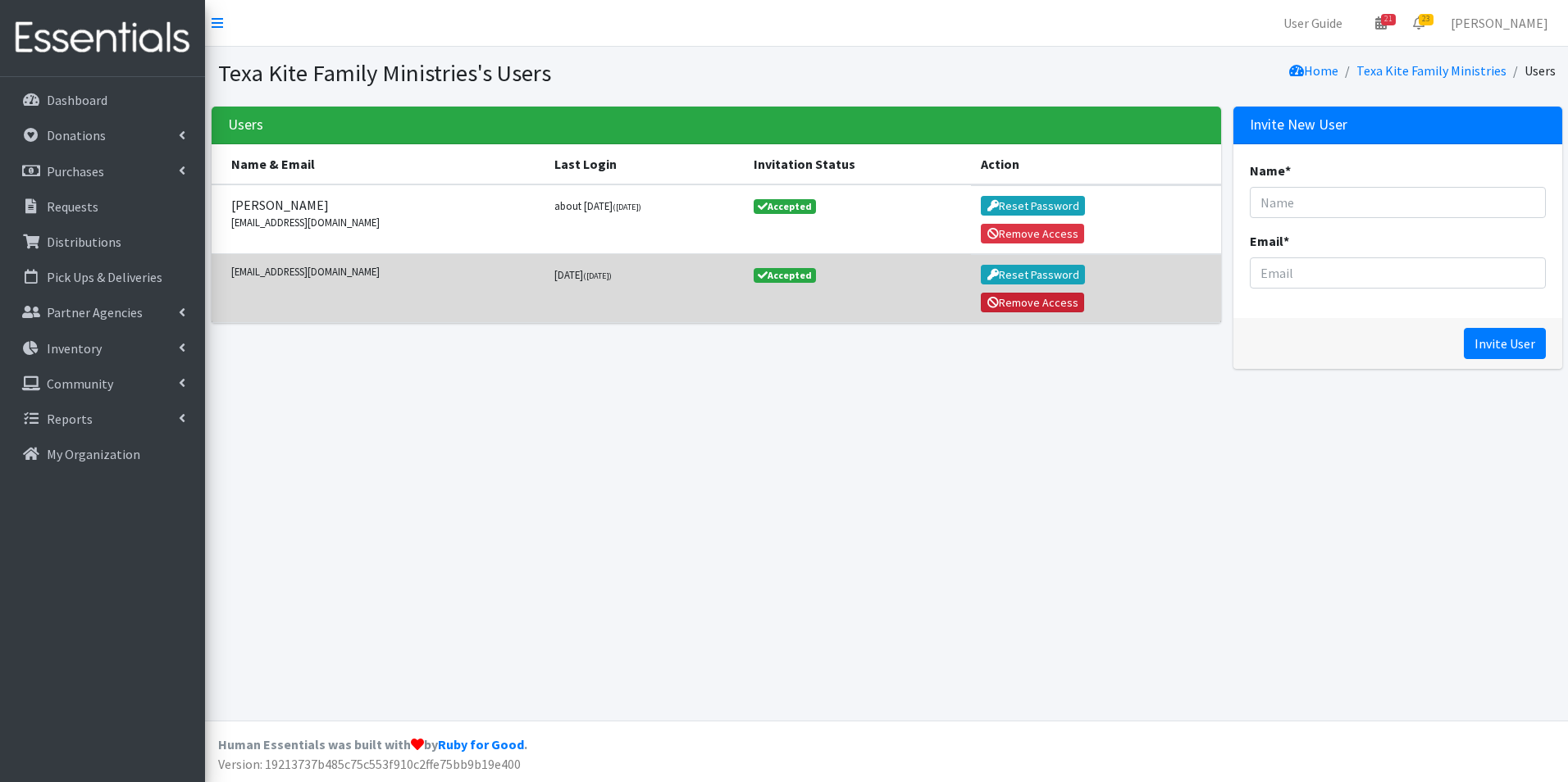
click at [1071, 302] on button "Remove Access" at bounding box center [1032, 302] width 103 height 20
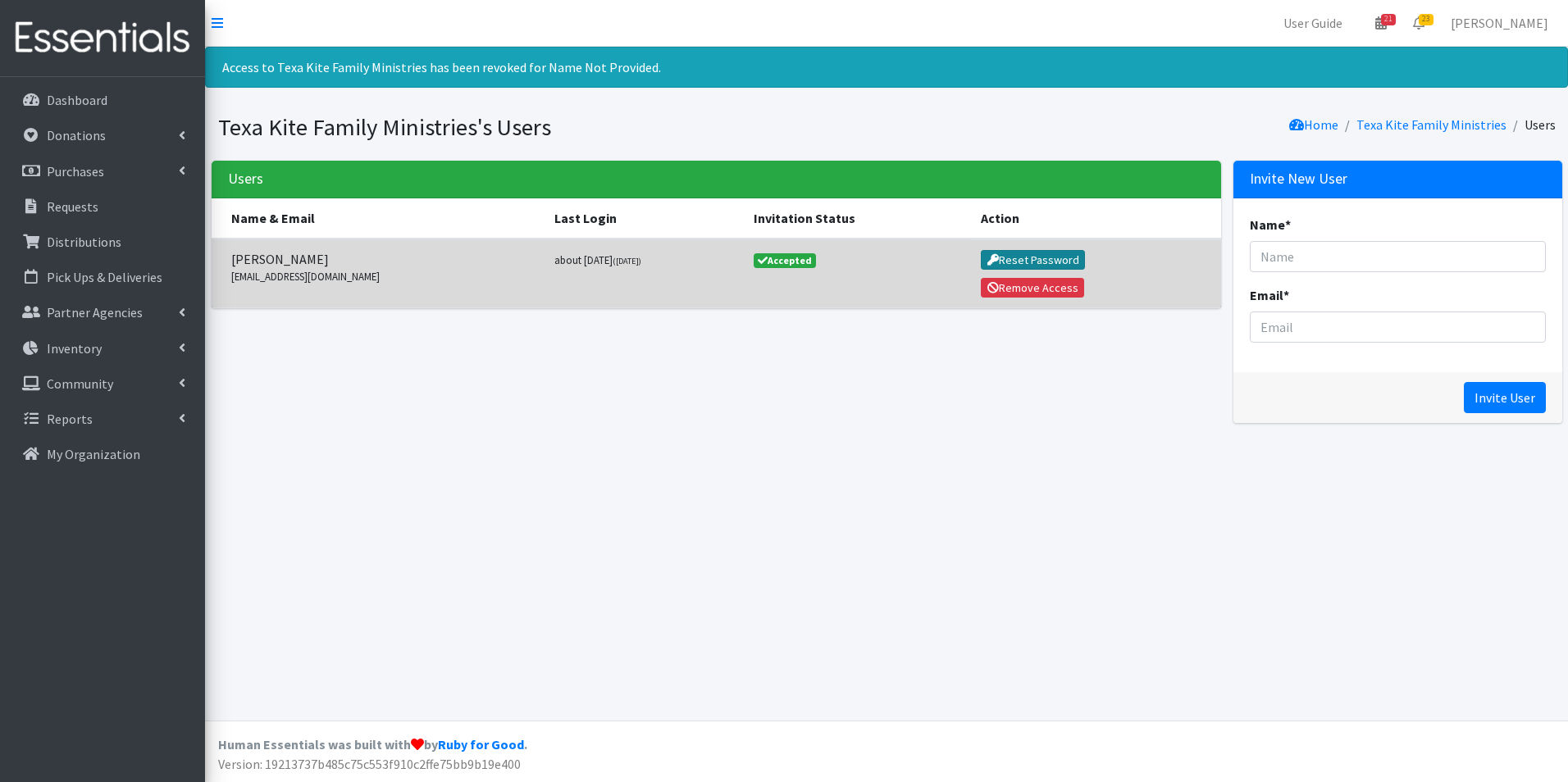
click at [1062, 255] on button "Reset Password" at bounding box center [1033, 260] width 104 height 20
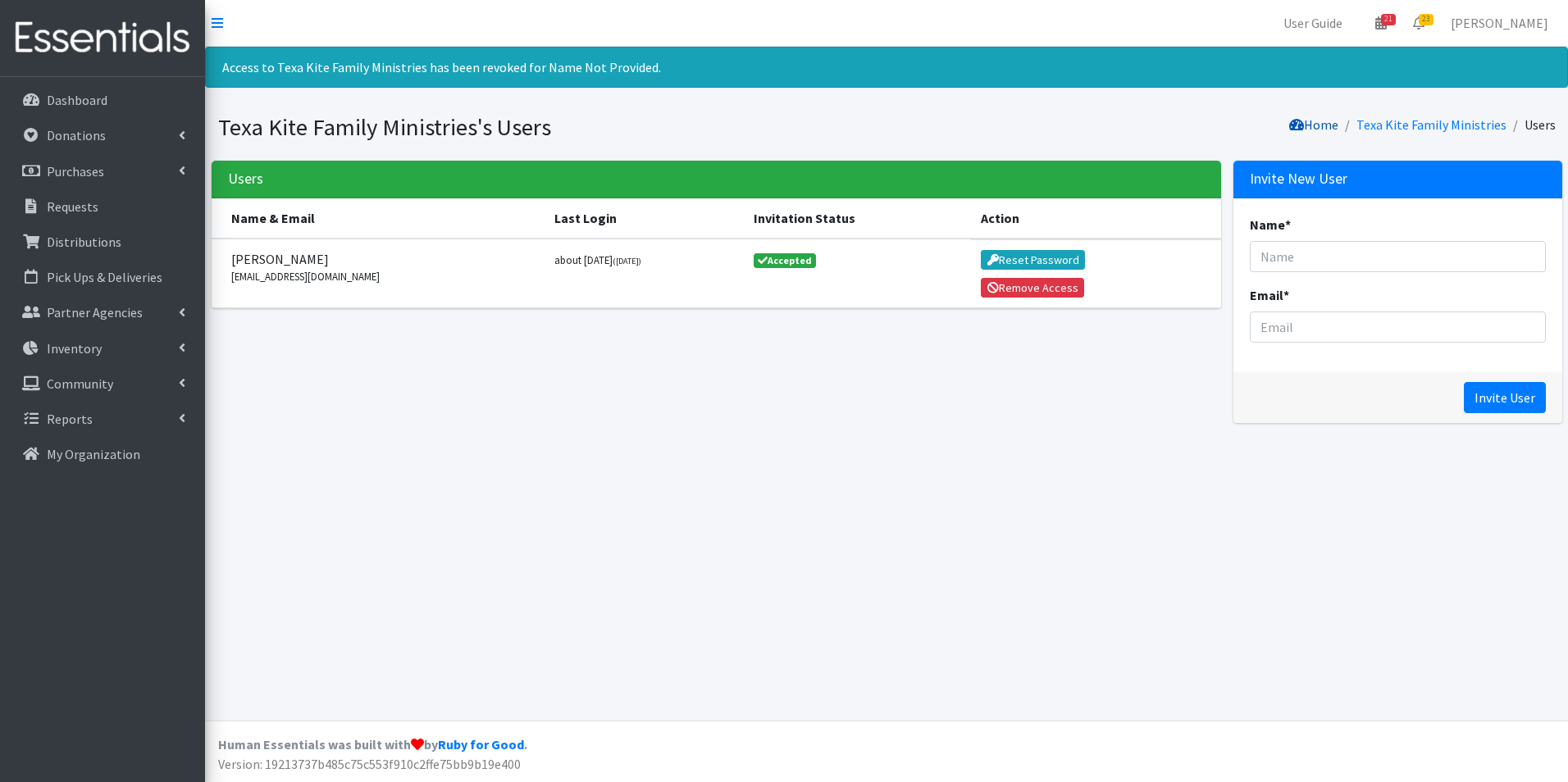
click at [1317, 128] on link "Home" at bounding box center [1314, 125] width 49 height 17
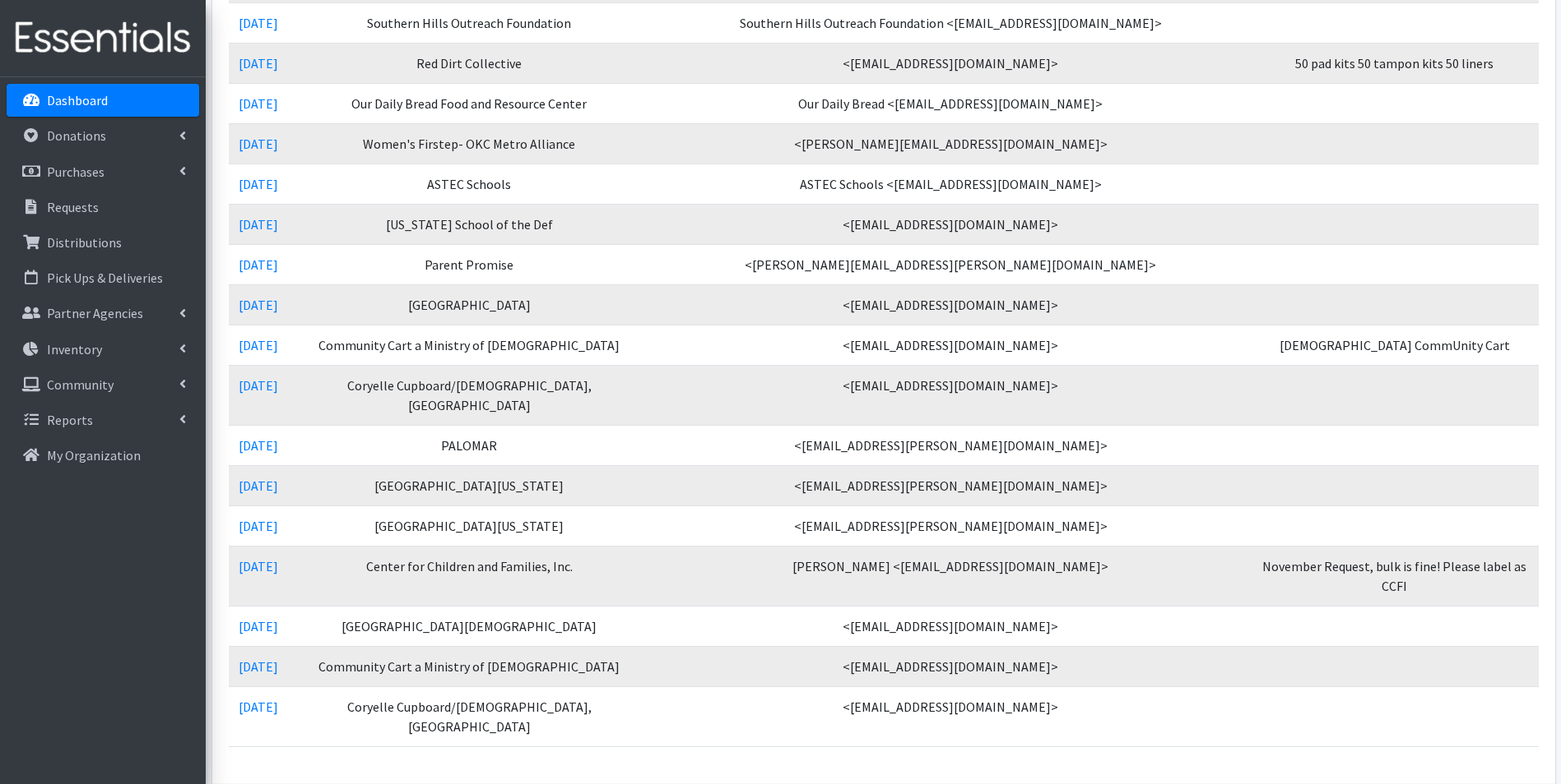
scroll to position [658, 0]
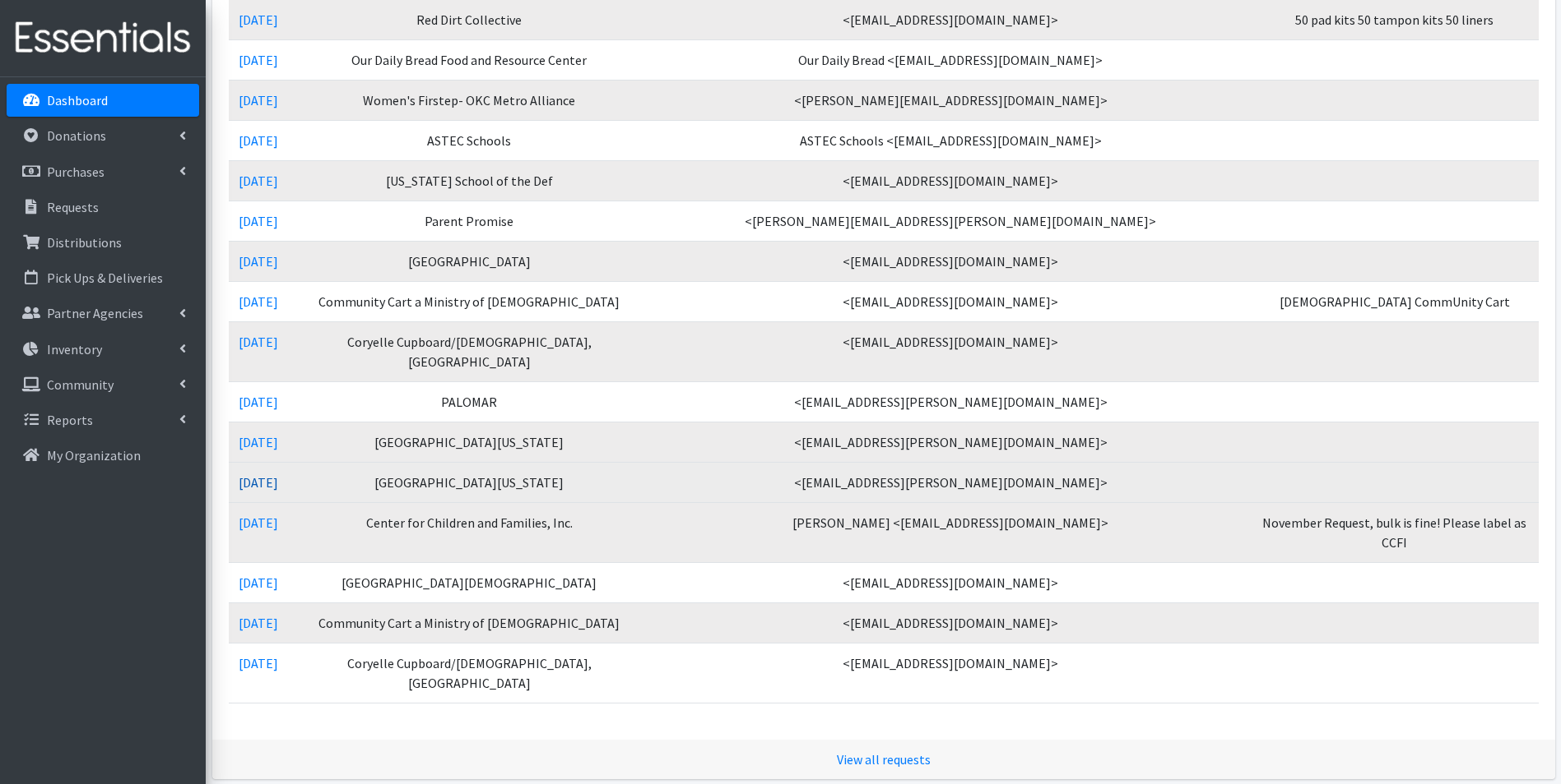
click at [279, 474] on link "10/01/2025" at bounding box center [258, 482] width 39 height 17
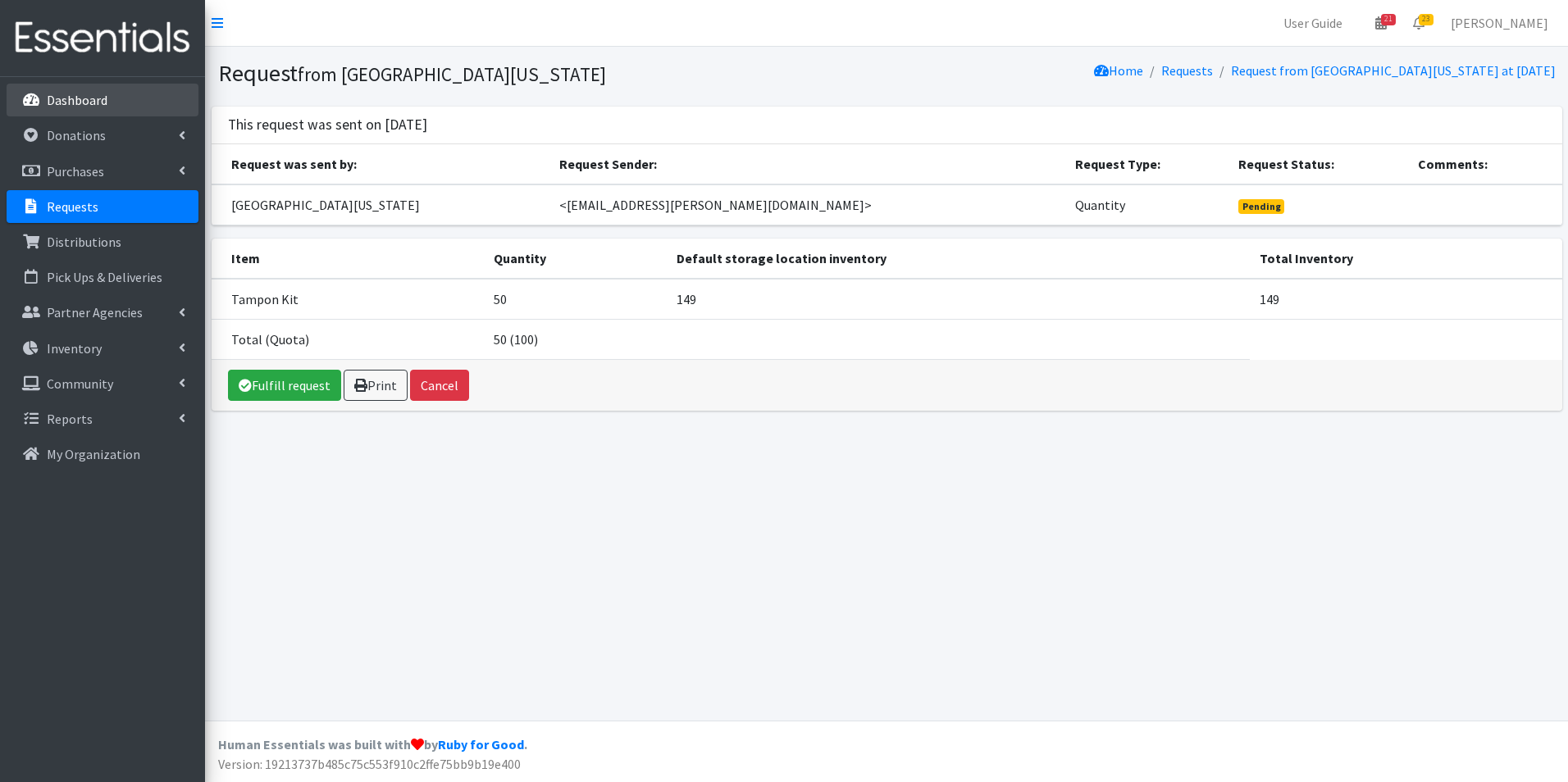
click at [64, 93] on p "Dashboard" at bounding box center [78, 100] width 61 height 17
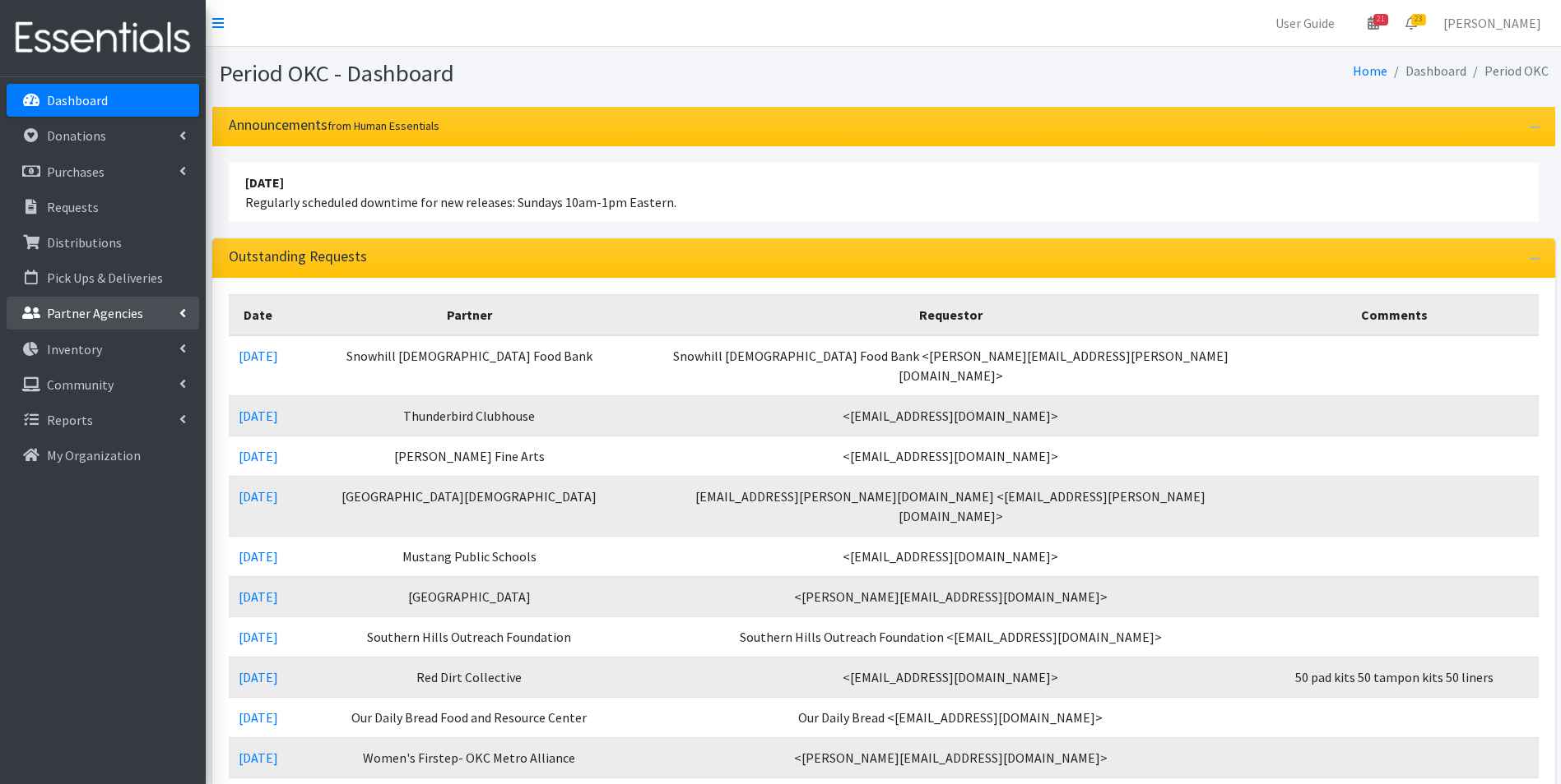
click at [64, 332] on li "Partner Agencies All Partners Partner Announcement" at bounding box center [103, 315] width 193 height 35
click at [78, 354] on p "Inventory" at bounding box center [75, 349] width 55 height 17
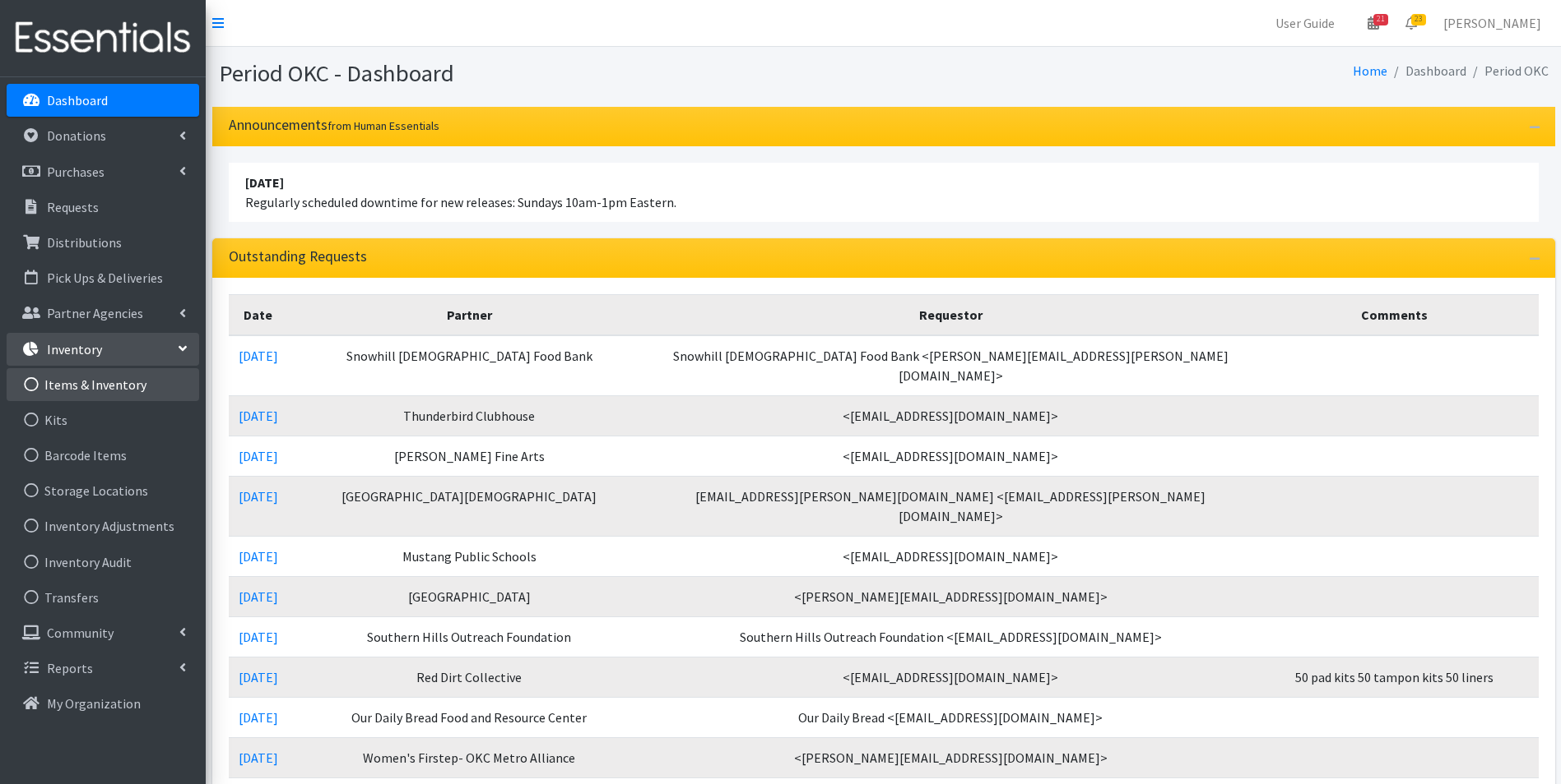
click at [89, 384] on link "Items & Inventory" at bounding box center [103, 384] width 193 height 32
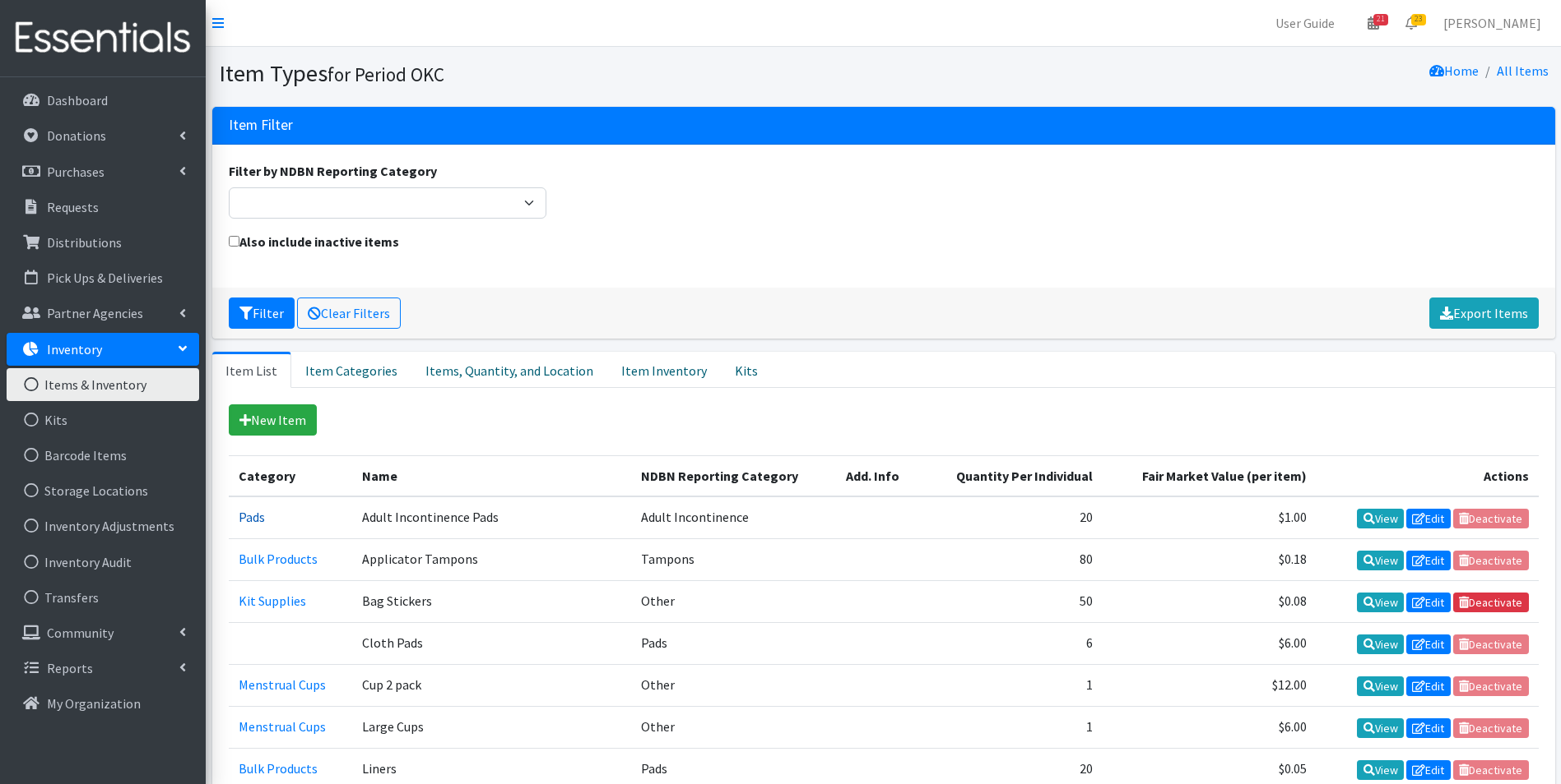
click at [252, 518] on link "Pads" at bounding box center [251, 516] width 27 height 17
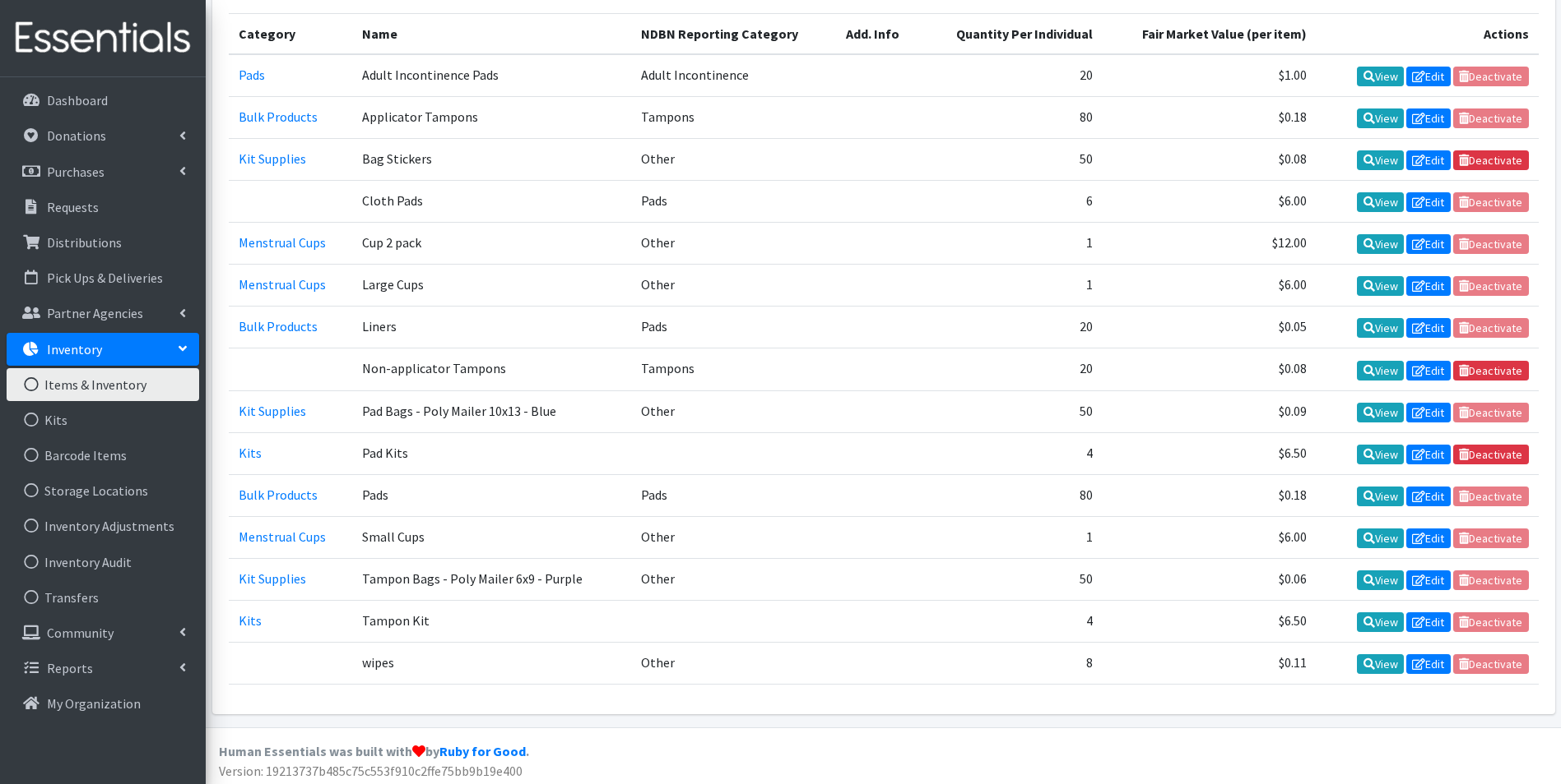
scroll to position [448, 0]
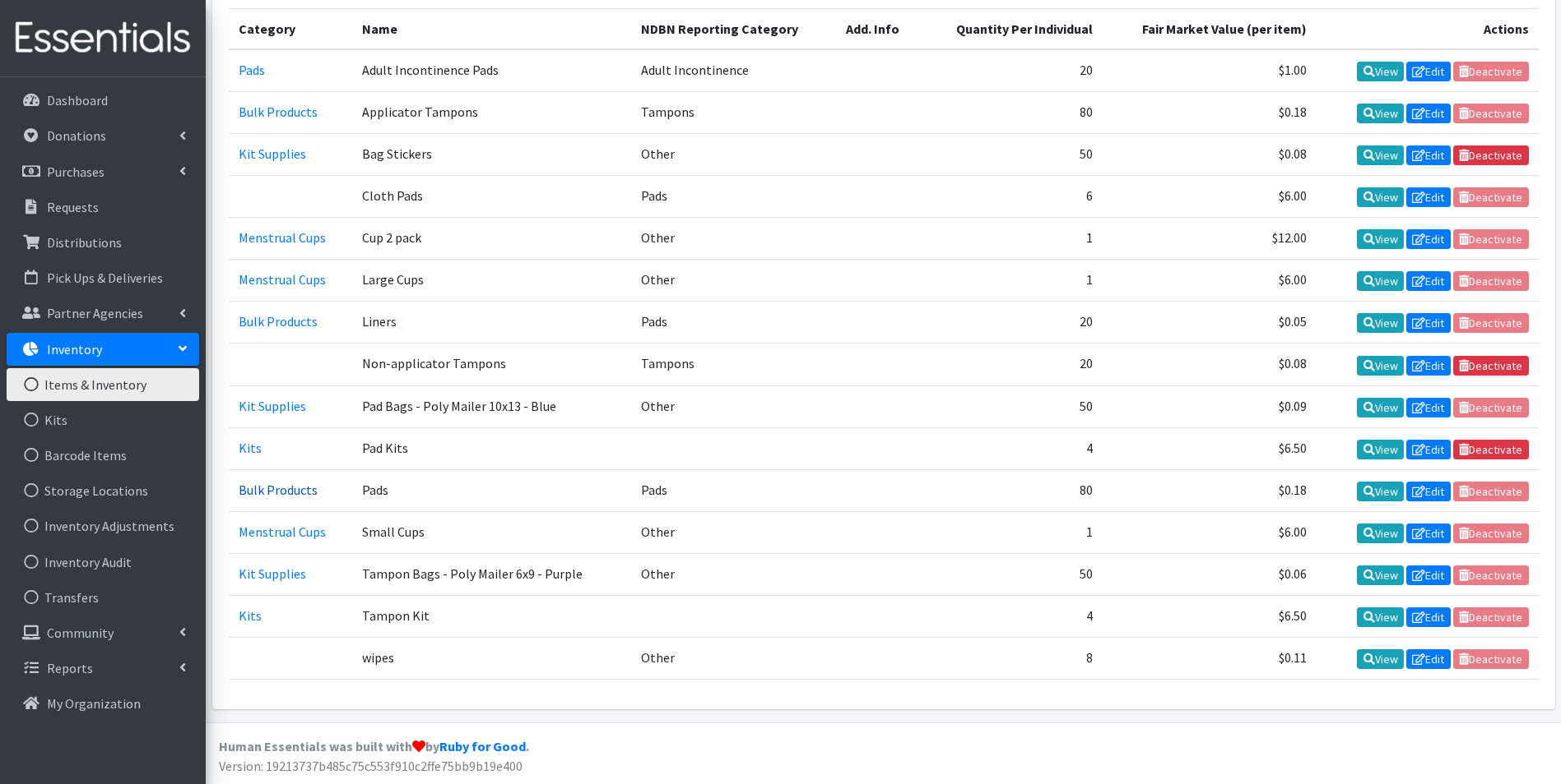
click at [273, 494] on link "Bulk Products" at bounding box center [278, 490] width 79 height 17
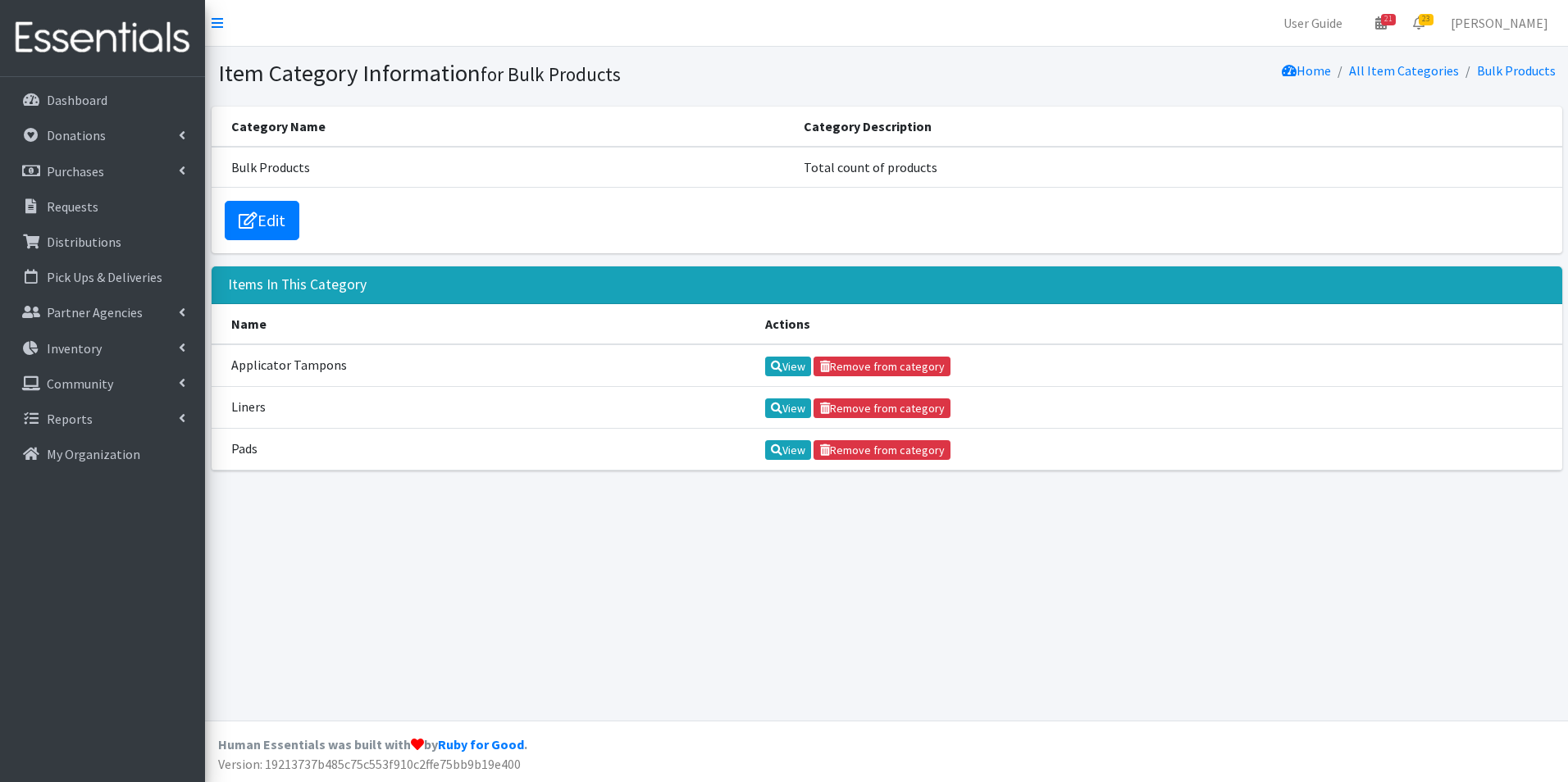
click at [280, 450] on td "Pads" at bounding box center [484, 448] width 544 height 42
click at [787, 439] on td "View Remove from category" at bounding box center [1159, 448] width 807 height 42
click at [782, 446] on link "View" at bounding box center [789, 450] width 47 height 20
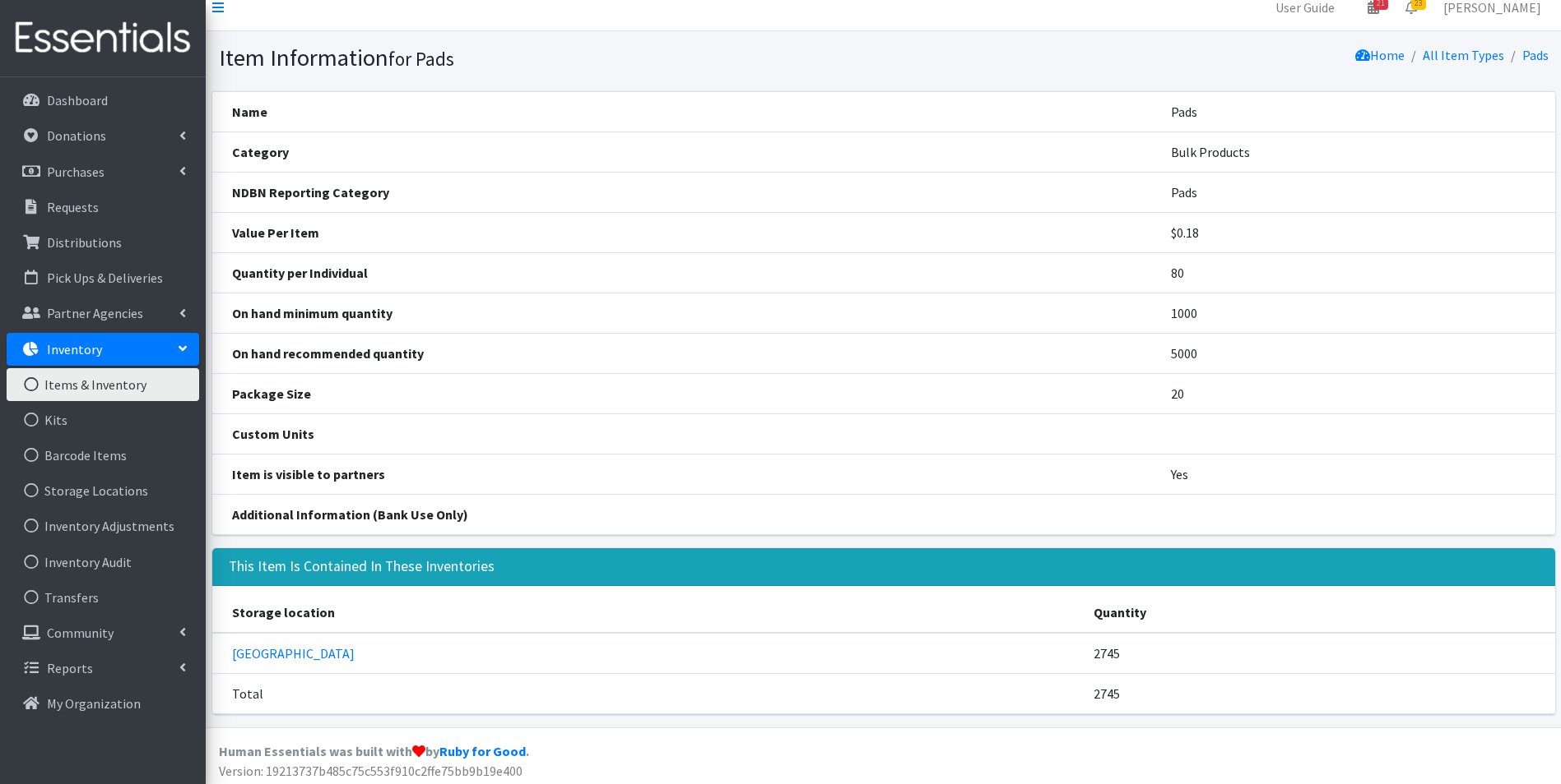
scroll to position [21, 0]
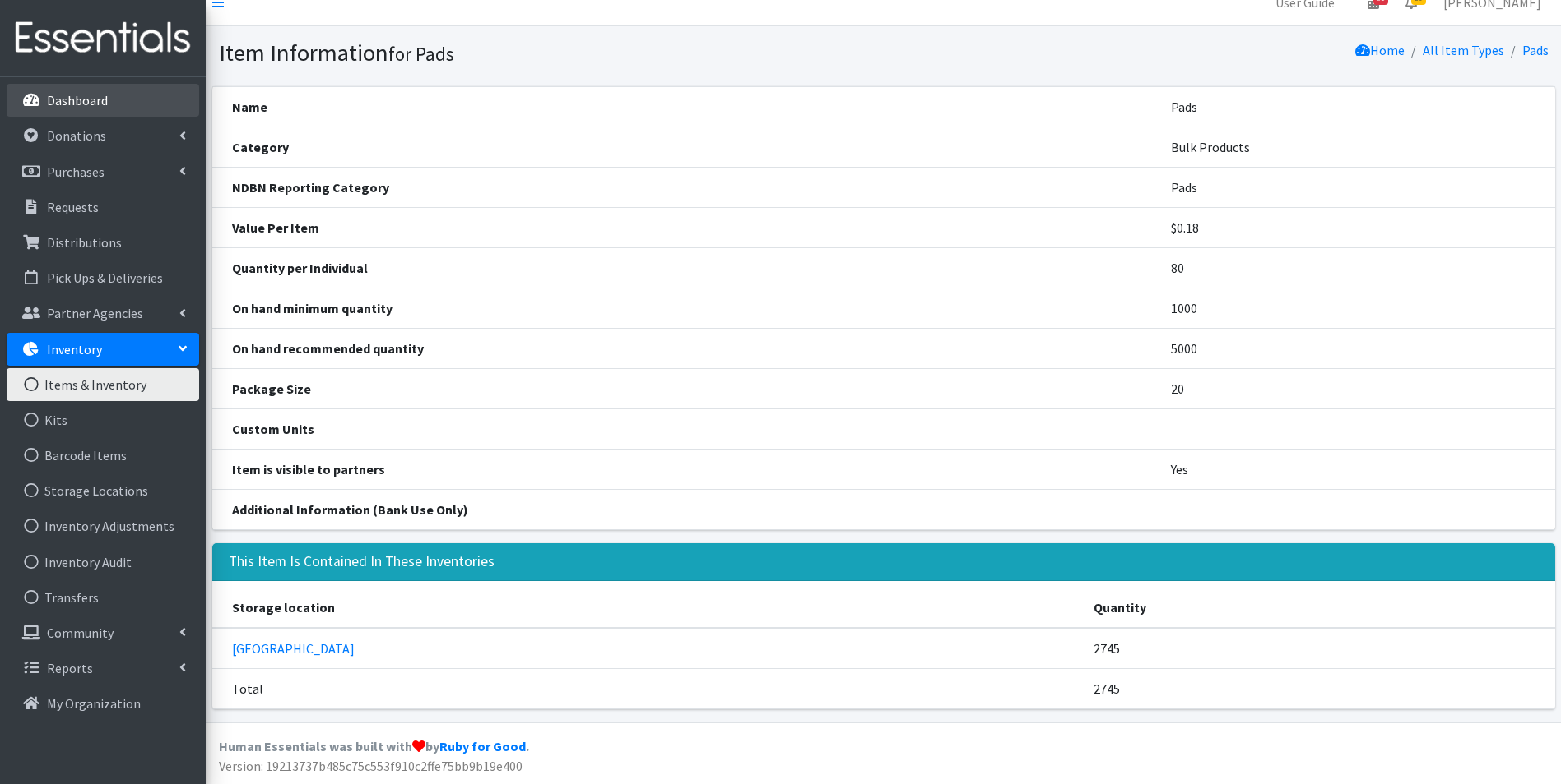
click at [91, 102] on p "Dashboard" at bounding box center [78, 100] width 61 height 17
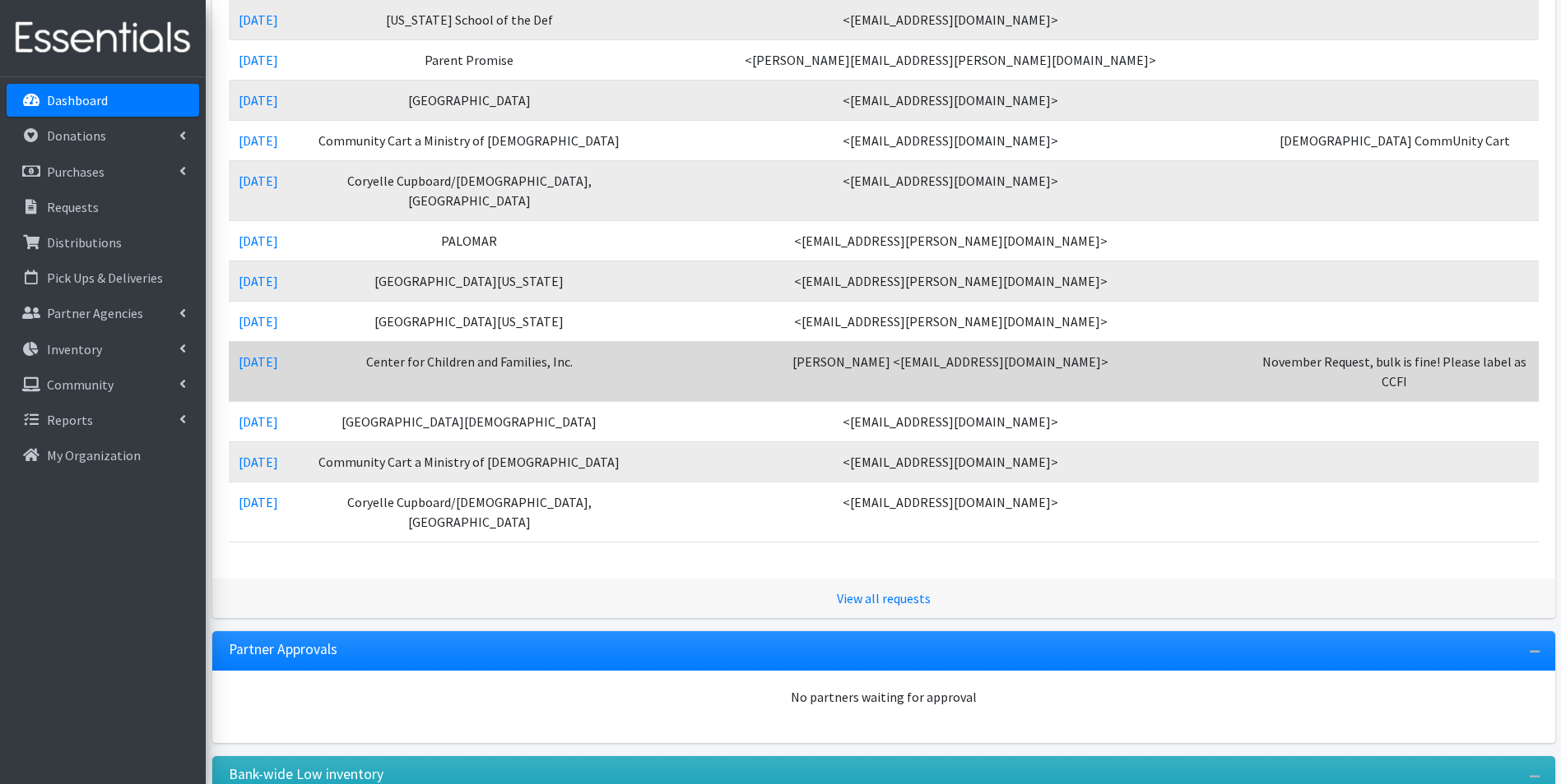
scroll to position [822, 0]
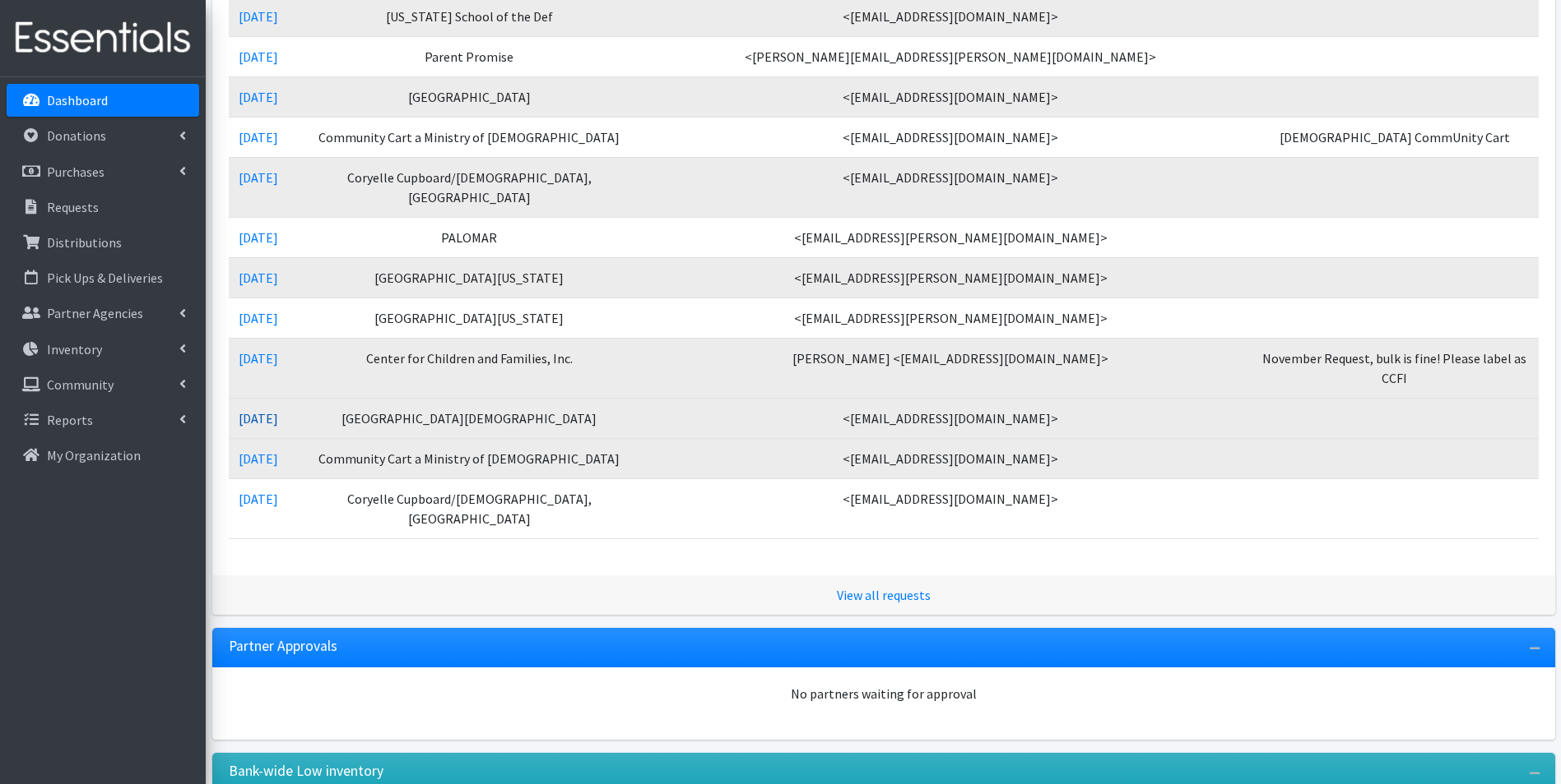
click at [279, 410] on link "[DATE]" at bounding box center [258, 418] width 39 height 17
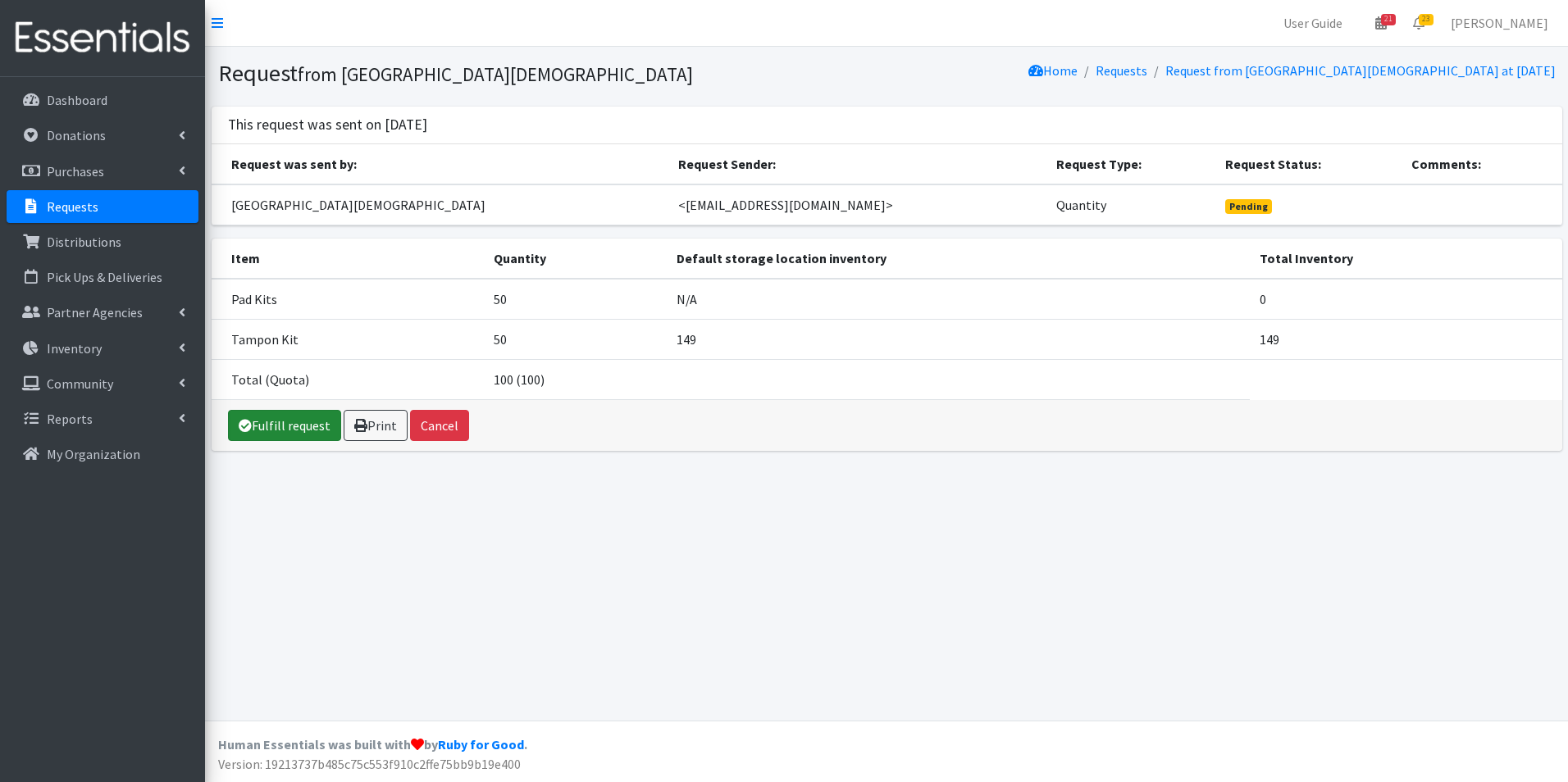
click at [257, 436] on link "Fulfill request" at bounding box center [284, 426] width 113 height 31
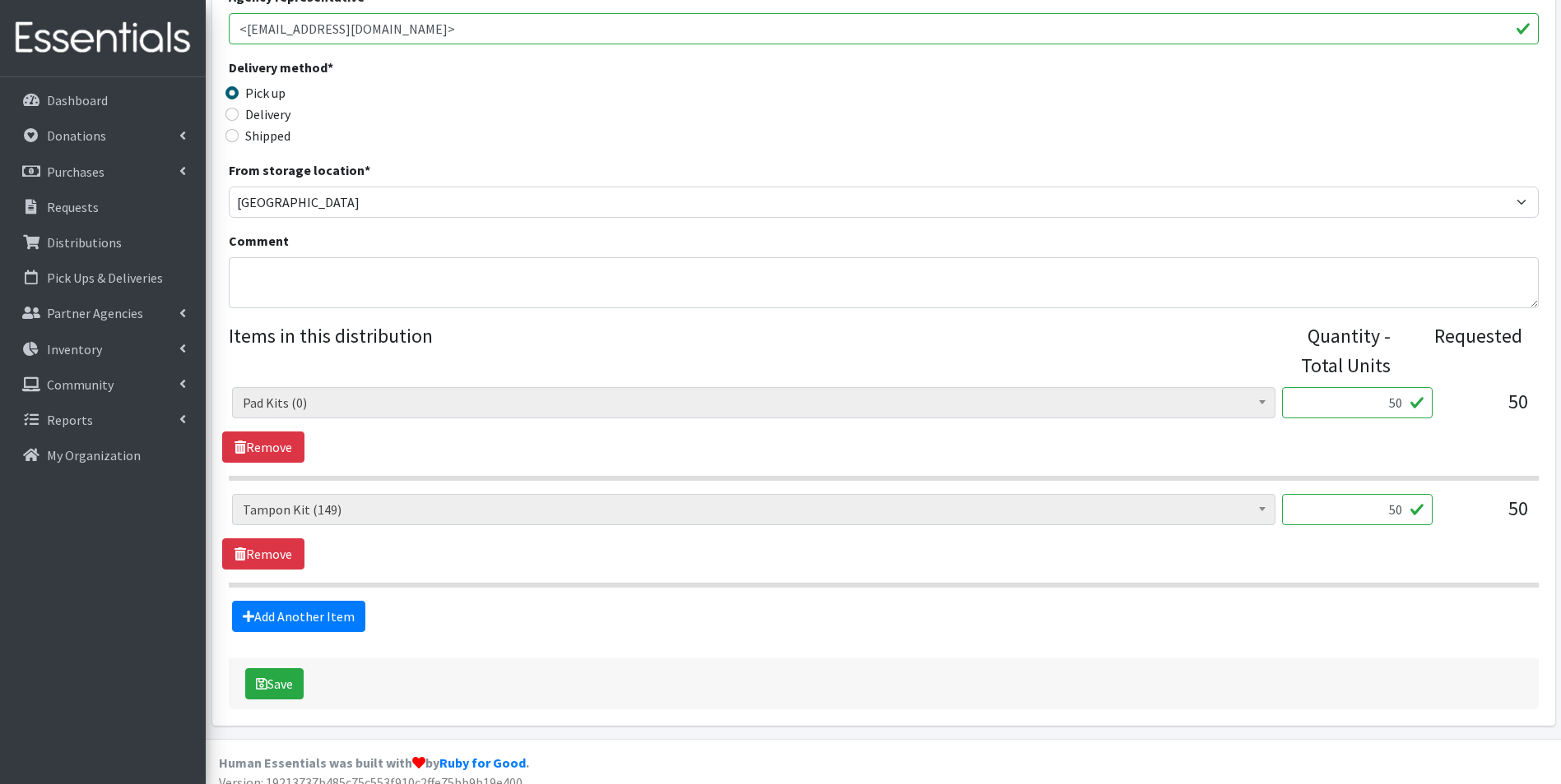
scroll to position [396, 0]
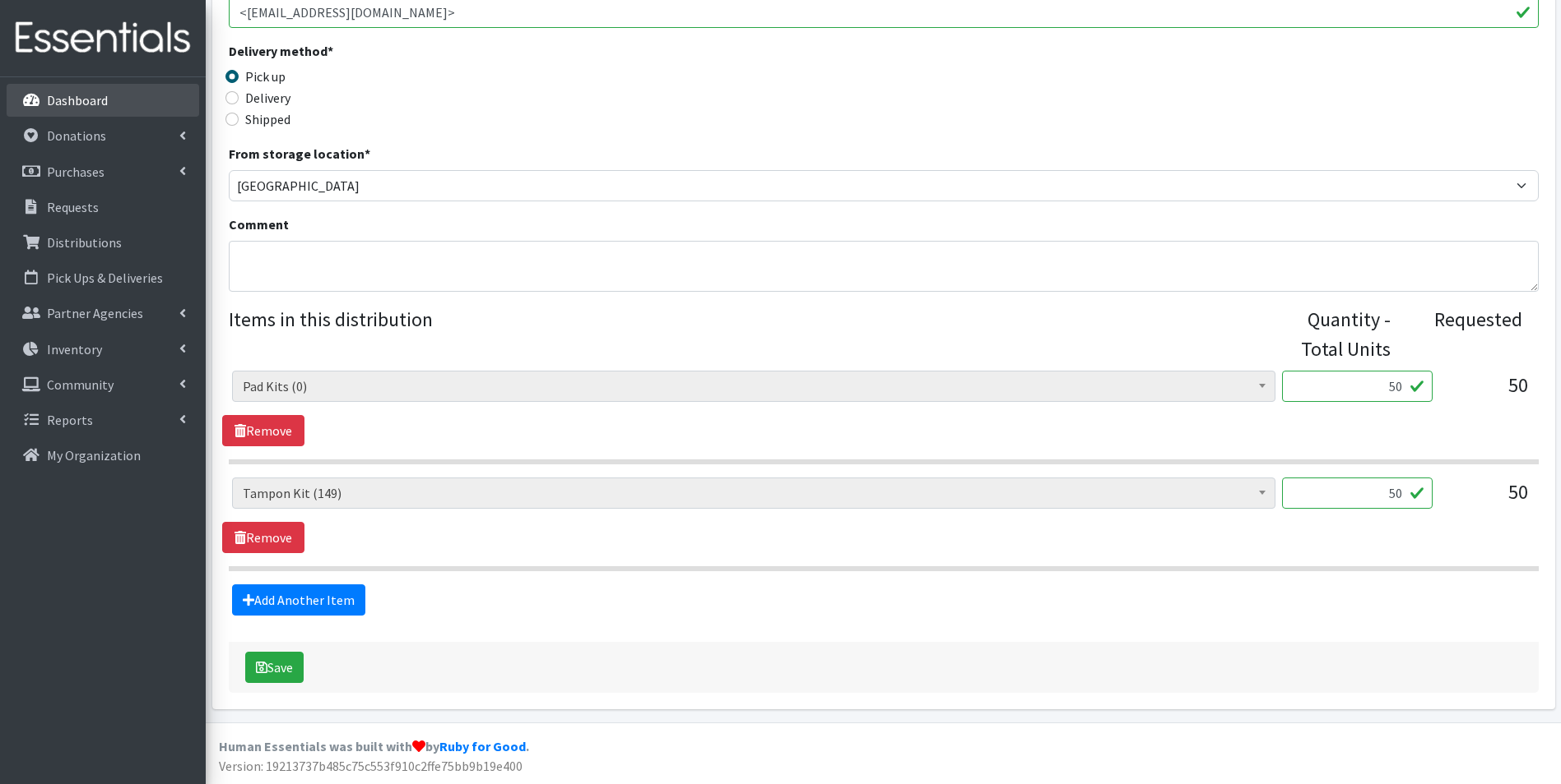
click at [101, 113] on link "Dashboard" at bounding box center [103, 99] width 193 height 32
